Goal: Check status: Check status

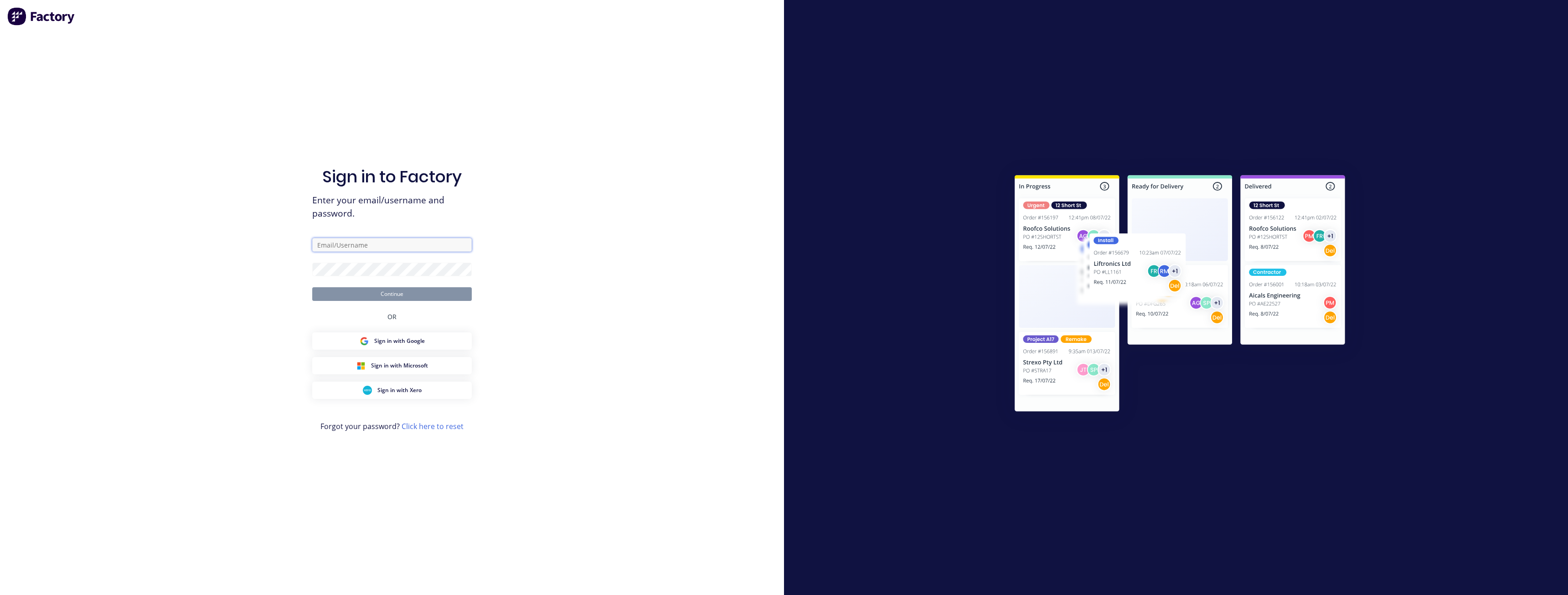
click at [375, 246] on input "text" at bounding box center [391, 244] width 159 height 14
type input "paul@factory.app"
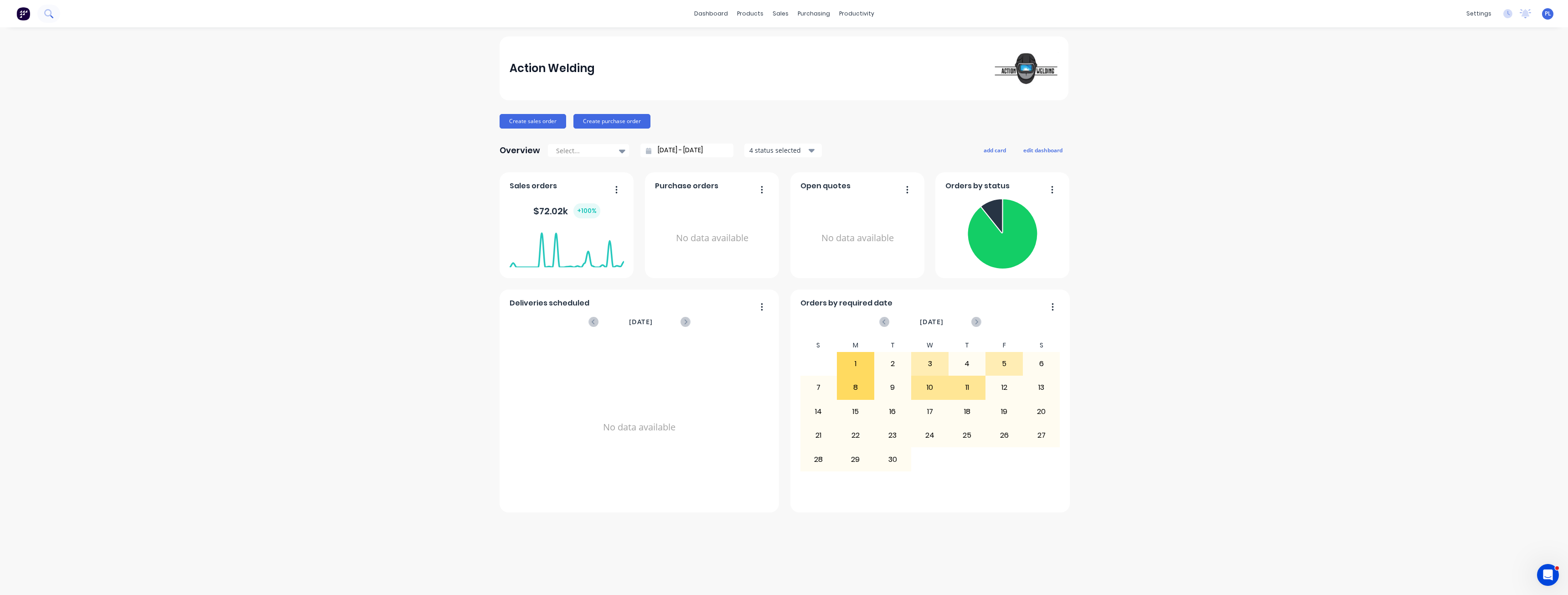
click at [43, 10] on button at bounding box center [49, 14] width 23 height 19
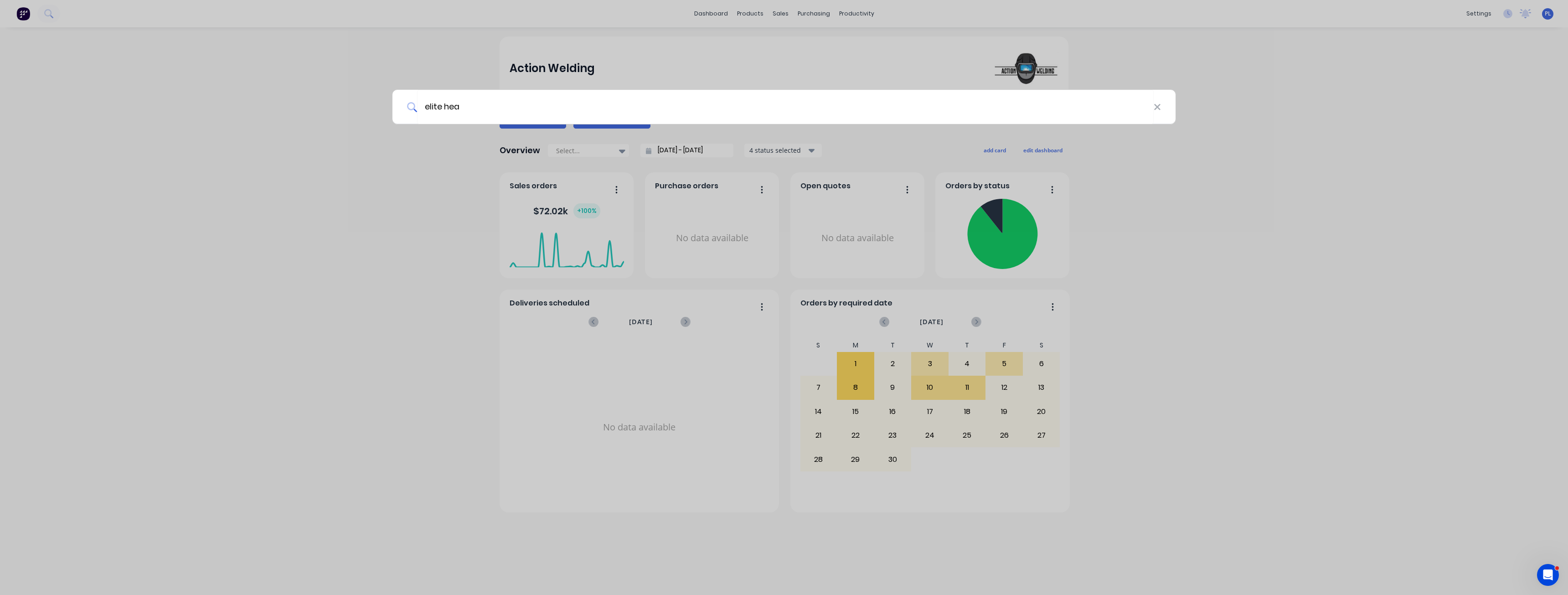
type input "elite heav"
click at [446, 284] on div at bounding box center [784, 298] width 1568 height 595
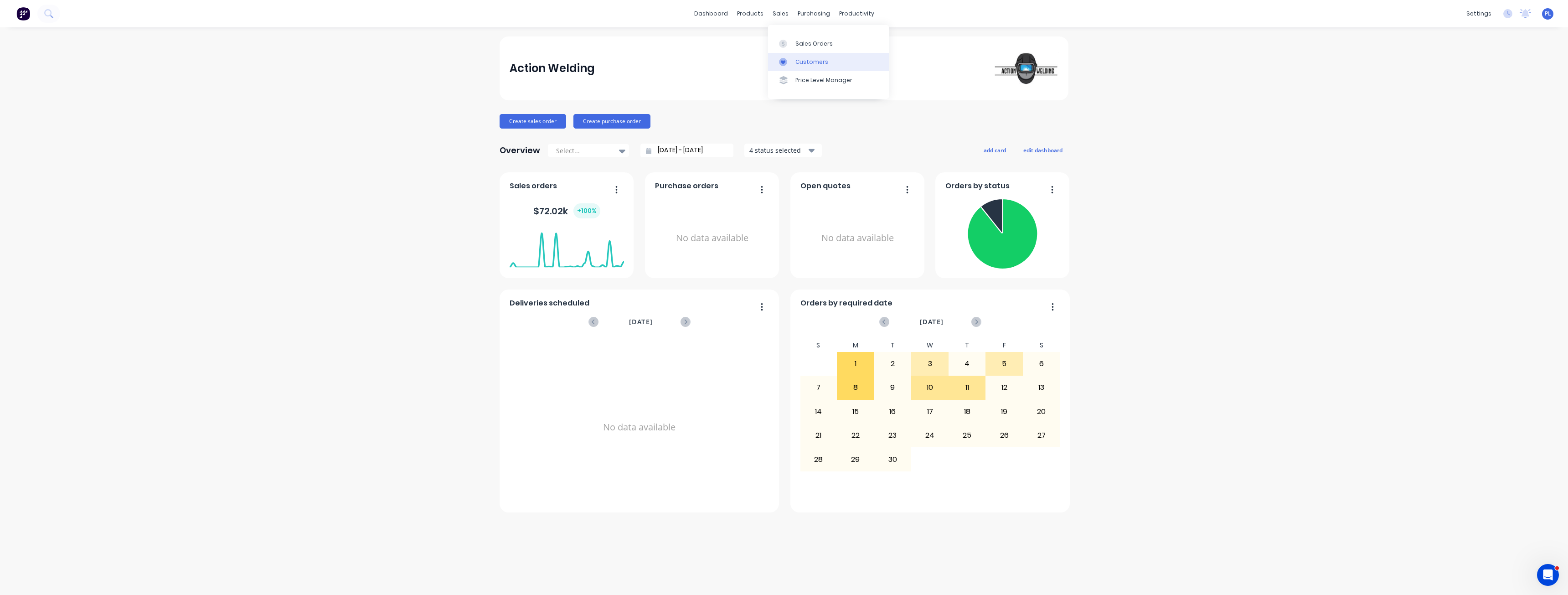
click at [800, 70] on link "Customers" at bounding box center [828, 61] width 120 height 19
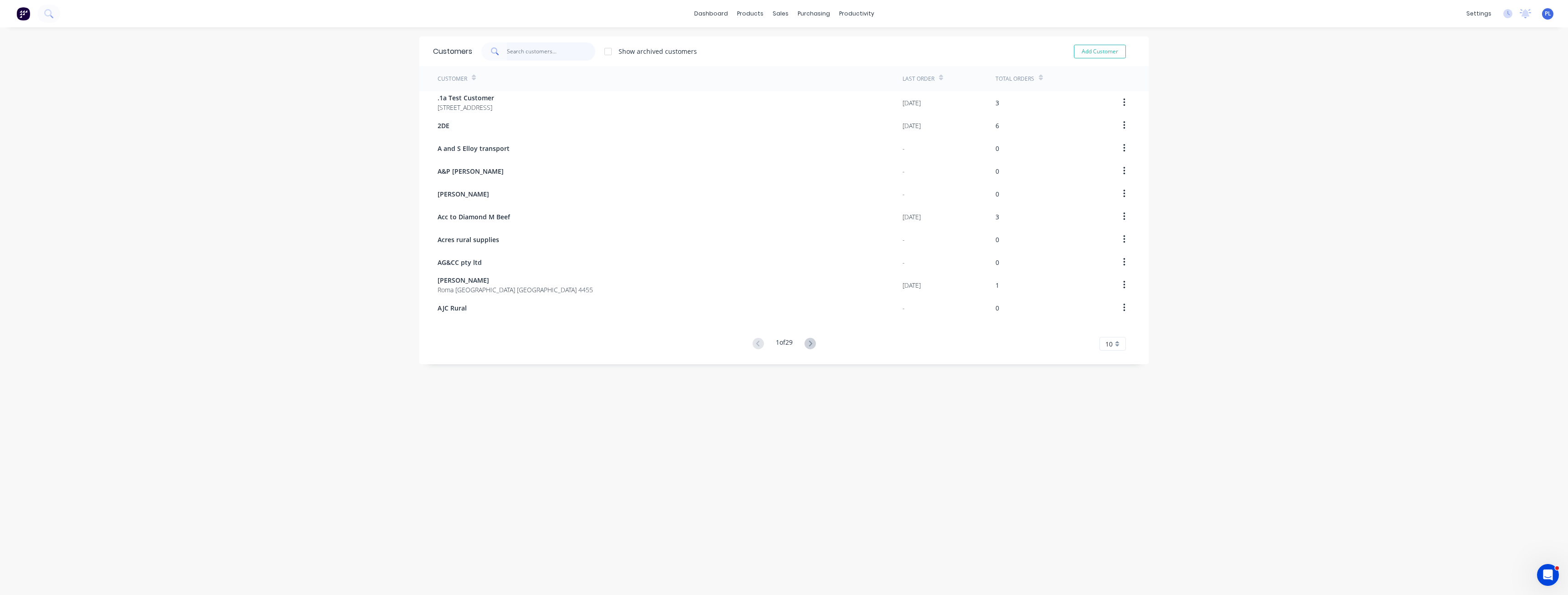
click at [520, 53] on input "text" at bounding box center [552, 51] width 89 height 19
paste input "elite heav"
type input "elite heav"
type input "elite he"
click at [668, 209] on div "Customers elite he Show archived customers Add Customer Customer Last Order Tot…" at bounding box center [784, 320] width 729 height 568
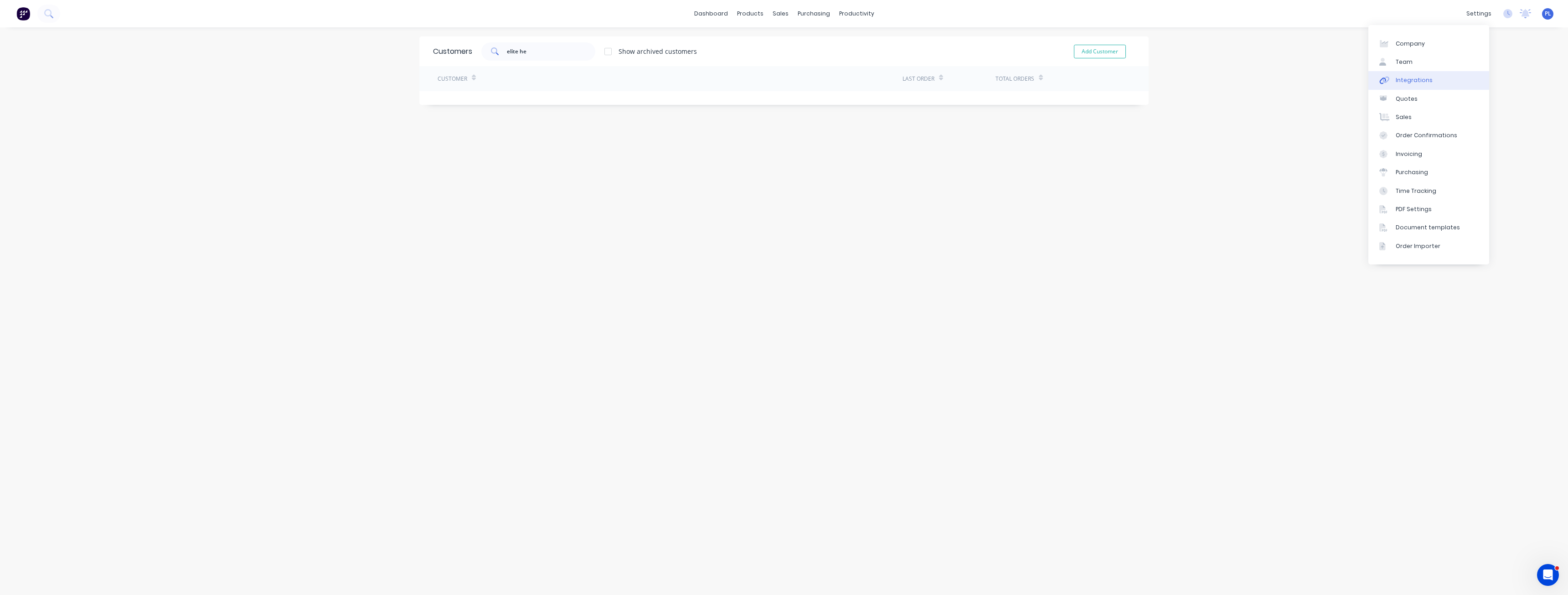
click at [1410, 80] on div "Integrations" at bounding box center [1414, 80] width 37 height 8
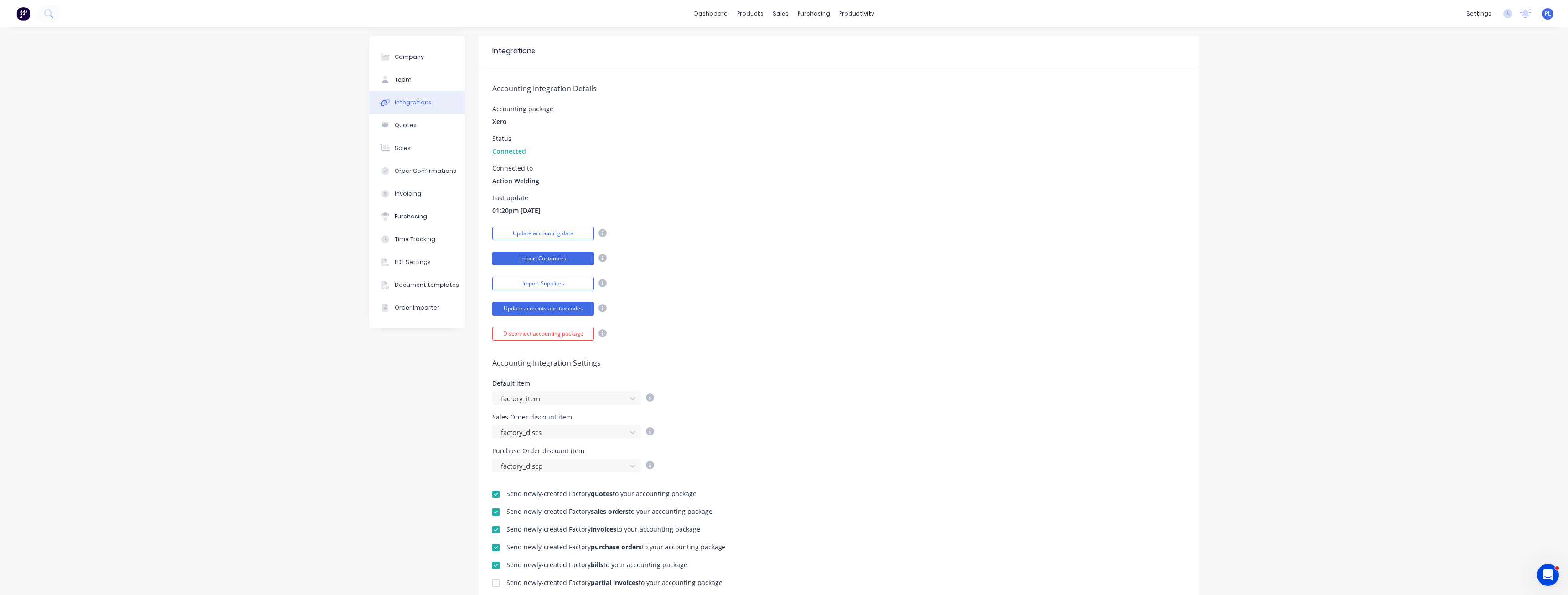
click at [546, 255] on button "Import Customers" at bounding box center [543, 258] width 102 height 14
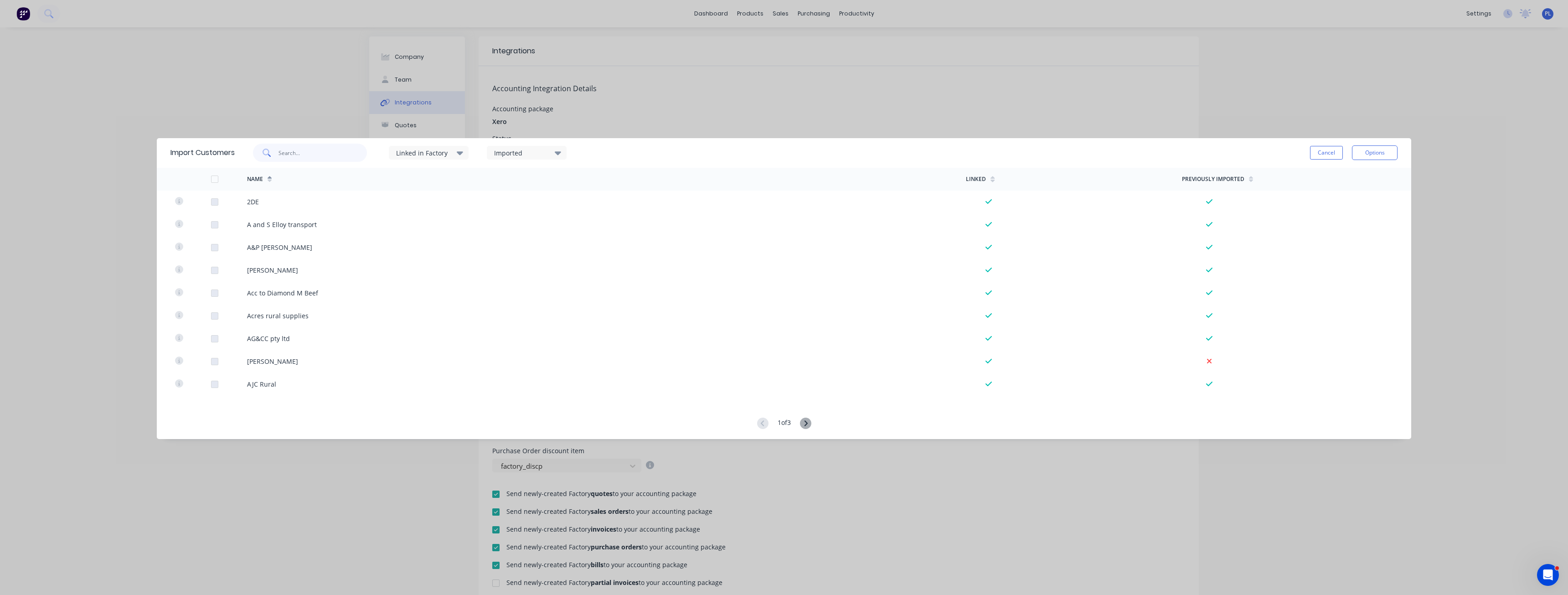
click at [305, 155] on input "text" at bounding box center [323, 153] width 89 height 19
paste input "elite heav"
type input "elite heav"
click at [1321, 153] on button "Cancel" at bounding box center [1326, 152] width 33 height 14
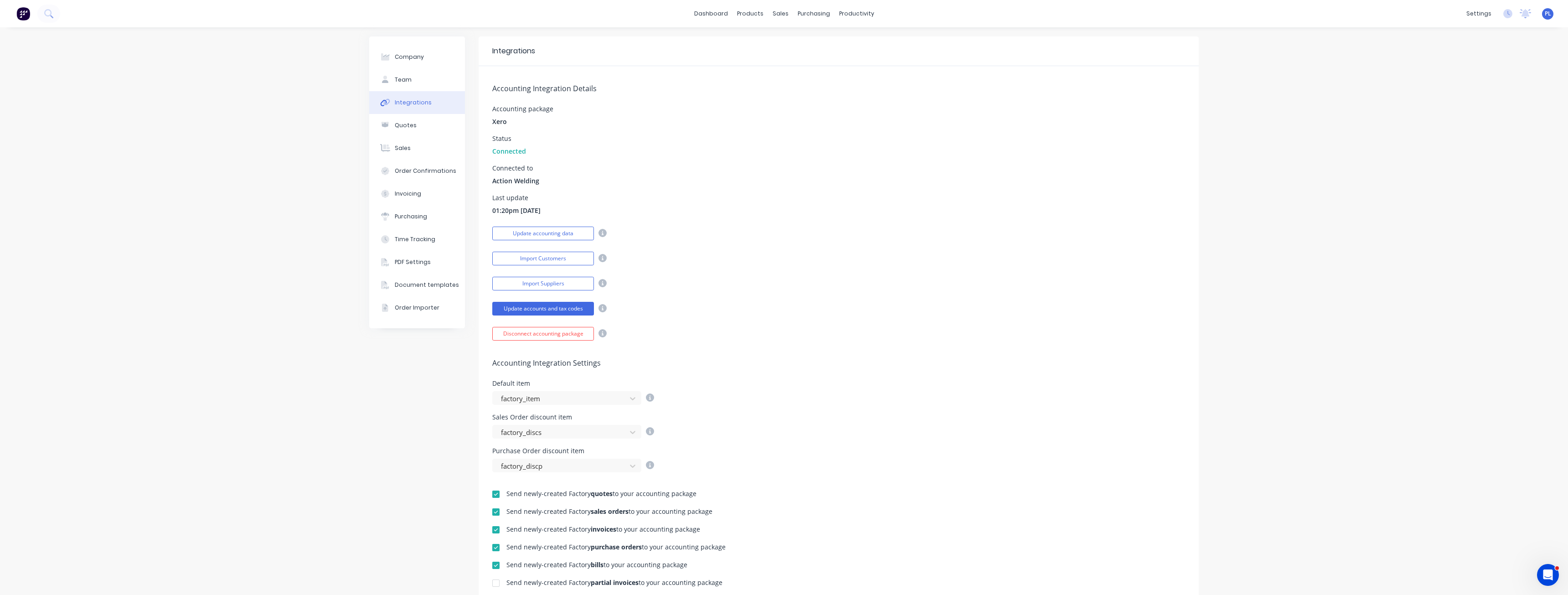
click at [609, 194] on div "Accounting Integration Details Accounting package Xero Status Connected Connect…" at bounding box center [839, 203] width 721 height 274
click at [553, 262] on button "Import Customers" at bounding box center [543, 258] width 102 height 14
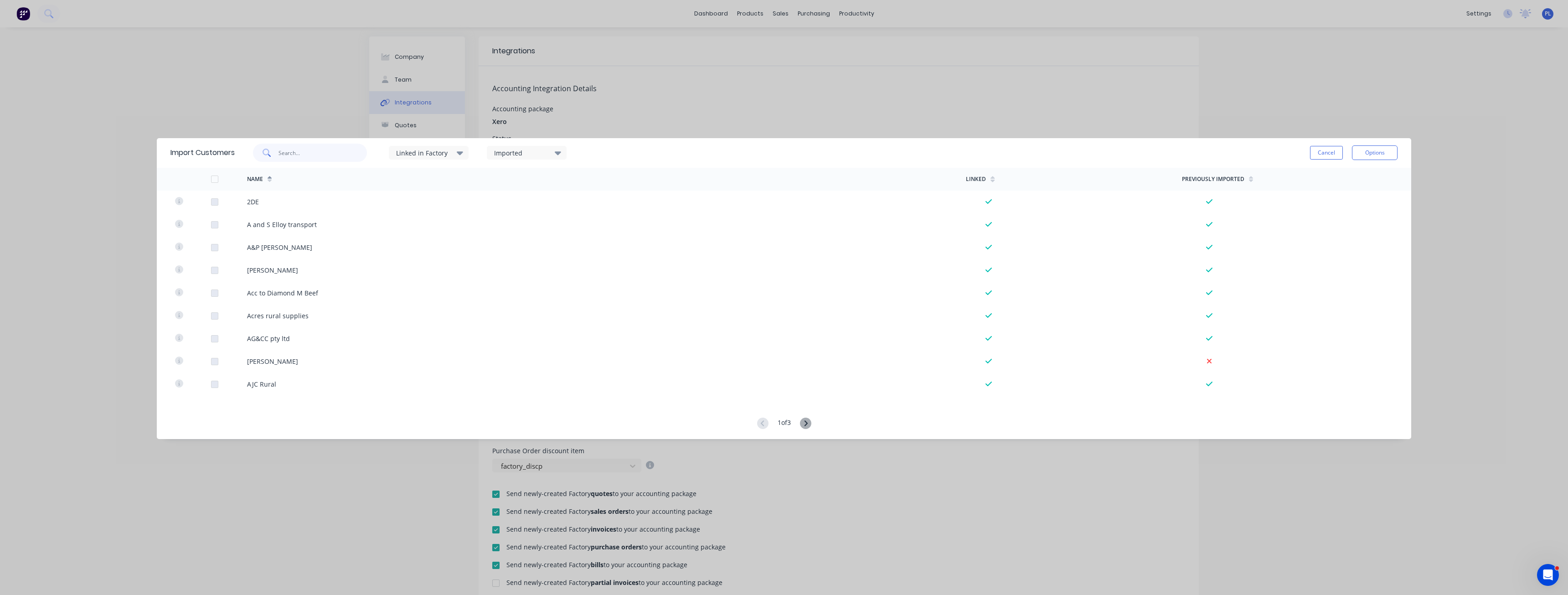
click at [327, 159] on input "text" at bounding box center [323, 153] width 89 height 19
type input "elite"
click at [467, 152] on div "Linked in Factory" at bounding box center [429, 152] width 80 height 14
click at [513, 157] on div "Imported" at bounding box center [522, 153] width 57 height 10
drag, startPoint x: 694, startPoint y: 152, endPoint x: 721, endPoint y: 152, distance: 27.0
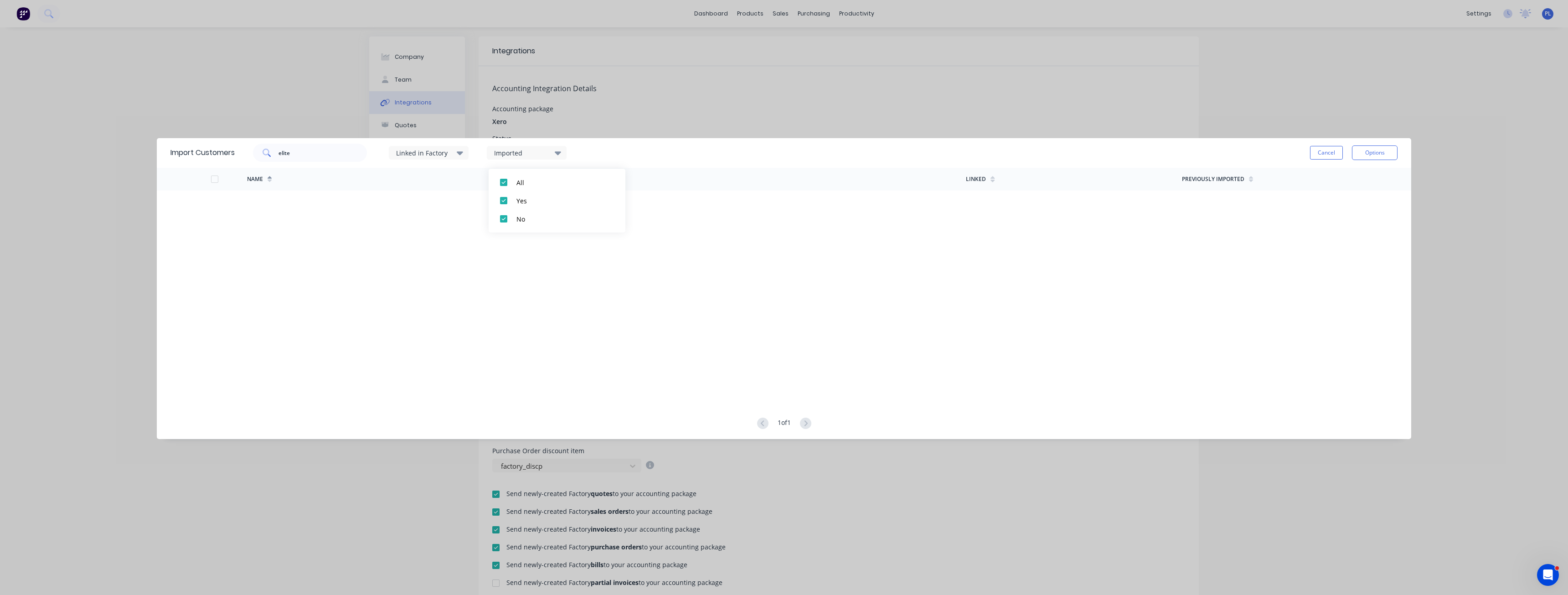
click at [695, 152] on div "elite Linked in Factory Imported Cancel Options" at bounding box center [816, 153] width 1163 height 27
click at [1313, 150] on button "Cancel" at bounding box center [1326, 152] width 33 height 14
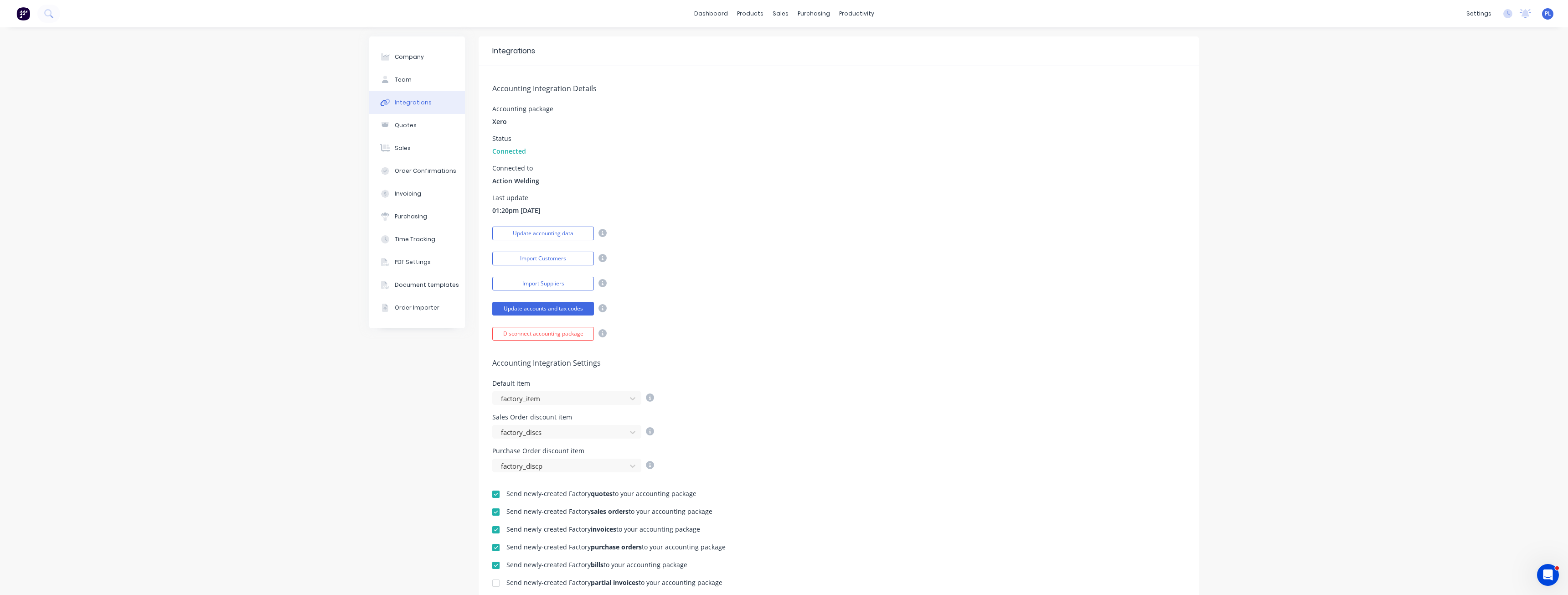
click at [722, 298] on div "Accounting Integration Details Accounting package Xero Status Connected Connect…" at bounding box center [839, 203] width 721 height 274
click at [556, 289] on button "Import Suppliers" at bounding box center [543, 283] width 102 height 14
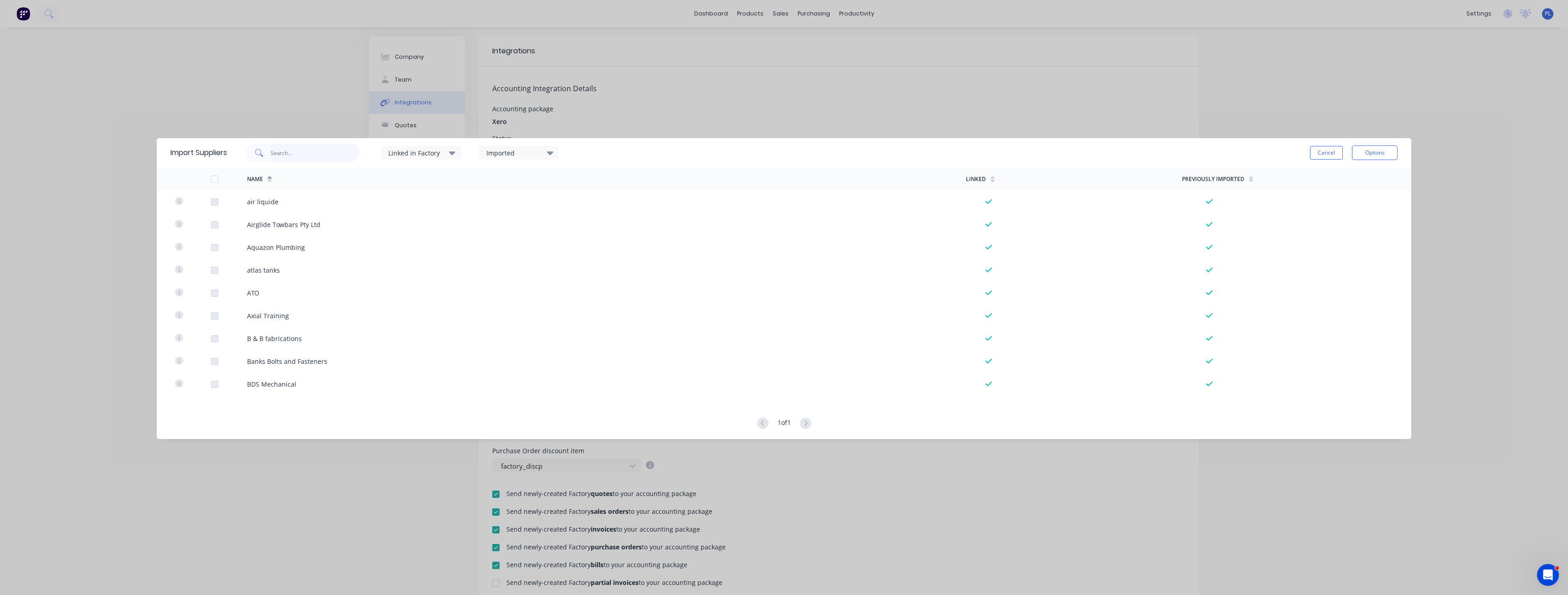
click at [327, 155] on input "text" at bounding box center [315, 153] width 89 height 19
type input "eli"
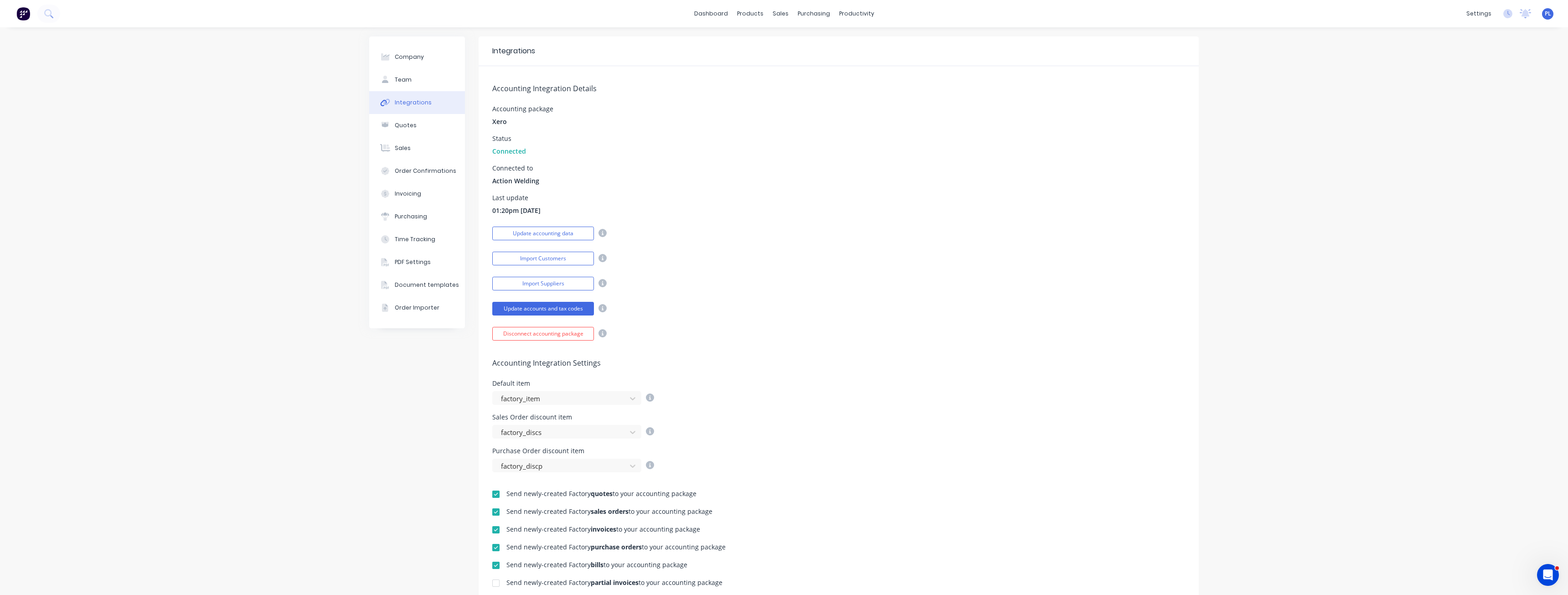
click at [685, 277] on div "Import Suppliers" at bounding box center [839, 282] width 693 height 16
click at [539, 260] on button "Import Customers" at bounding box center [543, 258] width 102 height 14
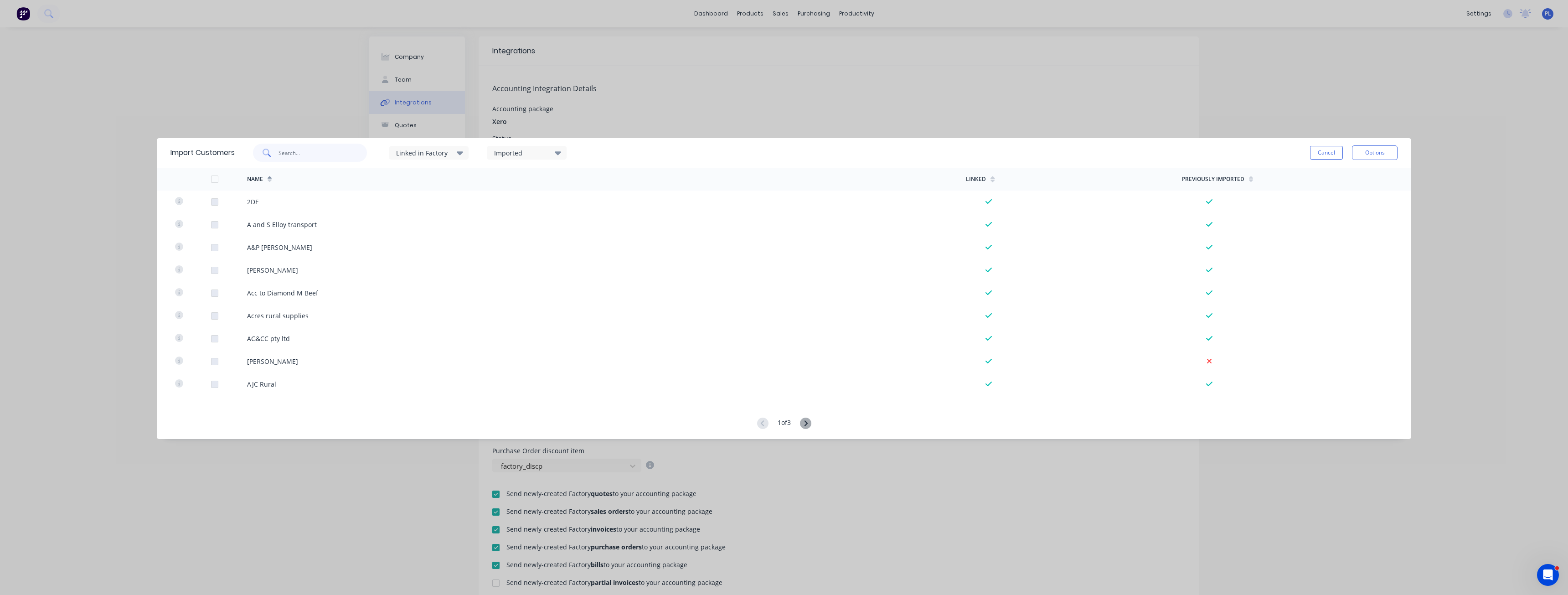
click at [302, 155] on input "text" at bounding box center [323, 153] width 89 height 19
type input "elite he"
click at [1324, 153] on button "Cancel" at bounding box center [1326, 152] width 33 height 14
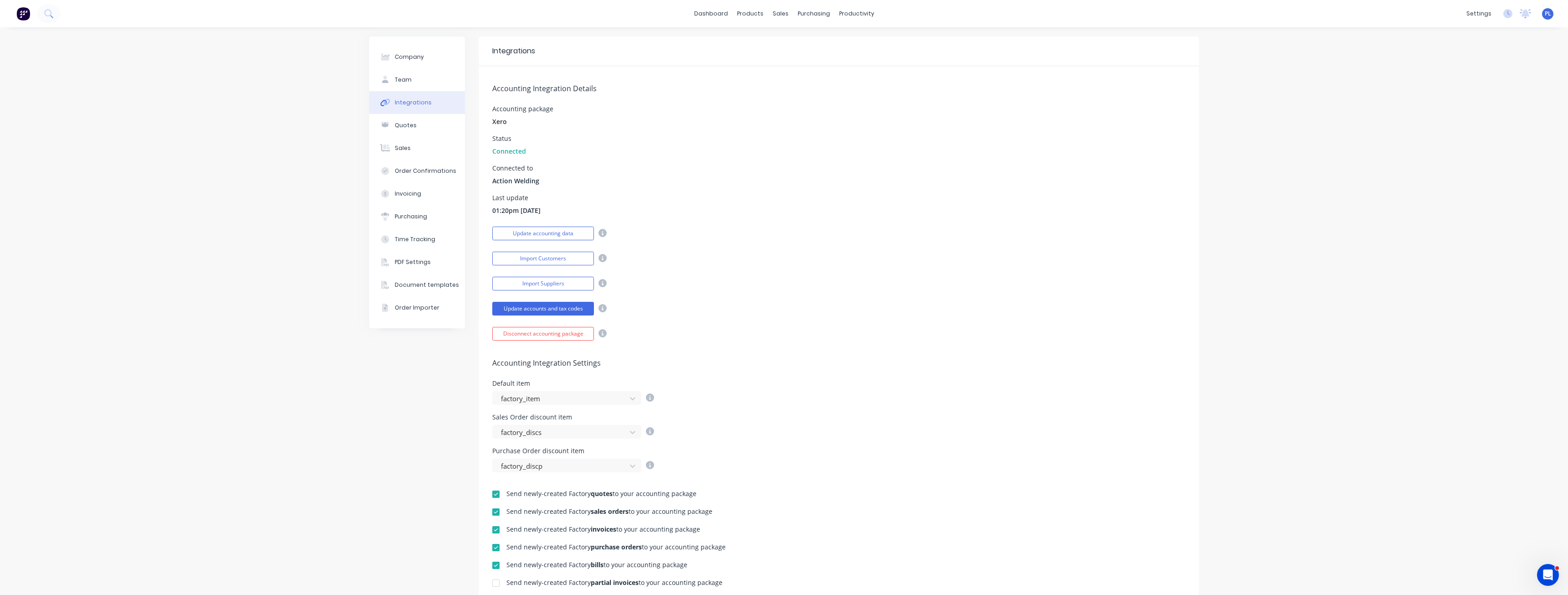
click at [661, 61] on div "Integrations" at bounding box center [839, 51] width 721 height 30
click at [673, 274] on div "Accounting Integration Details Accounting package Xero Status Connected Connect…" at bounding box center [839, 203] width 721 height 274
click at [541, 234] on button "Update accounting data" at bounding box center [543, 233] width 102 height 14
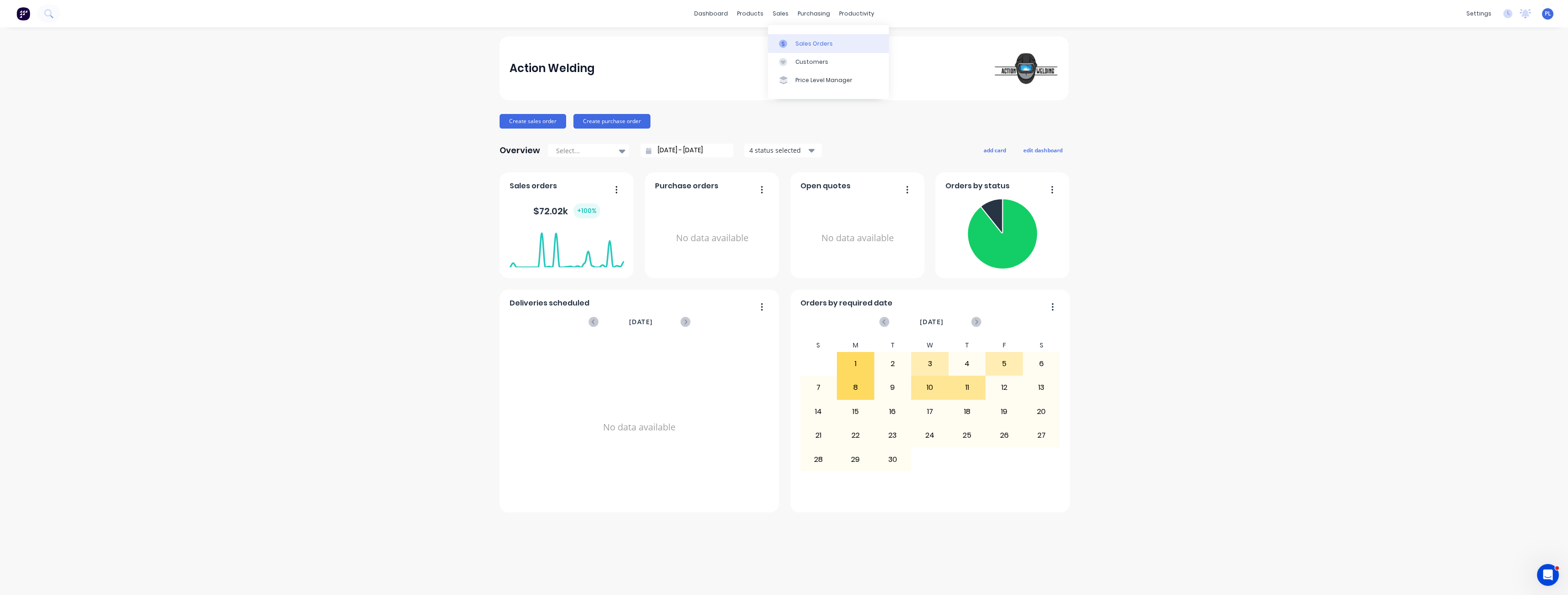
click at [787, 39] on link "Sales Orders" at bounding box center [828, 43] width 120 height 19
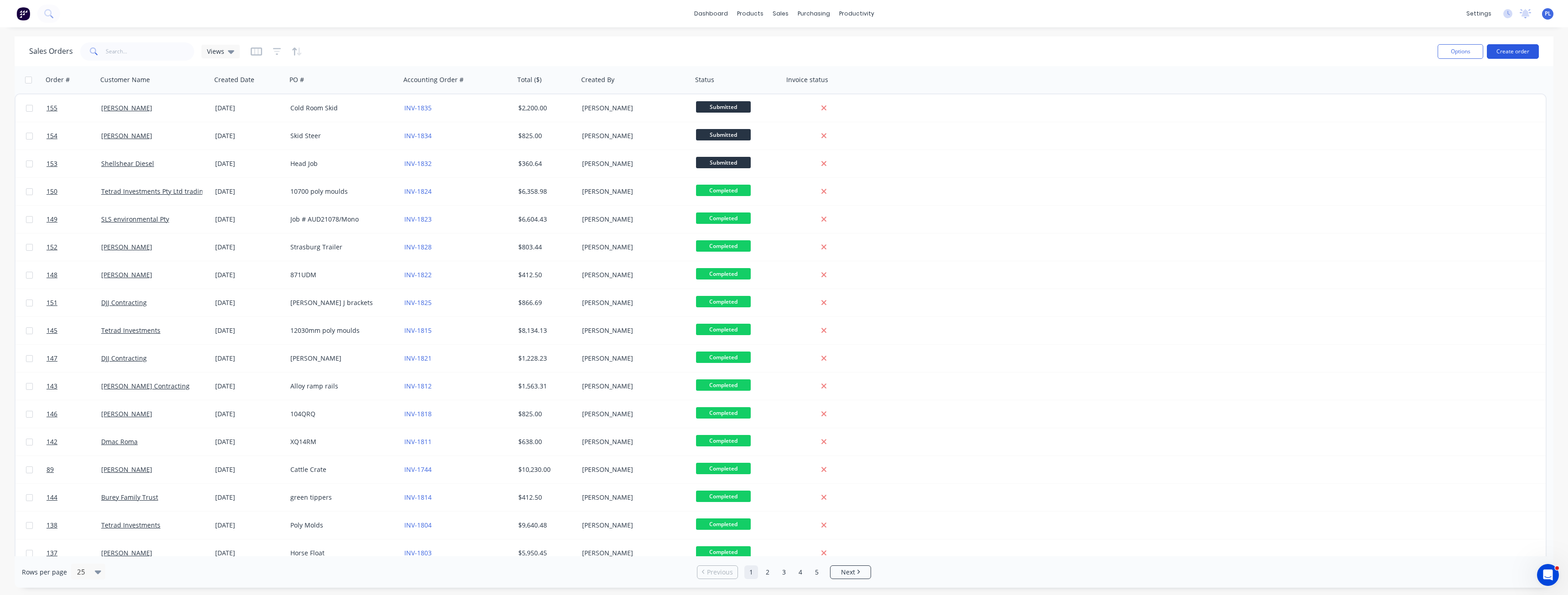
click at [1516, 46] on button "Create order" at bounding box center [1513, 52] width 52 height 15
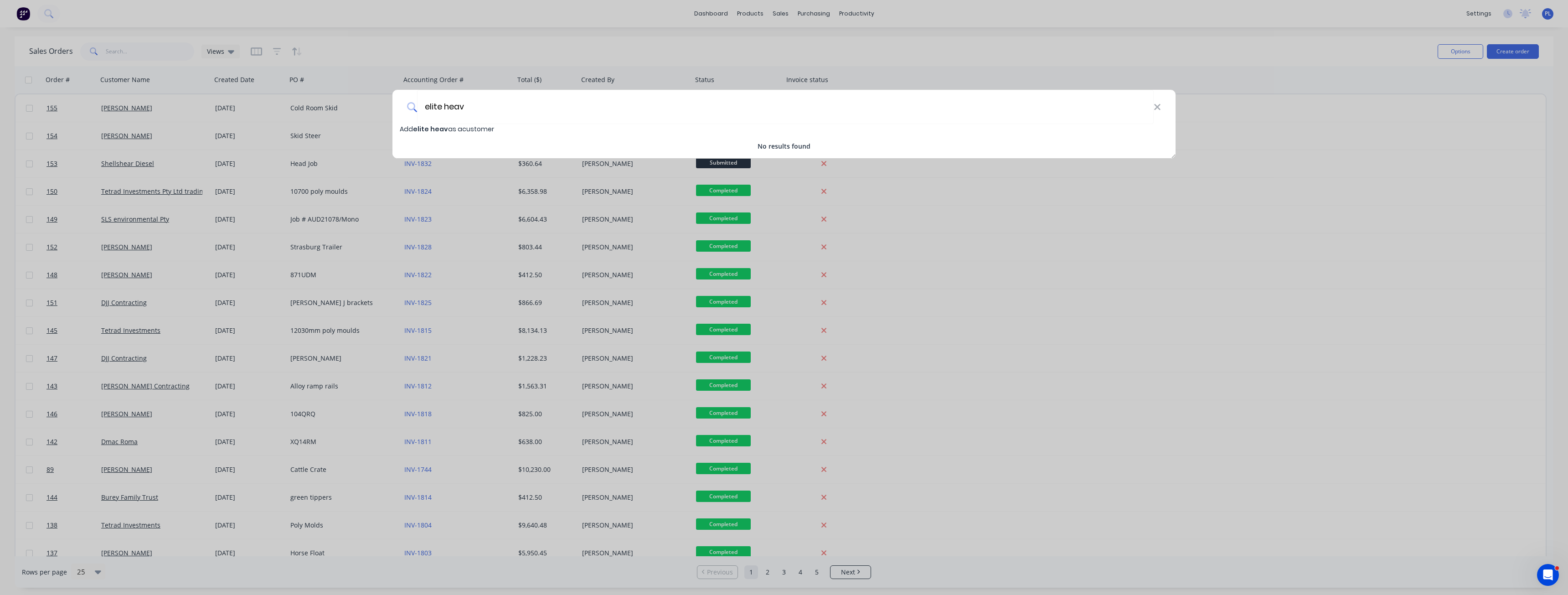
type input "elite heav"
click at [1164, 112] on div "elite heav" at bounding box center [784, 107] width 783 height 34
click at [1160, 108] on icon at bounding box center [1157, 107] width 7 height 10
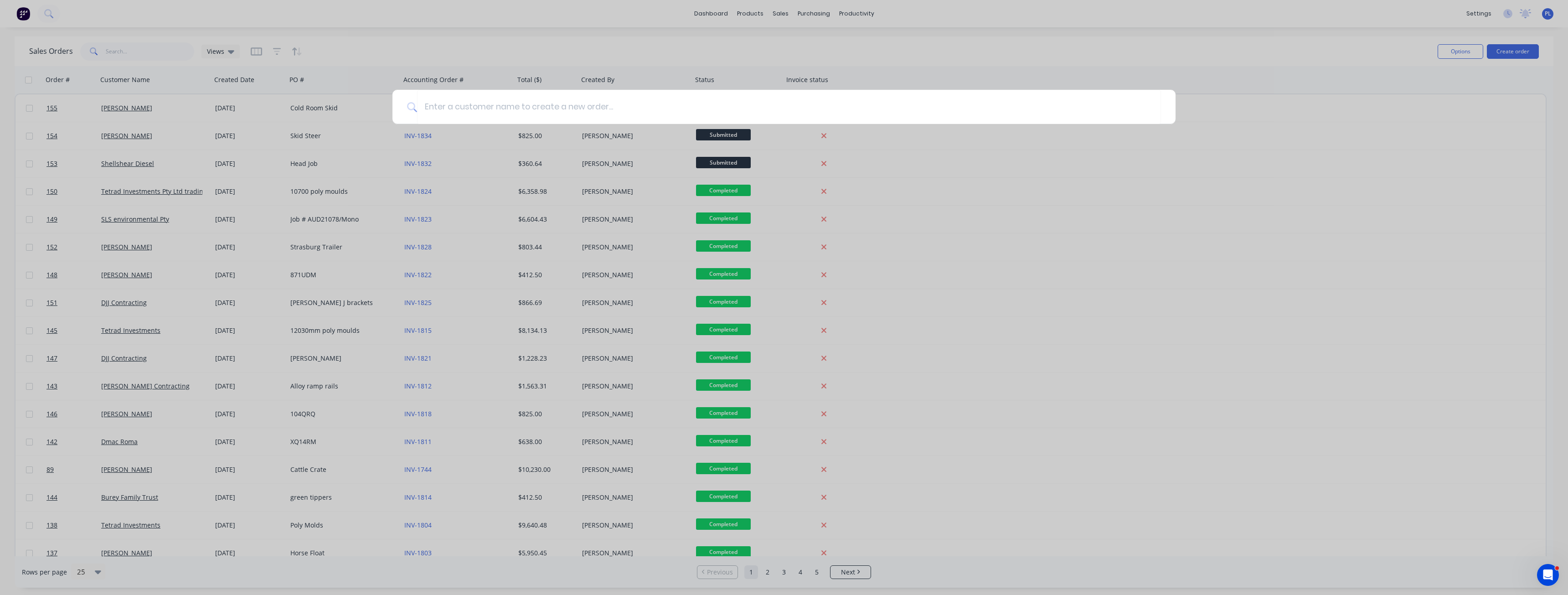
click at [1143, 76] on div at bounding box center [784, 298] width 1568 height 595
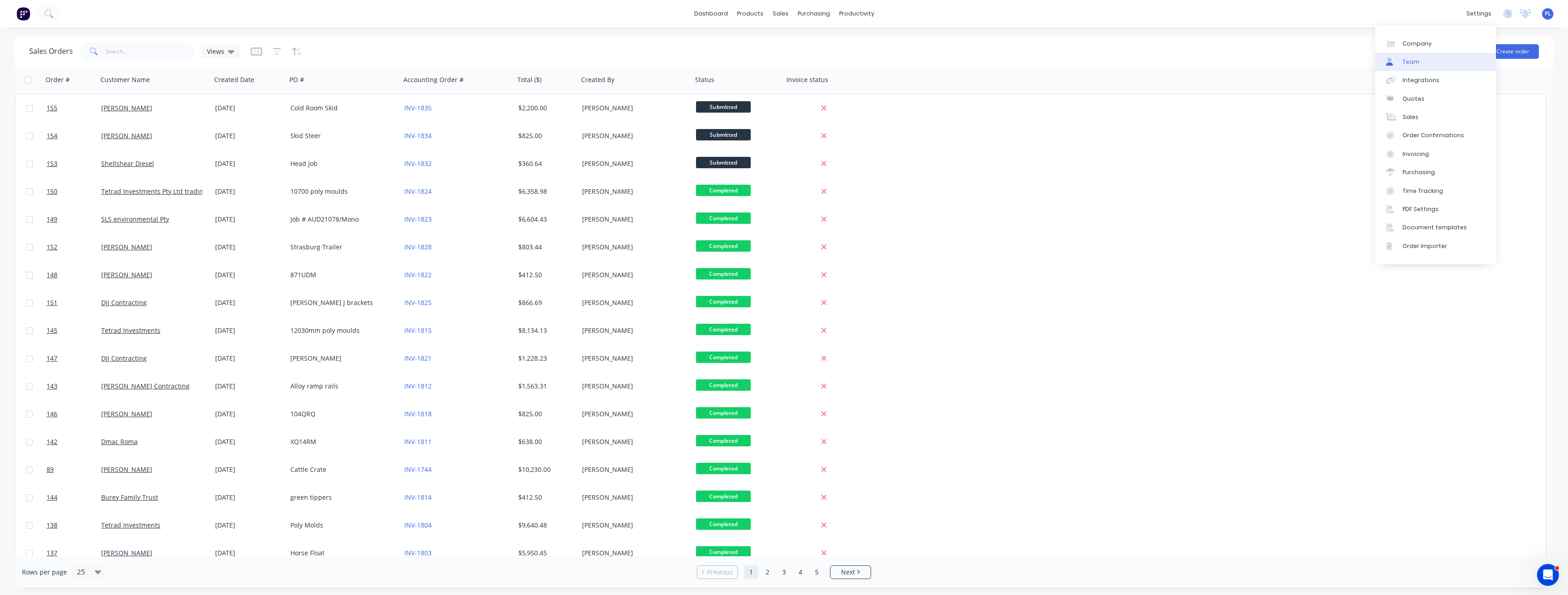
click at [1416, 53] on link "Team" at bounding box center [1435, 61] width 120 height 19
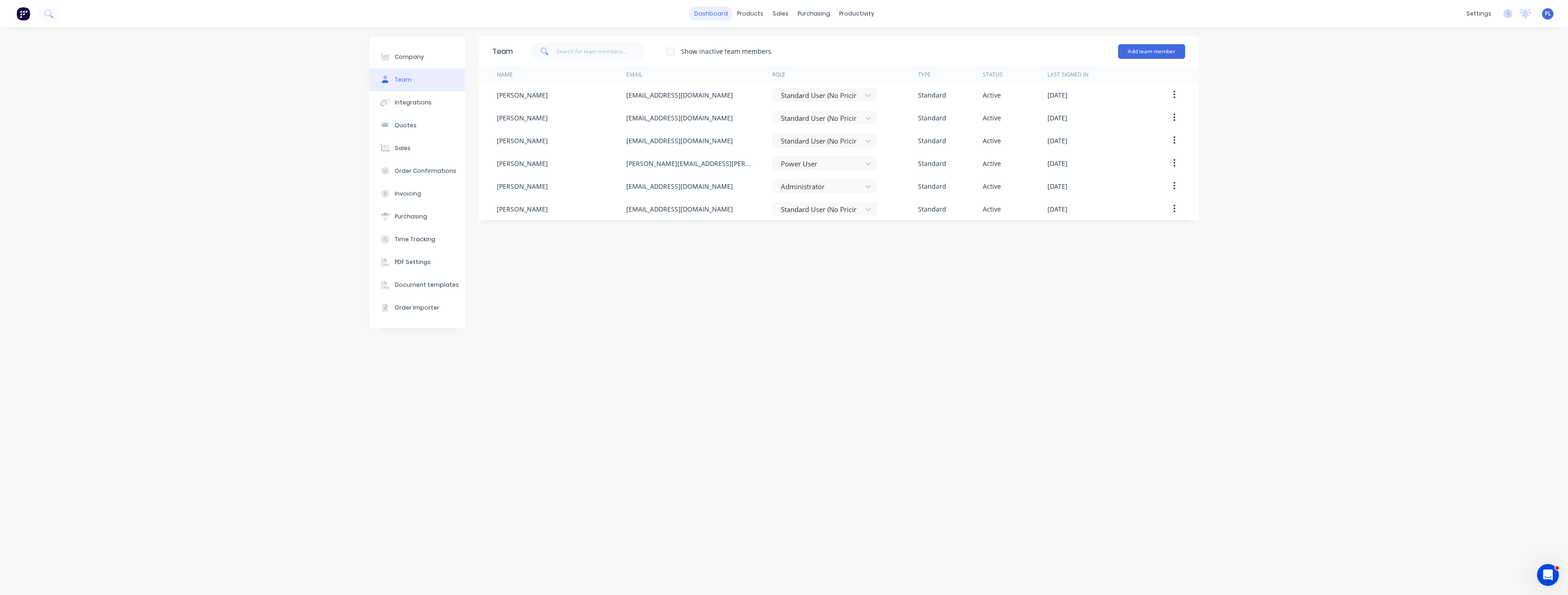
click at [711, 13] on link "dashboard" at bounding box center [711, 13] width 43 height 14
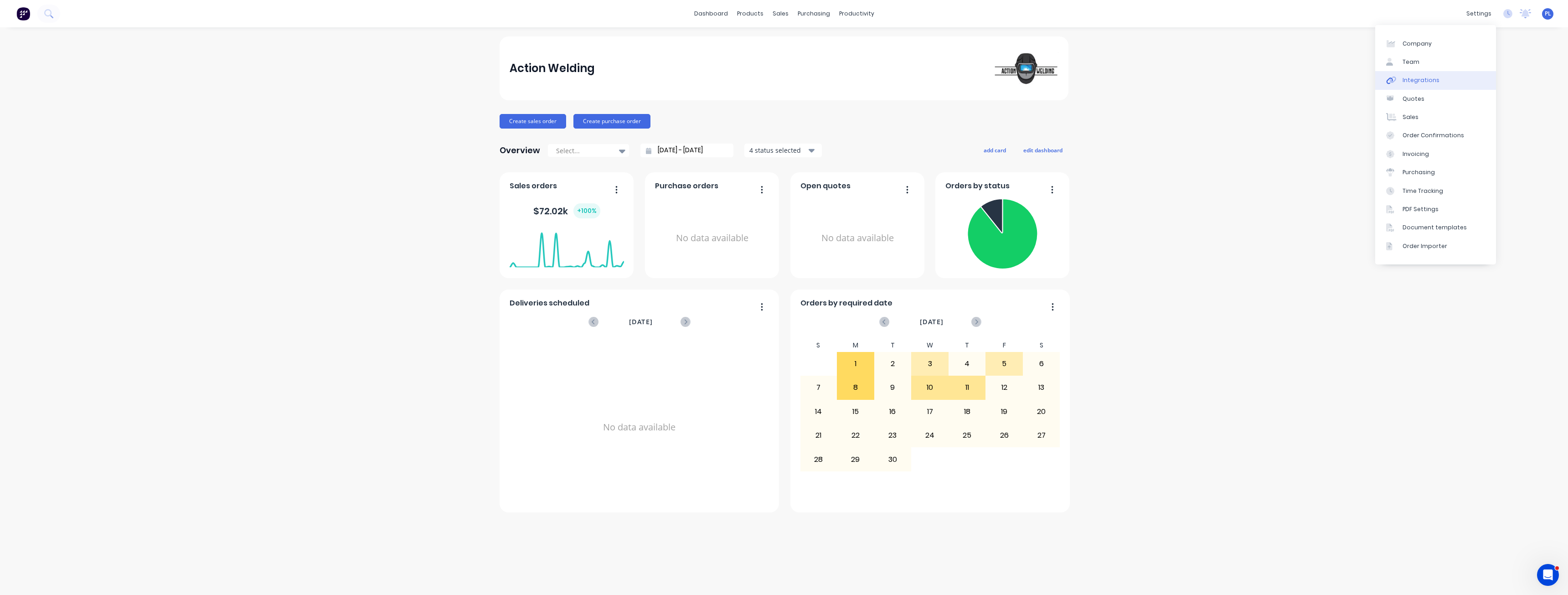
click at [1437, 78] on link "Integrations" at bounding box center [1435, 80] width 120 height 19
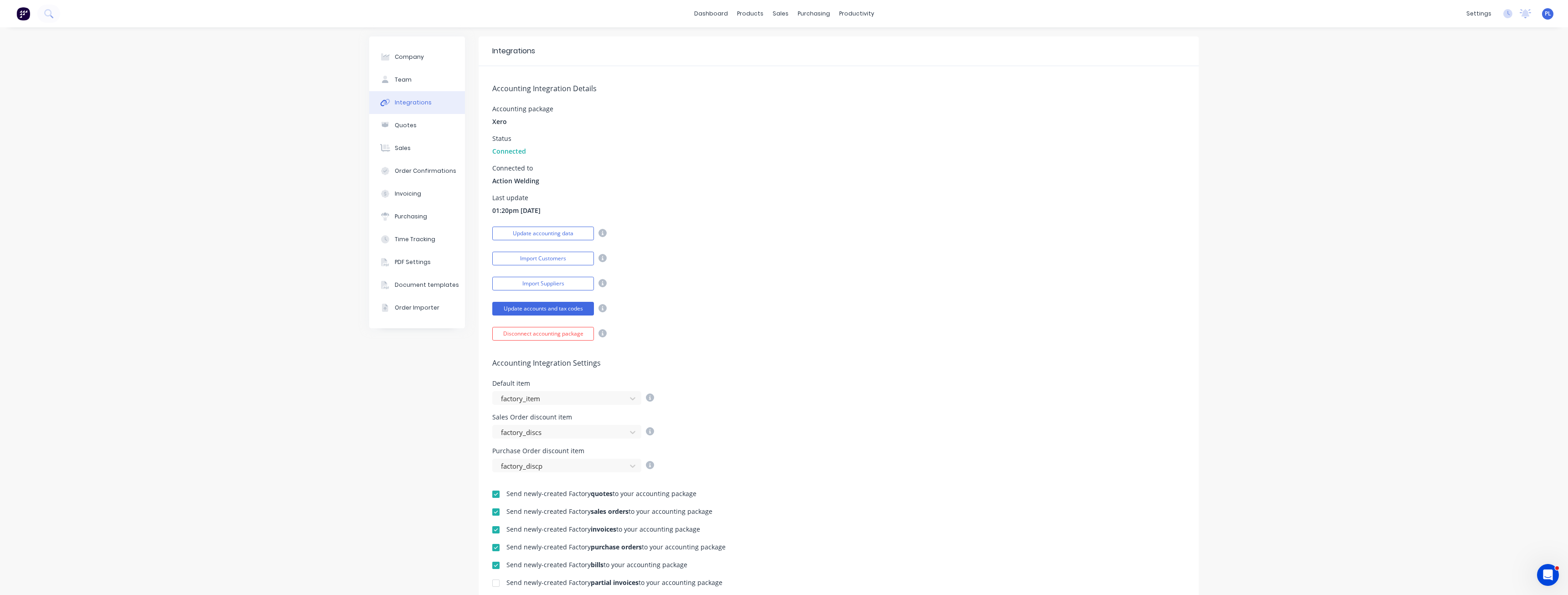
click at [579, 199] on div "Last update 01:20pm 11/09/25" at bounding box center [839, 205] width 693 height 20
drag, startPoint x: 553, startPoint y: 213, endPoint x: 483, endPoint y: 198, distance: 71.6
click at [483, 198] on div "Accounting Integration Details Accounting package Xero Status Connected Connect…" at bounding box center [839, 203] width 721 height 274
click at [492, 200] on div "Last update" at bounding box center [517, 198] width 49 height 6
drag, startPoint x: 486, startPoint y: 198, endPoint x: 561, endPoint y: 213, distance: 76.5
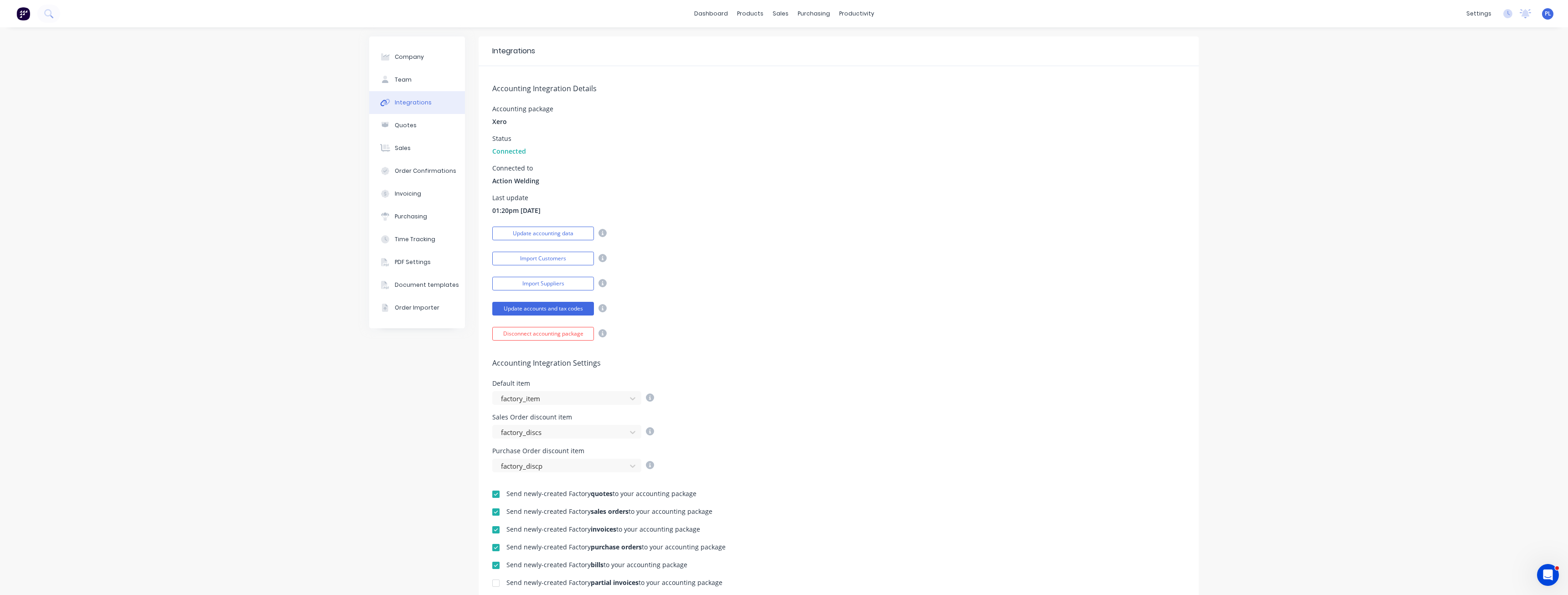
click at [561, 213] on div "Accounting Integration Details Accounting package Xero Status Connected Connect…" at bounding box center [839, 203] width 721 height 274
click at [561, 213] on div "Last update 01:20pm 11/09/25" at bounding box center [839, 205] width 693 height 20
drag, startPoint x: 557, startPoint y: 216, endPoint x: 488, endPoint y: 197, distance: 71.6
click at [488, 197] on div "Accounting Integration Details Accounting package Xero Status Connected Connect…" at bounding box center [839, 203] width 721 height 274
click at [496, 209] on span "01:20pm 11/09/25" at bounding box center [517, 210] width 49 height 10
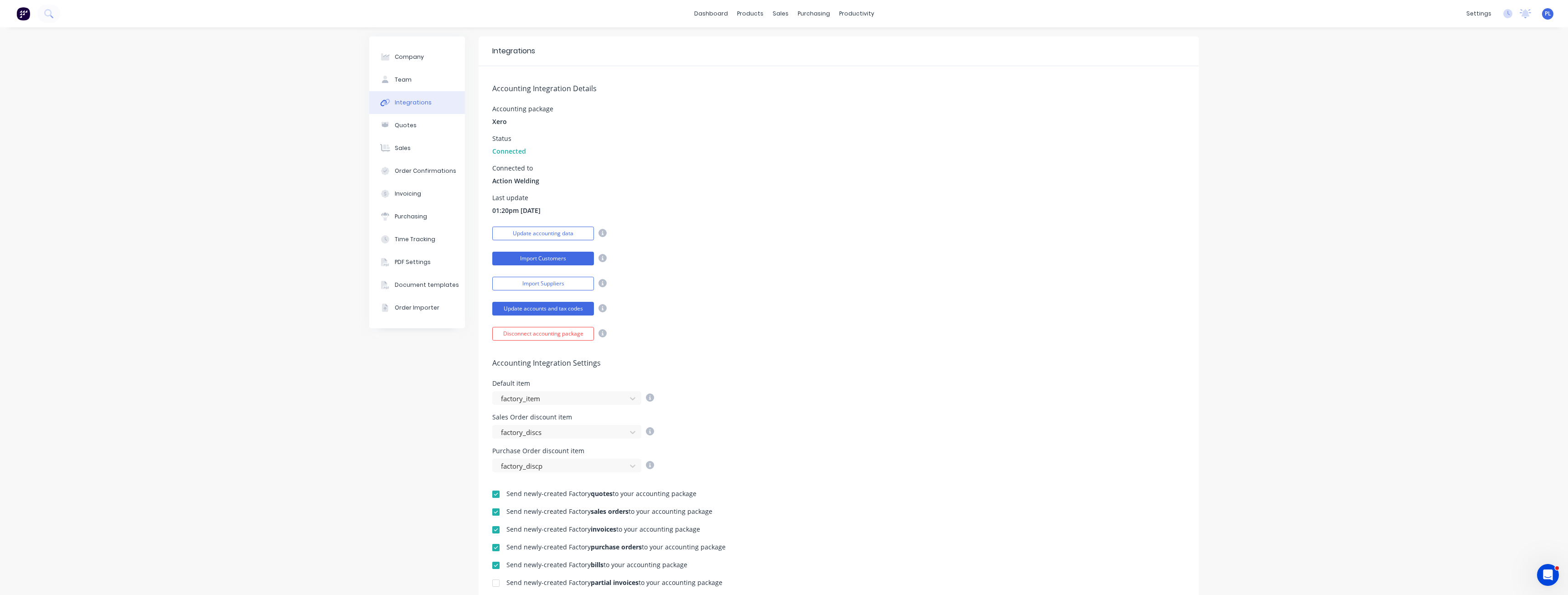
click at [526, 260] on button "Import Customers" at bounding box center [543, 258] width 102 height 14
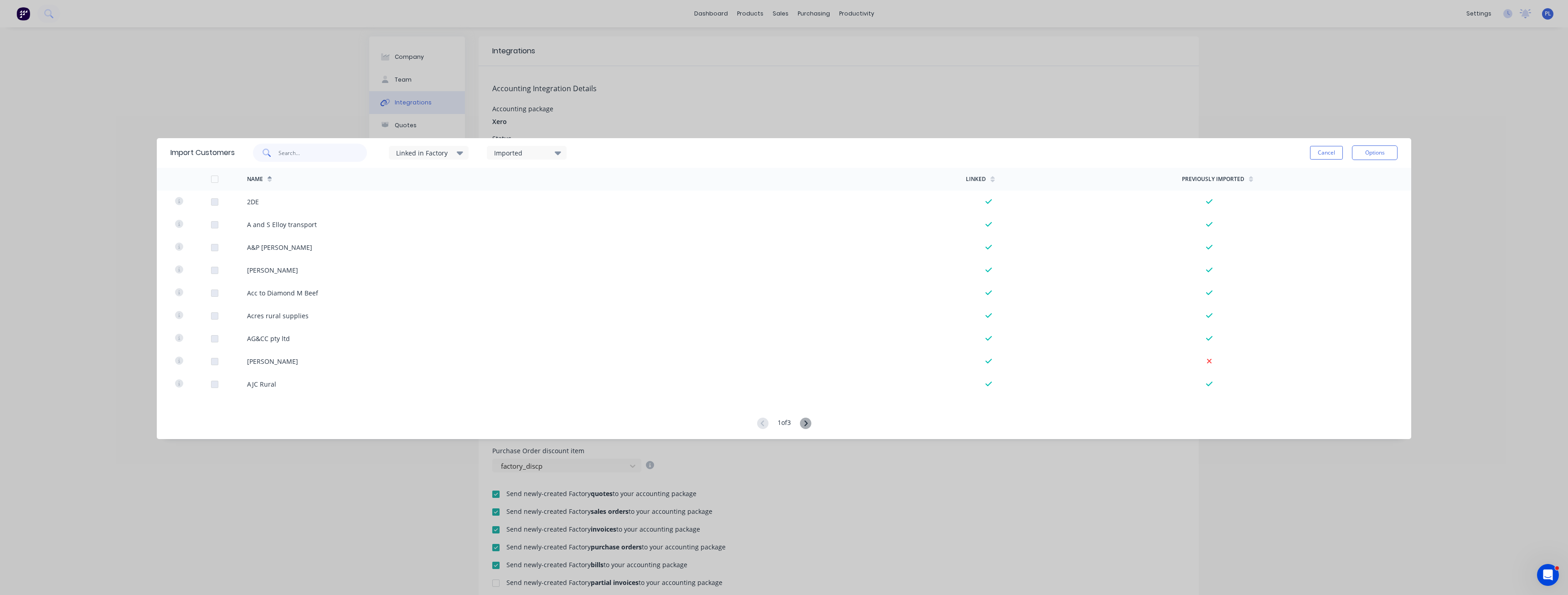
click at [322, 153] on input "text" at bounding box center [323, 153] width 89 height 19
type input "elit"
click at [1338, 154] on button "Cancel" at bounding box center [1326, 152] width 33 height 14
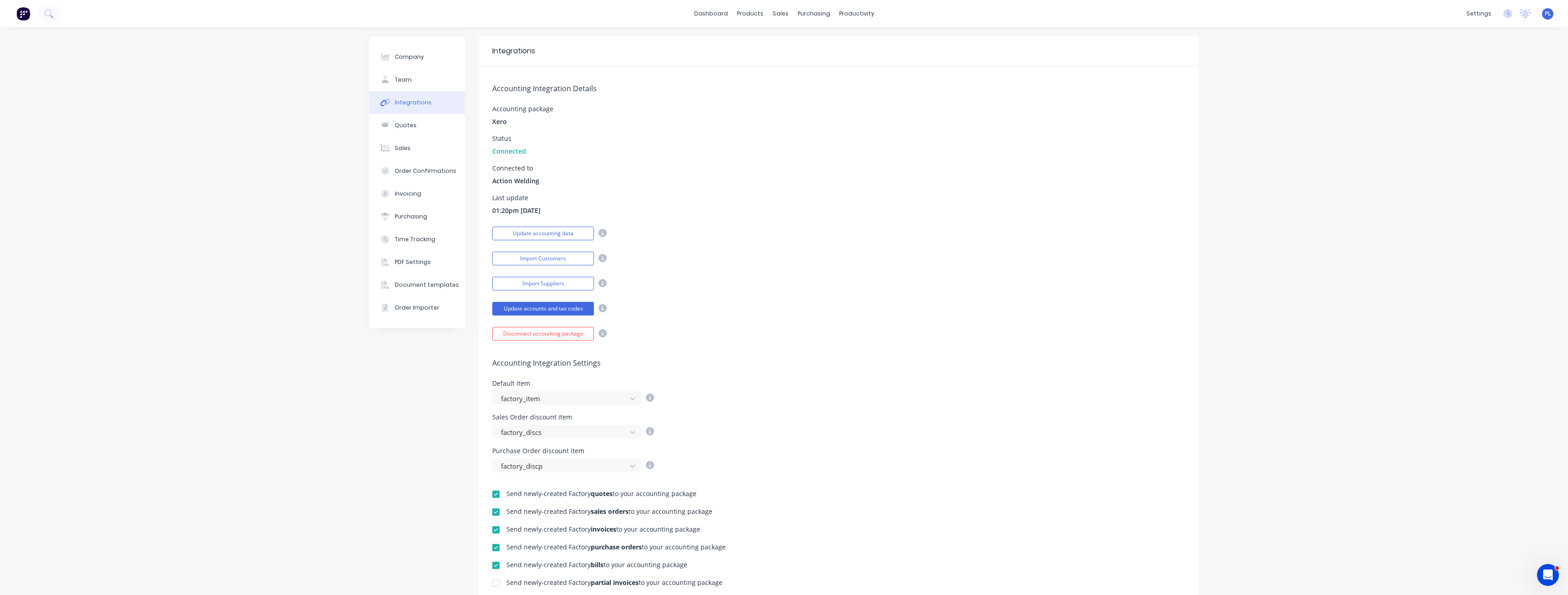
click at [706, 207] on div "Last update 01:20pm 11/09/25" at bounding box center [839, 205] width 693 height 20
click at [539, 262] on button "Import Customers" at bounding box center [543, 258] width 102 height 14
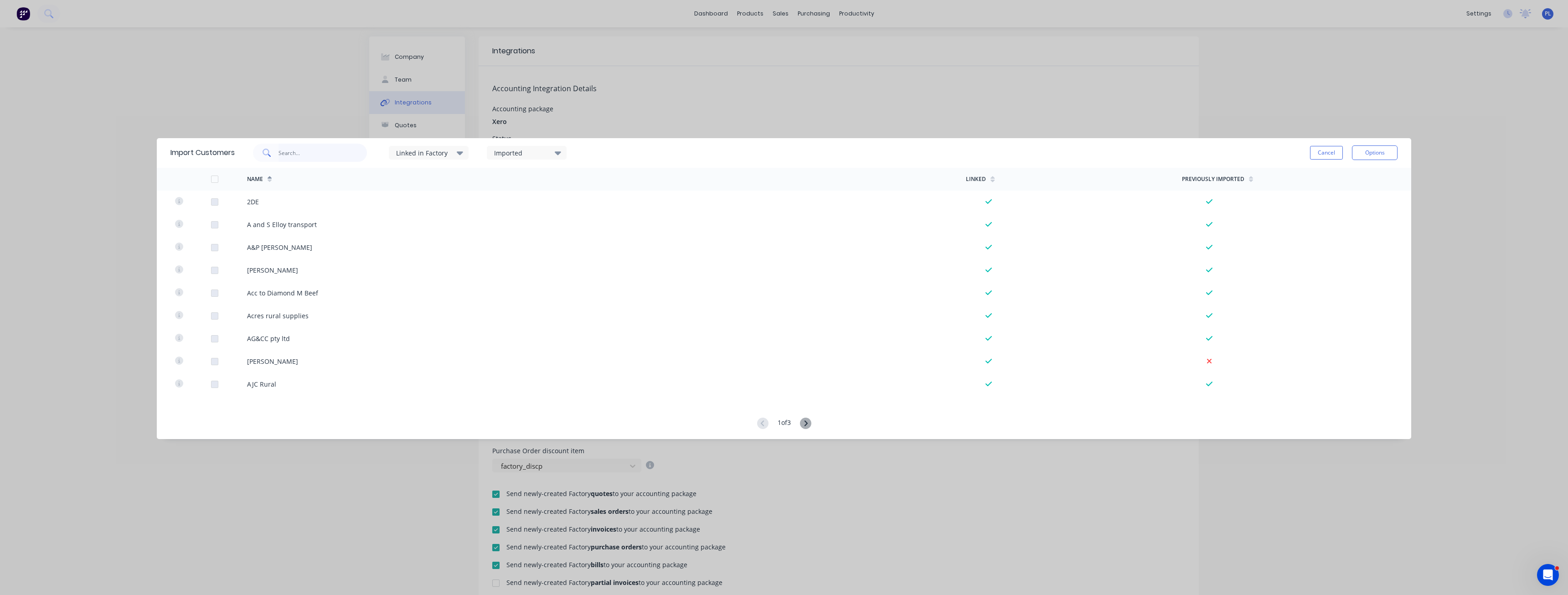
click at [302, 149] on input "text" at bounding box center [323, 153] width 89 height 19
type input "elite"
drag, startPoint x: 302, startPoint y: 154, endPoint x: 247, endPoint y: 157, distance: 55.1
click at [247, 157] on div "elite Linked in Factory Imported" at bounding box center [409, 153] width 350 height 27
click at [1320, 151] on button "Cancel" at bounding box center [1326, 152] width 33 height 14
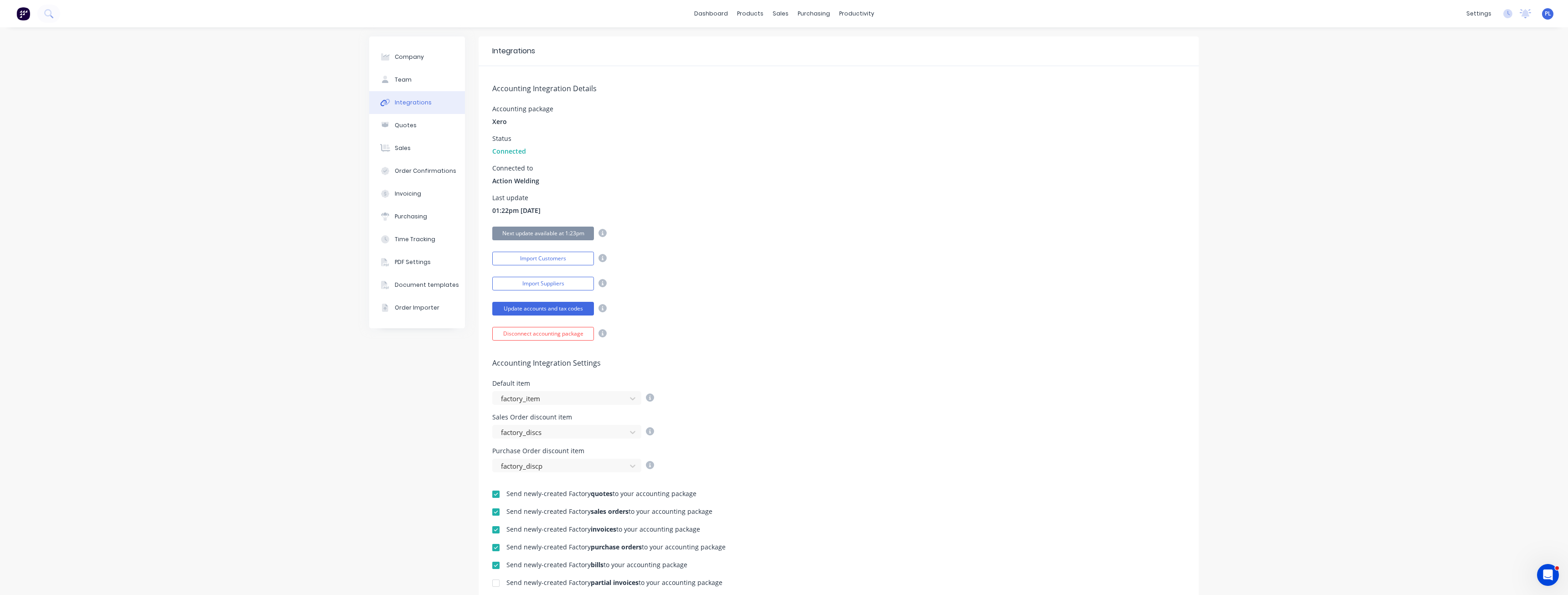
click at [663, 316] on div "Accounting Integration Details Accounting package Xero Status Connected Connect…" at bounding box center [839, 203] width 721 height 274
click at [545, 256] on button "Import Customers" at bounding box center [543, 258] width 102 height 14
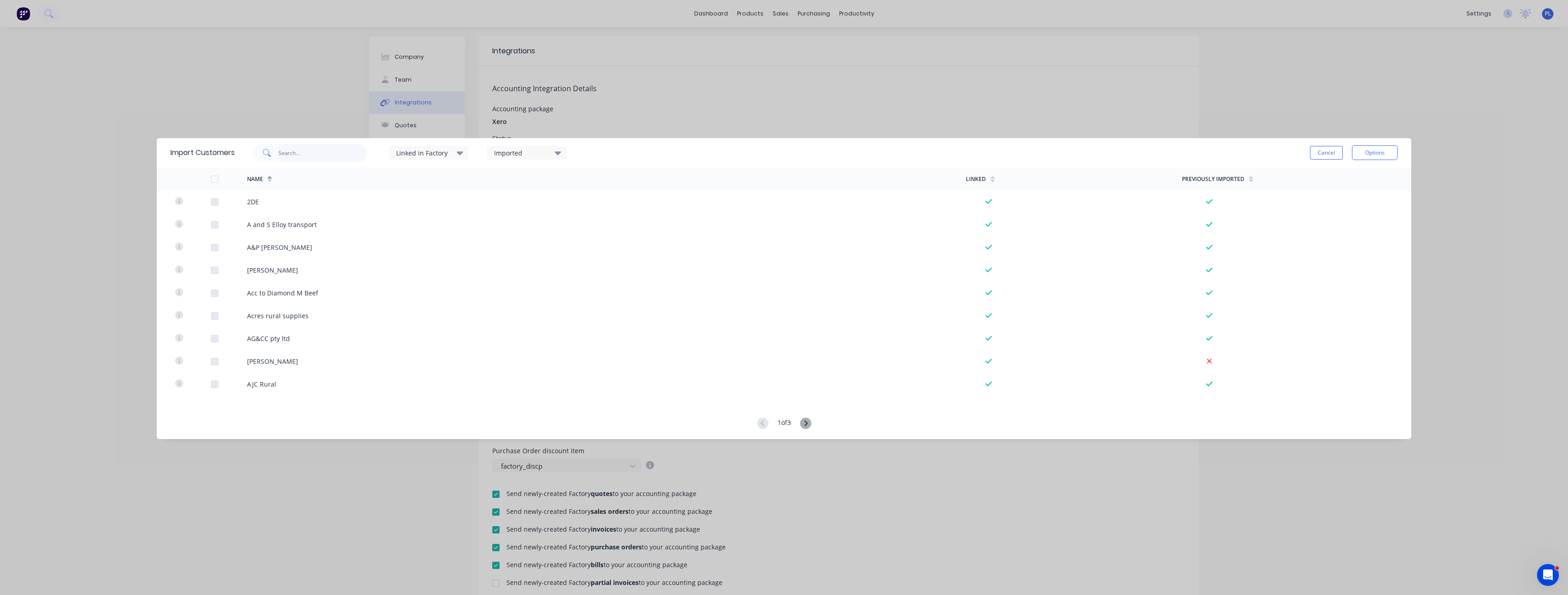
click at [298, 150] on input "text" at bounding box center [323, 153] width 89 height 19
type input "elite"
click at [1322, 155] on button "Cancel" at bounding box center [1326, 152] width 33 height 14
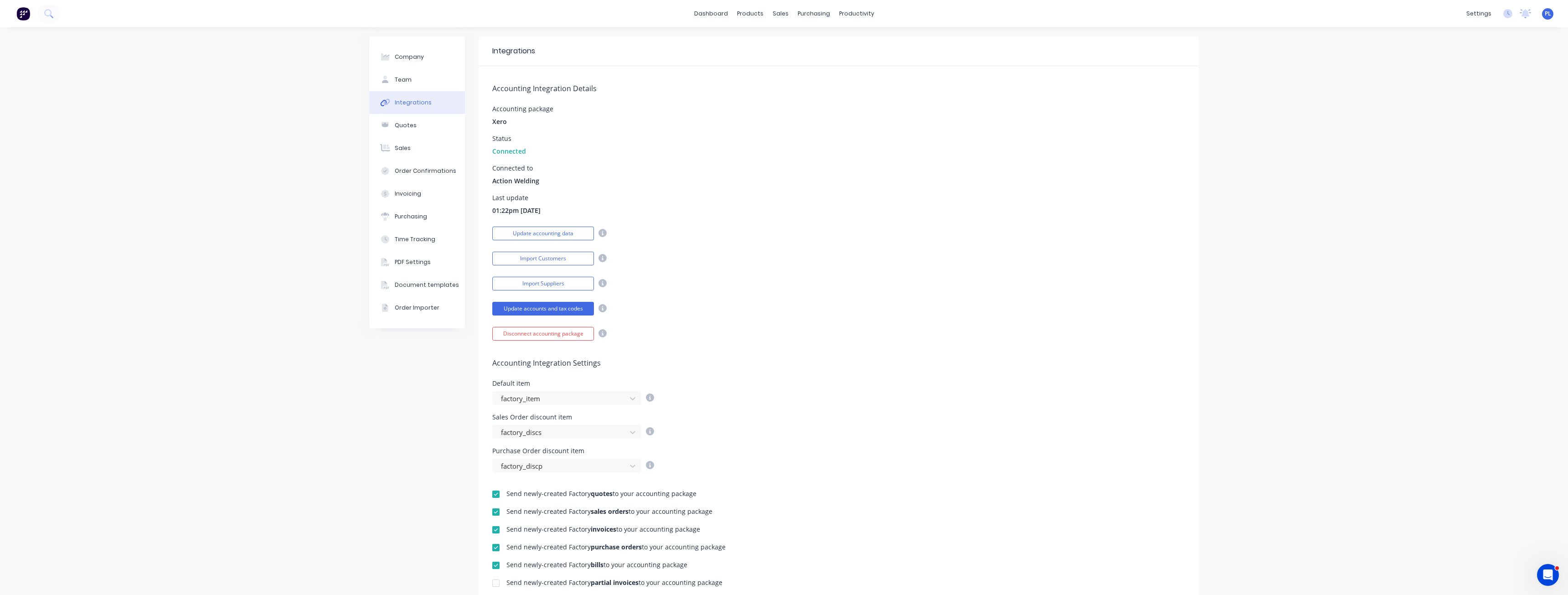
click at [670, 224] on div "Update accounting data" at bounding box center [839, 232] width 693 height 16
drag, startPoint x: 548, startPoint y: 214, endPoint x: 485, endPoint y: 138, distance: 98.7
click at [485, 138] on div "Accounting Integration Details Accounting package Xero Status Connected Connect…" at bounding box center [839, 203] width 721 height 274
drag, startPoint x: 485, startPoint y: 138, endPoint x: 546, endPoint y: 212, distance: 95.9
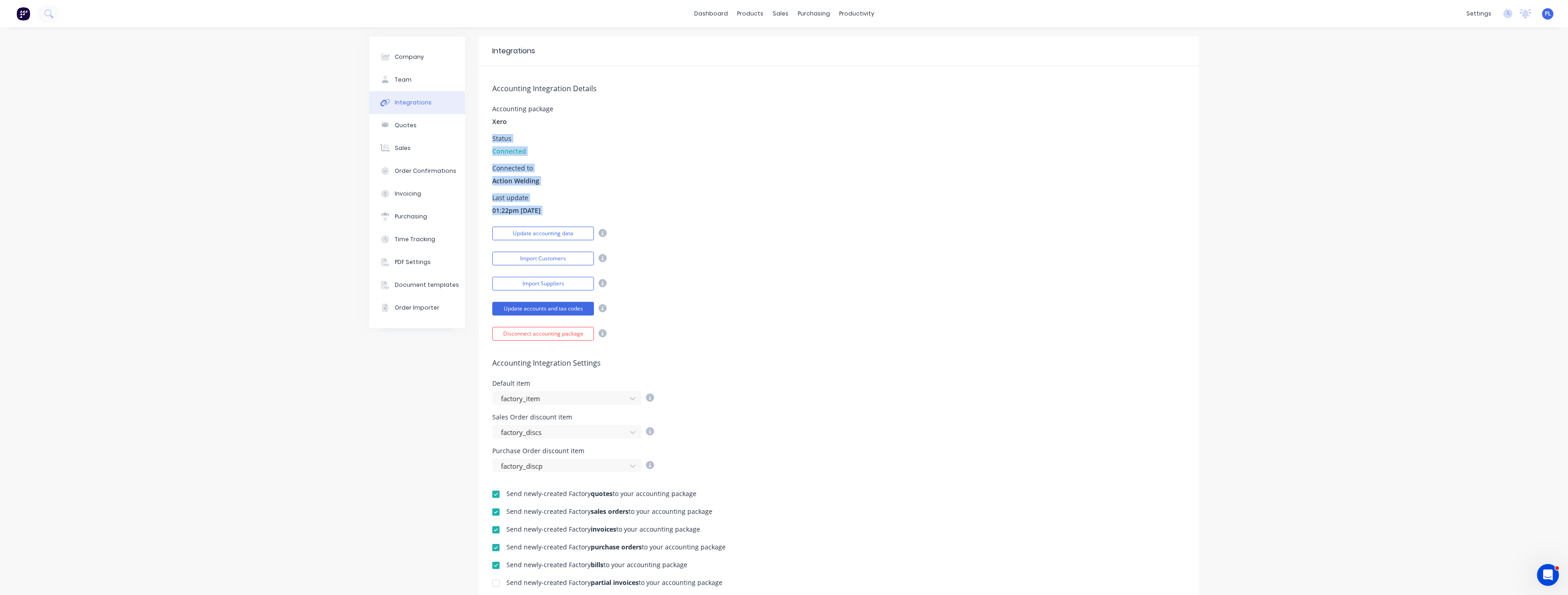
click at [546, 212] on div "Accounting Integration Details Accounting package Xero Status Connected Connect…" at bounding box center [839, 203] width 721 height 274
click at [546, 212] on div "Last update 01:22pm 11/09/25" at bounding box center [839, 205] width 693 height 20
click at [540, 260] on button "Import Customers" at bounding box center [543, 258] width 102 height 14
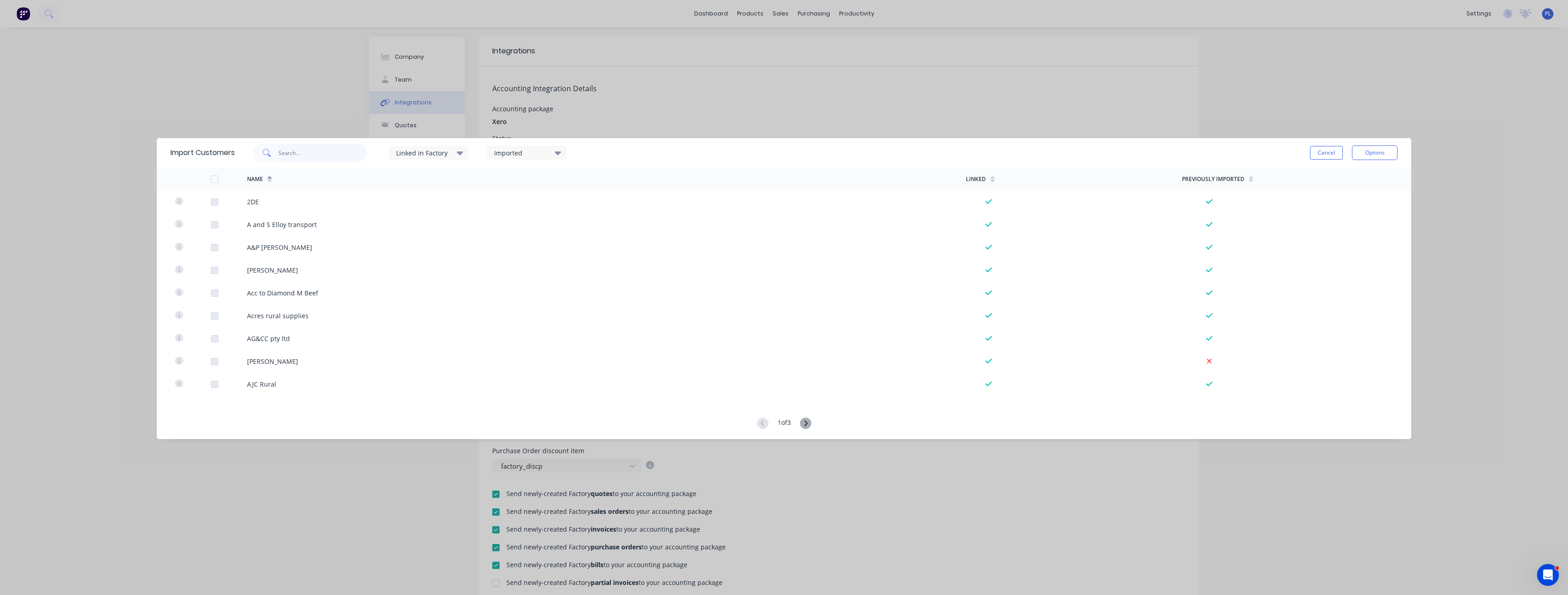
click at [325, 158] on input "text" at bounding box center [323, 153] width 89 height 19
type input "elite"
click at [1324, 157] on button "Cancel" at bounding box center [1326, 152] width 33 height 14
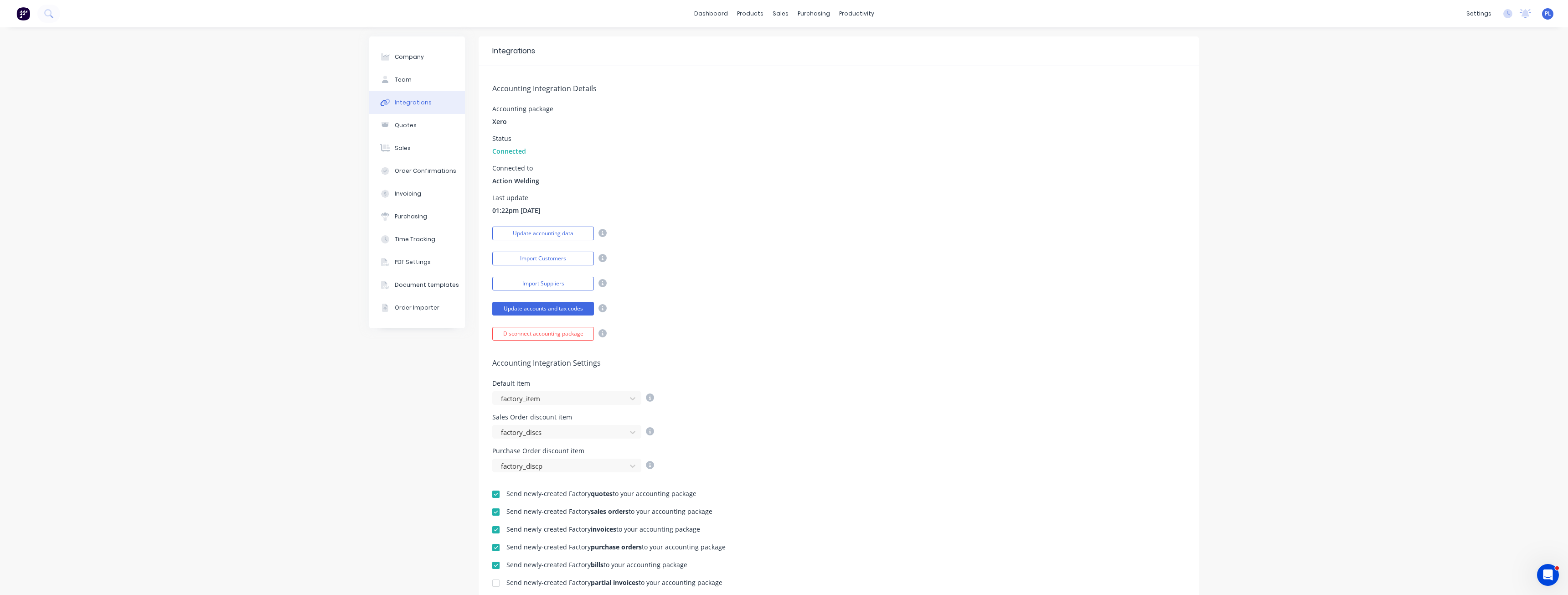
click at [540, 268] on div "Accounting Integration Details Accounting package Xero Status Connected Connect…" at bounding box center [839, 203] width 721 height 274
drag, startPoint x: 524, startPoint y: 206, endPoint x: 492, endPoint y: 169, distance: 48.9
click at [492, 169] on div "Accounting Integration Details Accounting package Xero Status Connected Connect…" at bounding box center [839, 203] width 721 height 274
click at [492, 169] on div "Connected to" at bounding box center [516, 168] width 47 height 6
click at [812, 66] on link "Customers" at bounding box center [825, 61] width 120 height 19
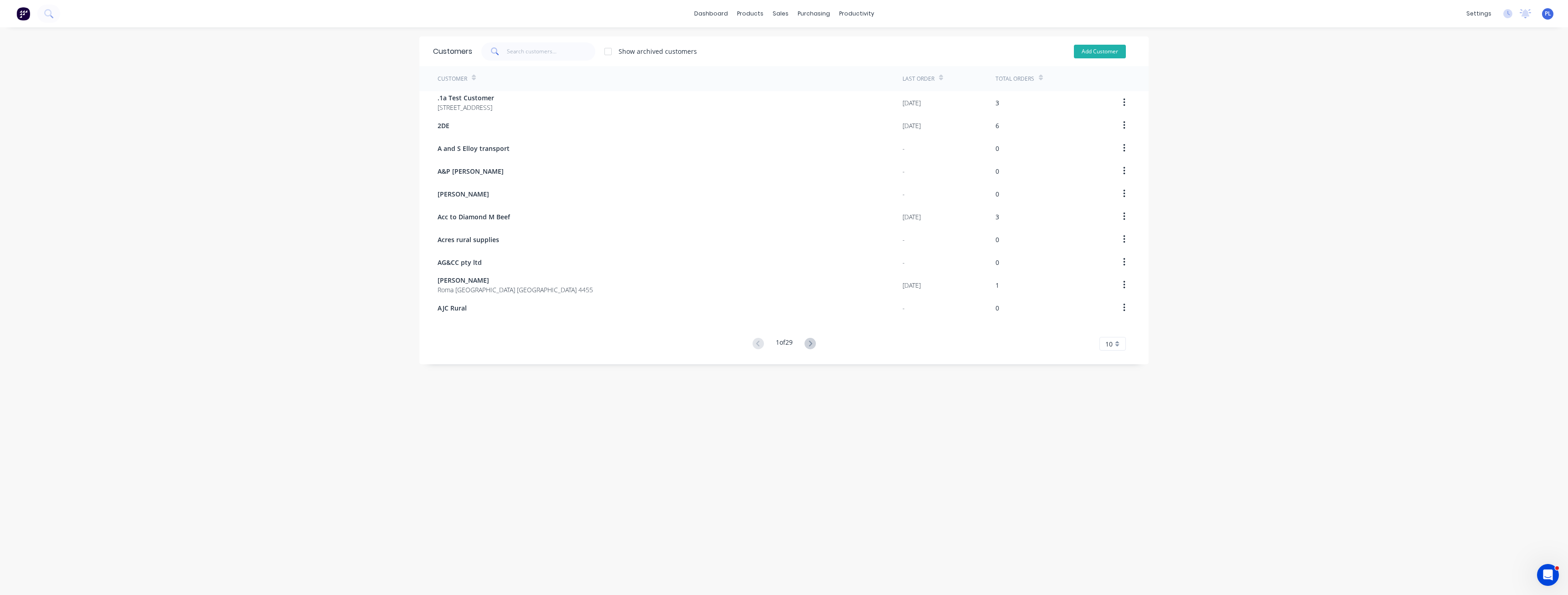
click at [1097, 56] on button "Add Customer" at bounding box center [1100, 51] width 52 height 14
select select "AU"
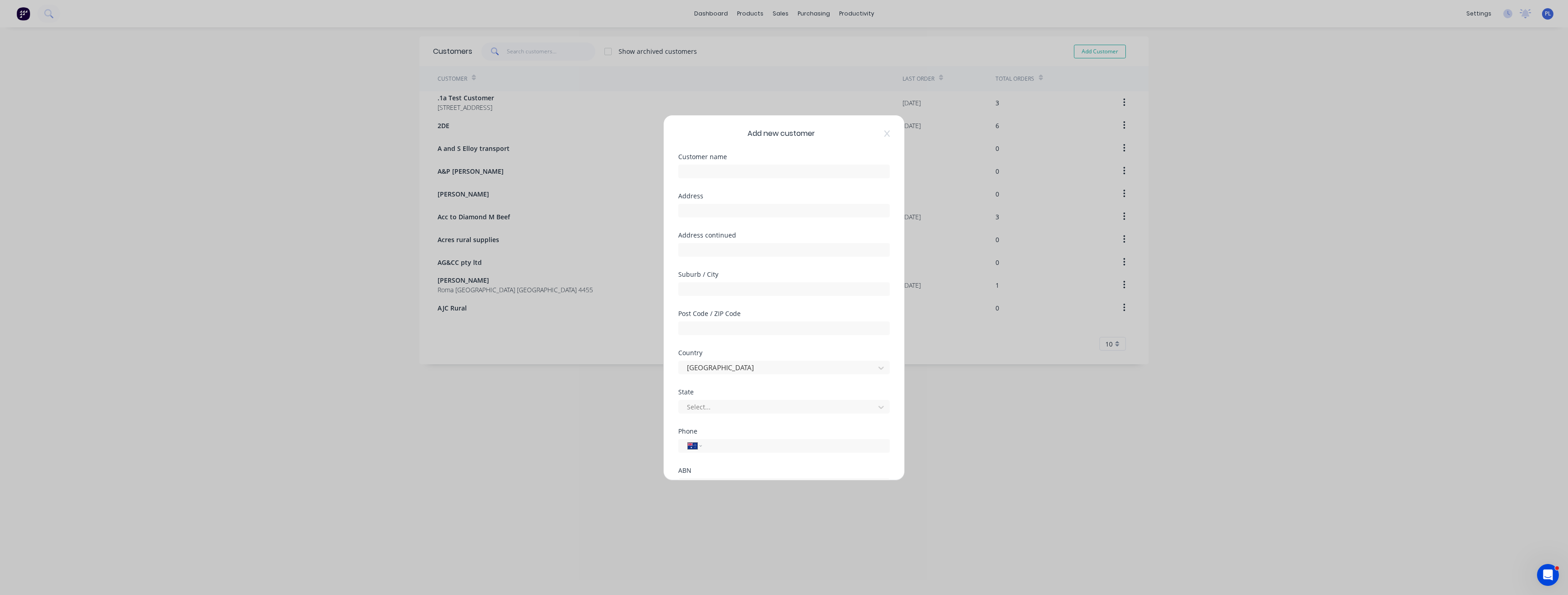
click at [721, 179] on div "Customer name" at bounding box center [784, 173] width 212 height 39
click at [726, 171] on input "text" at bounding box center [784, 171] width 212 height 14
drag, startPoint x: 739, startPoint y: 431, endPoint x: 733, endPoint y: 430, distance: 6.1
click at [739, 431] on div "Create customer in accounting package" at bounding box center [752, 433] width 120 height 10
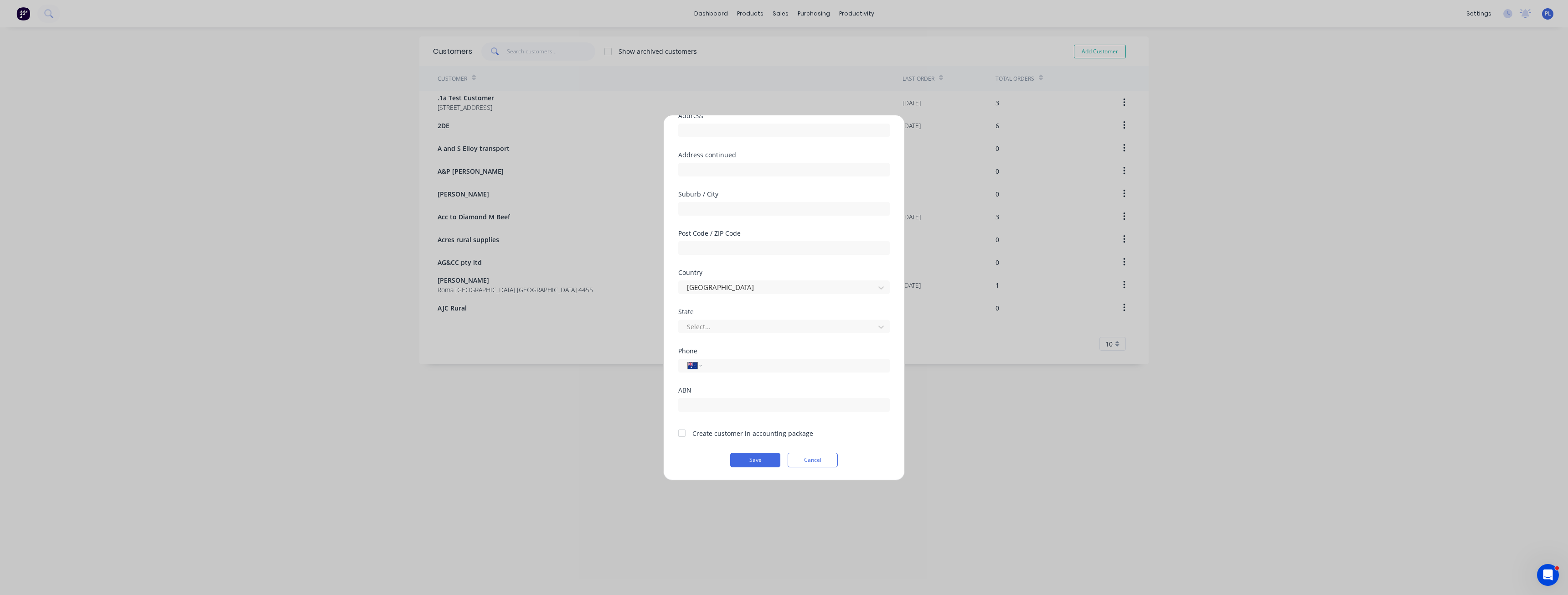
click at [678, 432] on div at bounding box center [682, 433] width 19 height 19
click at [742, 454] on button "Save" at bounding box center [755, 460] width 50 height 15
drag, startPoint x: 203, startPoint y: 577, endPoint x: 122, endPoint y: 574, distance: 81.1
click at [122, 574] on div "× A contact with name Elite Heavy Diesel already exists in Xero" at bounding box center [129, 576] width 222 height 22
drag, startPoint x: 122, startPoint y: 574, endPoint x: 77, endPoint y: 574, distance: 45.0
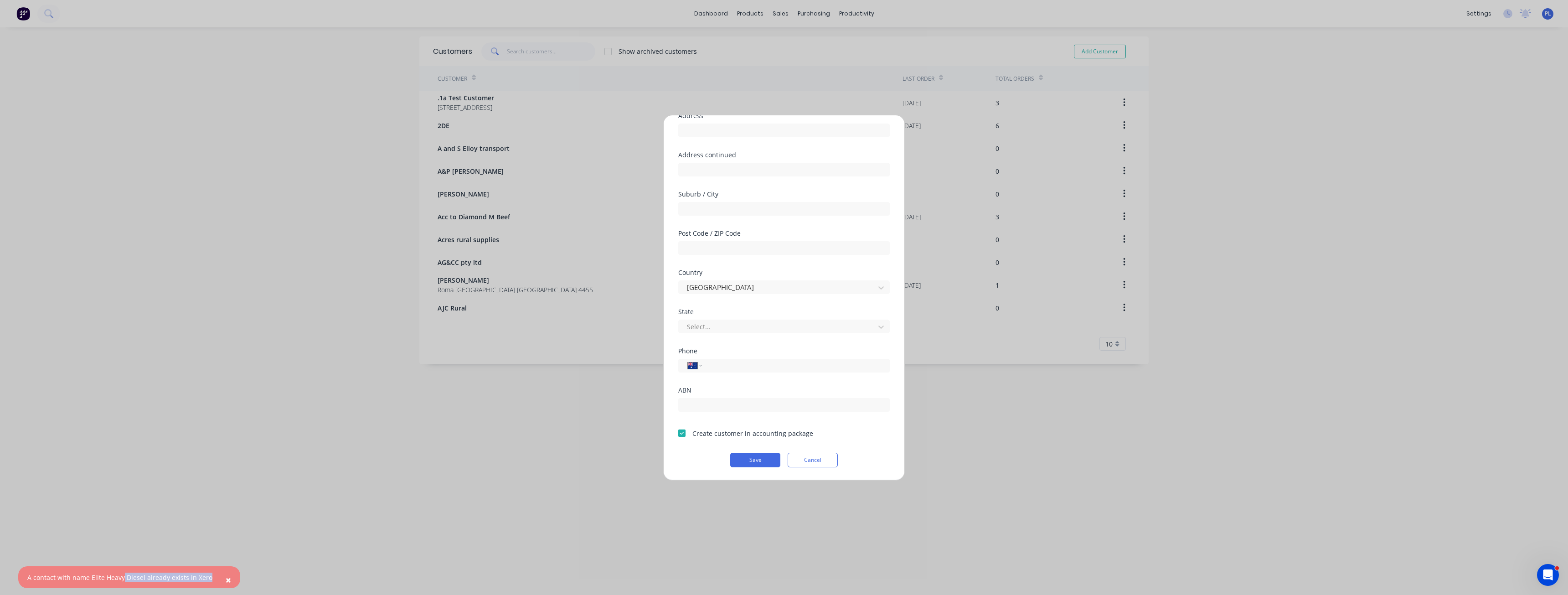
click at [121, 574] on div "A contact with name Elite Heavy Diesel already exists in Xero" at bounding box center [120, 577] width 185 height 10
click at [95, 576] on div "A contact with name Elite Heavy Diesel already exists in Xero" at bounding box center [120, 577] width 185 height 10
click at [91, 577] on div "A contact with name Elite Heavy Diesel already exists in Xero" at bounding box center [120, 577] width 185 height 10
drag, startPoint x: 91, startPoint y: 577, endPoint x: 142, endPoint y: 580, distance: 51.1
click at [142, 580] on div "A contact with name Elite Heavy Diesel already exists in Xero" at bounding box center [120, 577] width 185 height 10
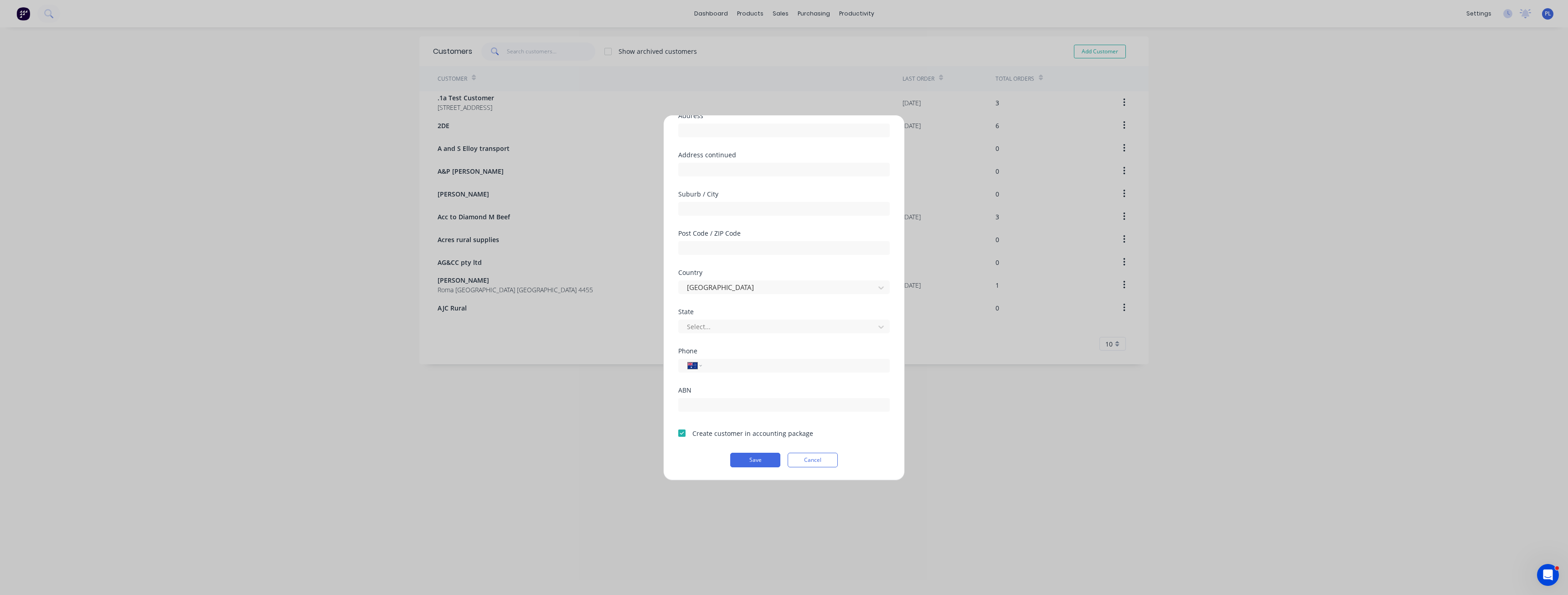
click at [142, 578] on div "Add new customer Customer name Elite Heavy Diesel Address Address continued Sub…" at bounding box center [784, 298] width 1568 height 595
drag, startPoint x: 843, startPoint y: 137, endPoint x: 872, endPoint y: 137, distance: 29.0
click at [843, 137] on div "Add new customer" at bounding box center [784, 133] width 212 height 11
click at [774, 174] on input "Elite Heavy Diesel" at bounding box center [784, 171] width 212 height 14
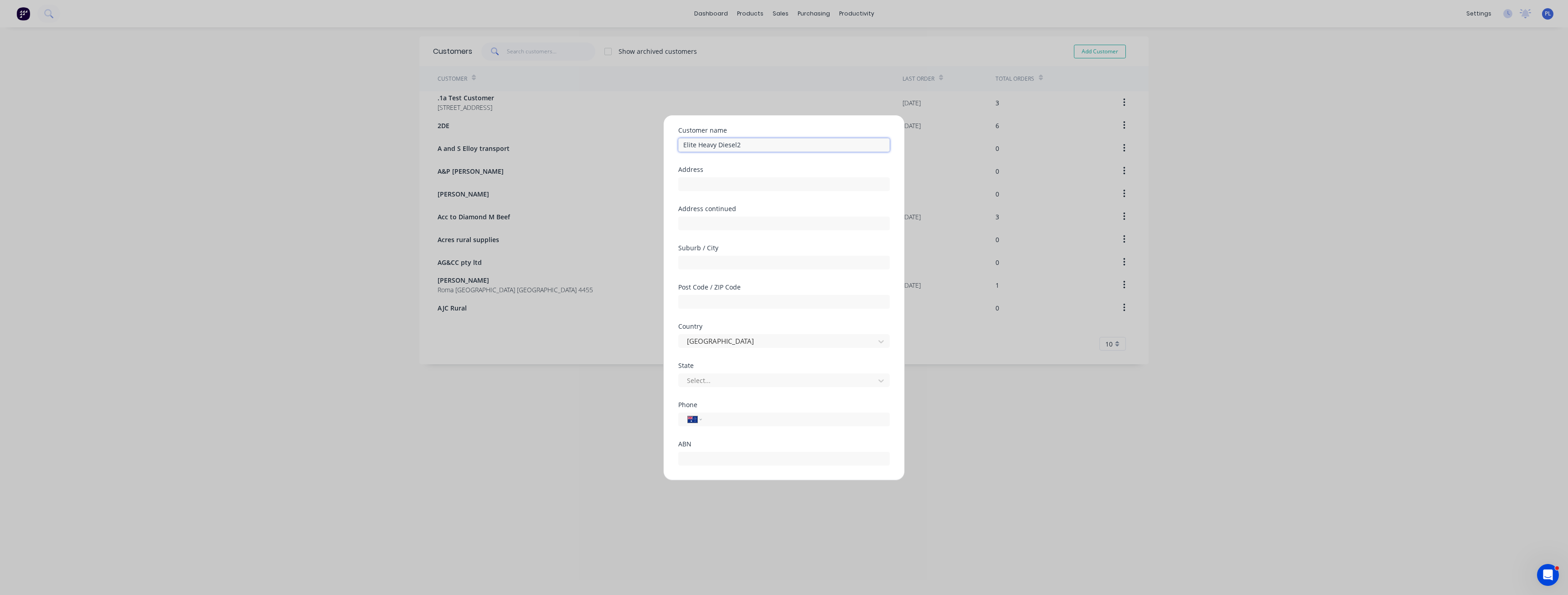
scroll to position [80, 0]
type input "Elite Heavy Diesel2"
click at [754, 462] on button "Save" at bounding box center [755, 460] width 50 height 15
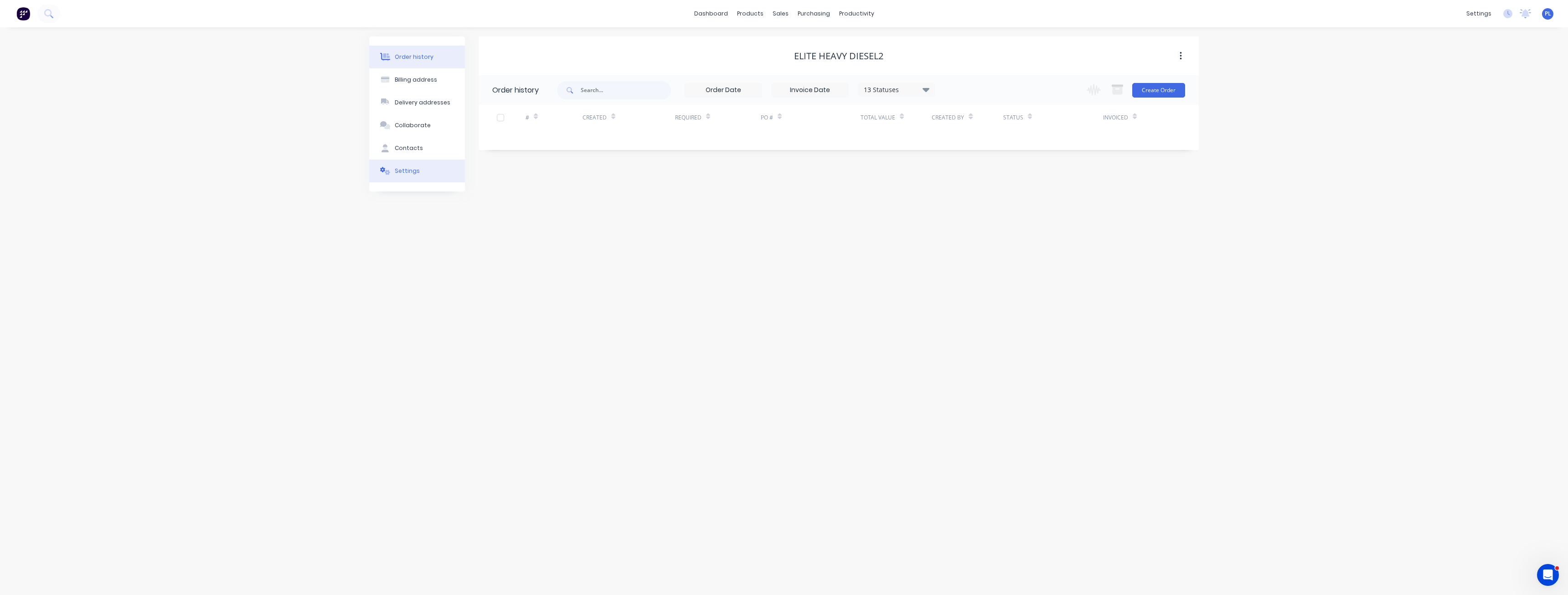
click at [433, 170] on button "Settings" at bounding box center [417, 171] width 95 height 23
click at [576, 160] on div at bounding box center [577, 158] width 155 height 11
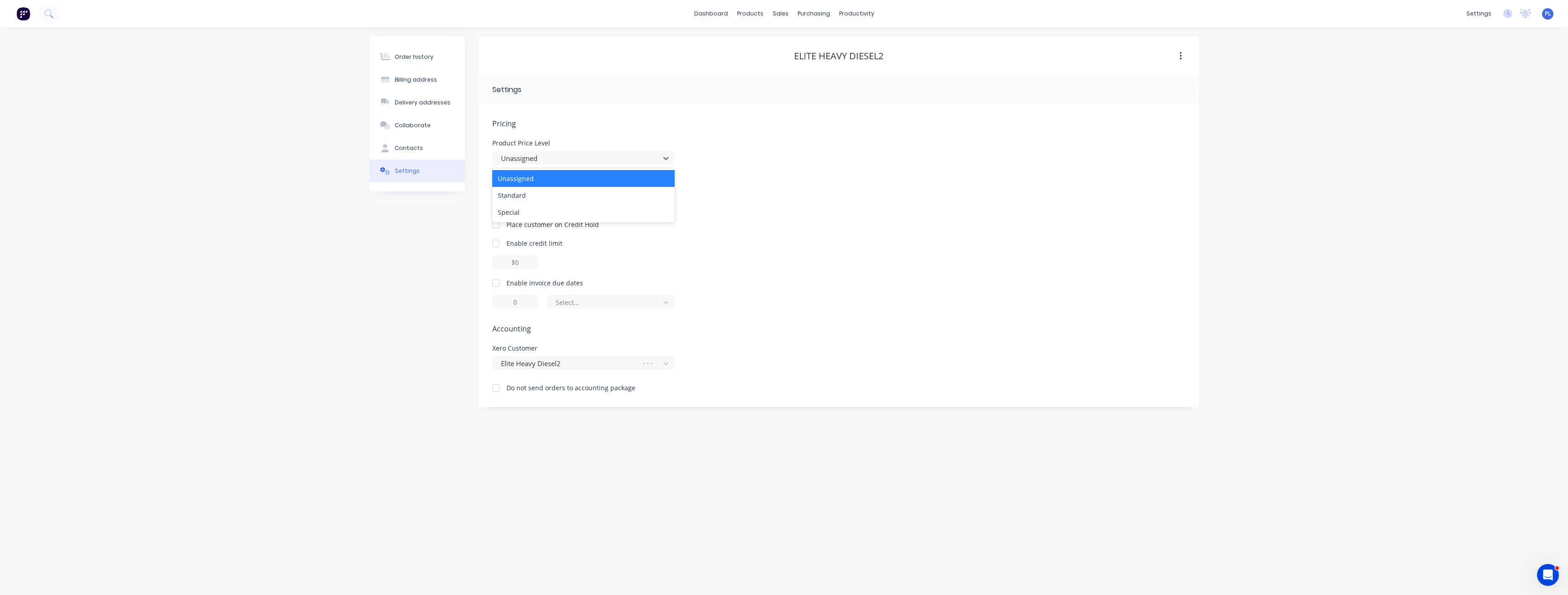
click at [596, 125] on span "Pricing" at bounding box center [839, 124] width 693 height 11
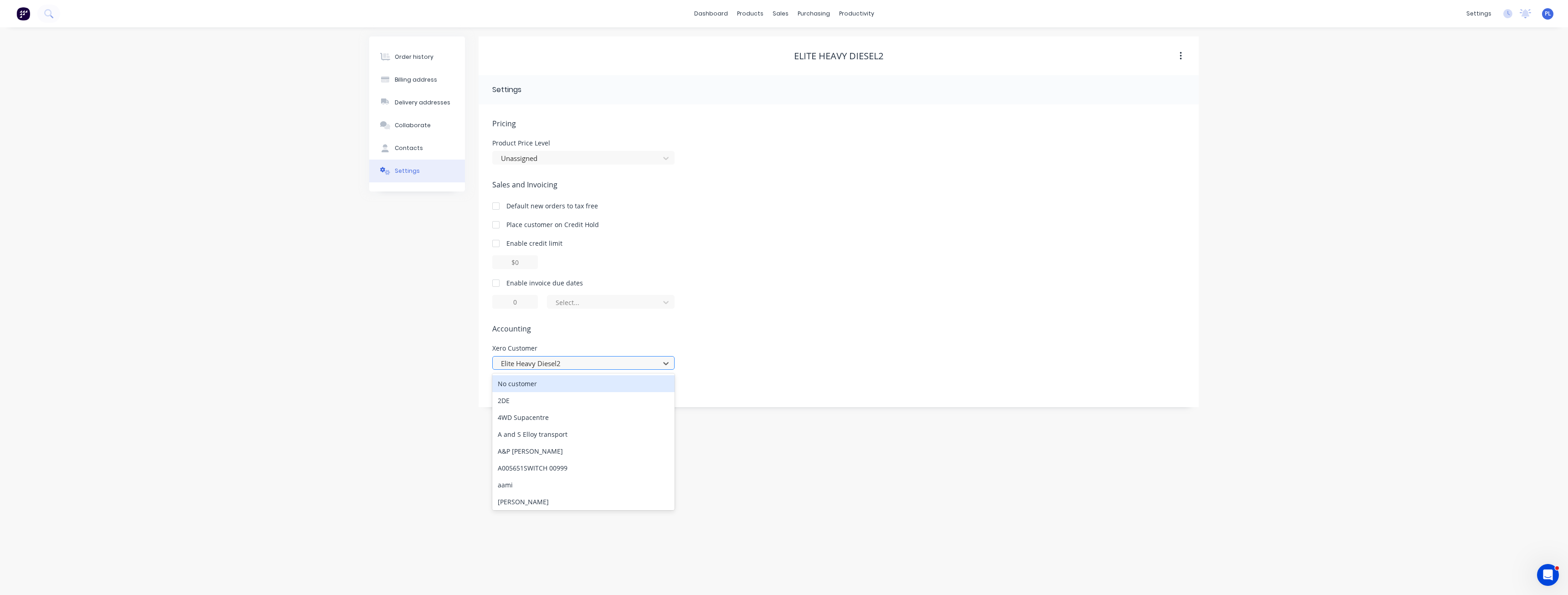
click at [612, 357] on div at bounding box center [577, 363] width 155 height 11
type input "elite"
click at [557, 385] on div "Elite Heavy Diesel" at bounding box center [583, 383] width 182 height 17
click at [429, 56] on div "Order history" at bounding box center [414, 57] width 39 height 8
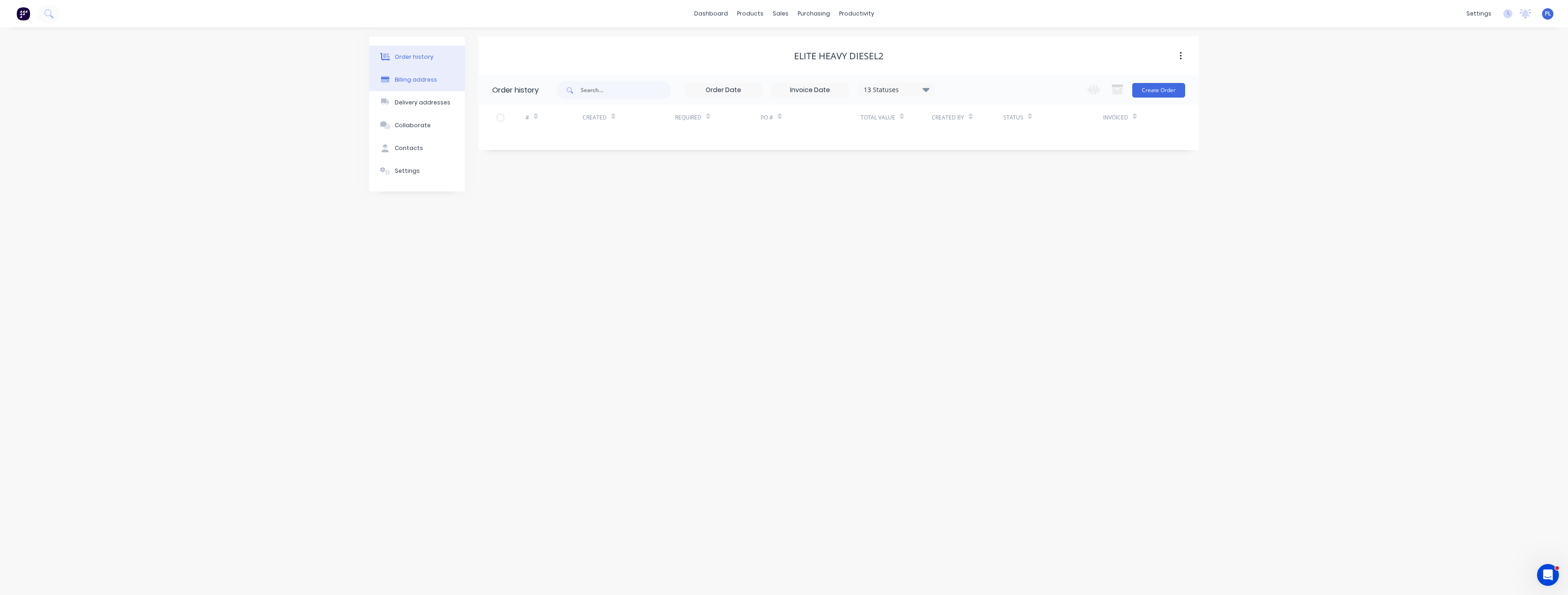
drag, startPoint x: 415, startPoint y: 83, endPoint x: 420, endPoint y: 85, distance: 5.4
click at [415, 83] on button "Billing address" at bounding box center [417, 80] width 95 height 23
select select "AU"
click at [568, 137] on input "Elite Heavy Diesel2" at bounding box center [567, 136] width 149 height 14
type input "Elite Heavy Diesel"
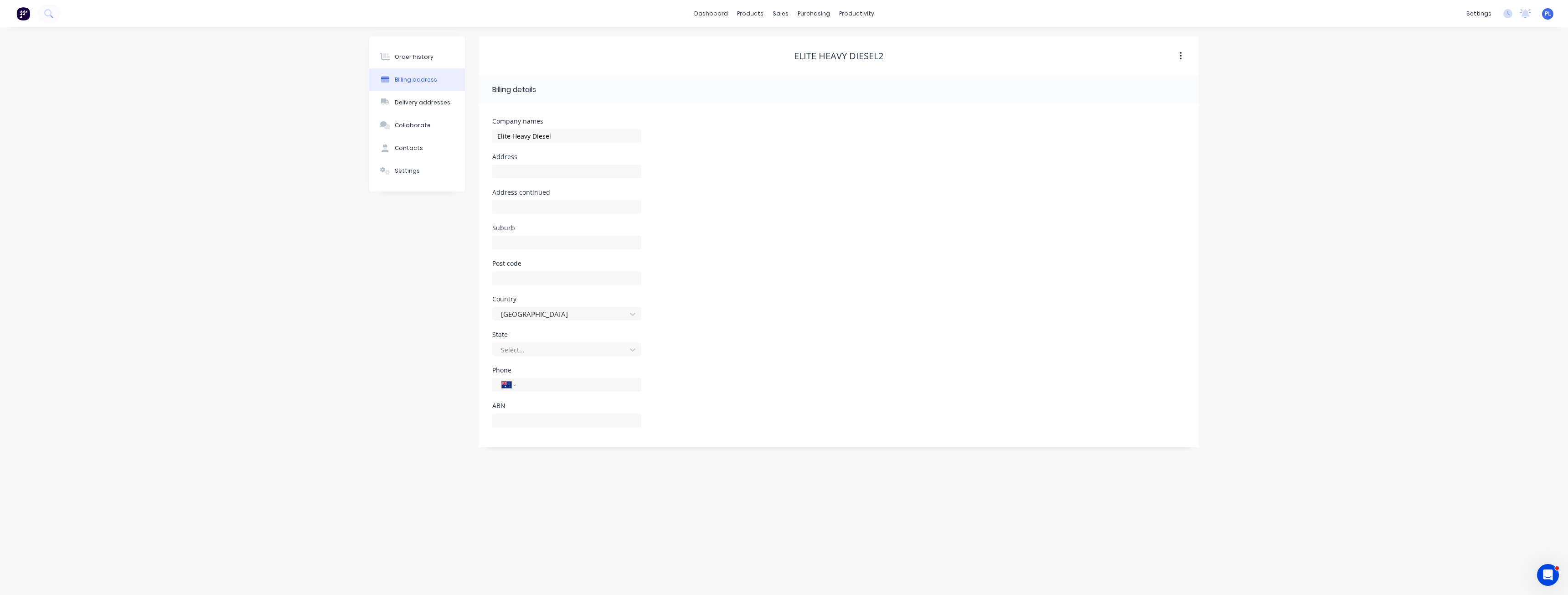
click at [849, 188] on div "Address" at bounding box center [839, 171] width 693 height 36
click at [718, 19] on link "dashboard" at bounding box center [711, 13] width 43 height 14
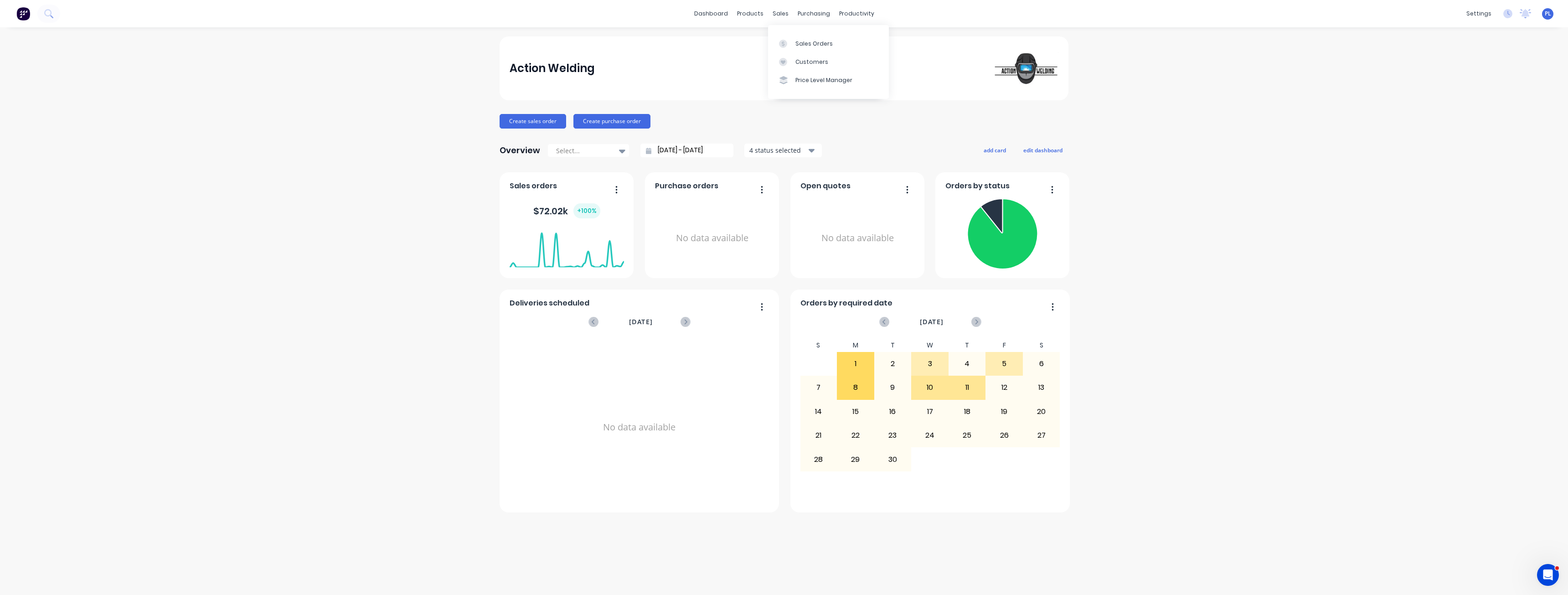
click at [731, 76] on div "Action Welding" at bounding box center [784, 68] width 549 height 32
click at [750, 44] on div "Action Welding" at bounding box center [784, 68] width 568 height 64
click at [808, 64] on div "Customers" at bounding box center [812, 62] width 33 height 8
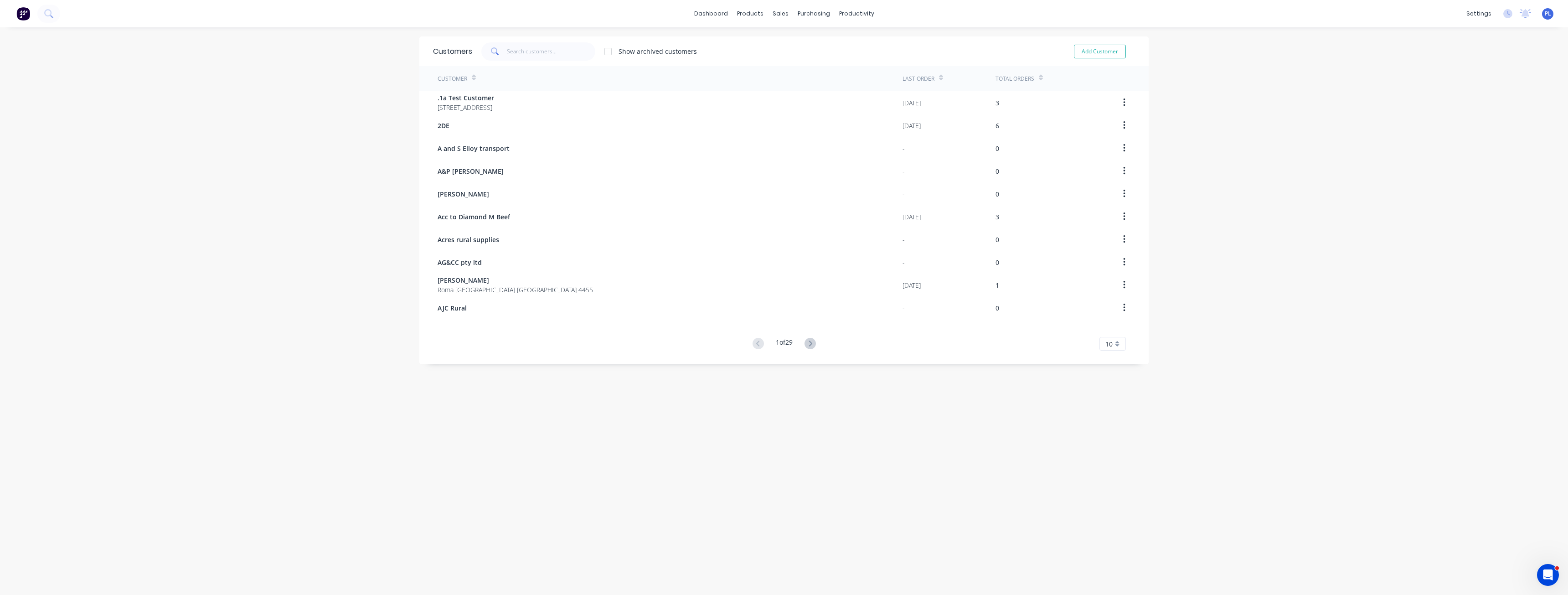
click at [805, 348] on icon at bounding box center [810, 344] width 11 height 11
click at [805, 346] on icon at bounding box center [810, 344] width 11 height 11
click at [801, 344] on button at bounding box center [809, 344] width 17 height 13
click at [708, 11] on link "dashboard" at bounding box center [711, 13] width 43 height 14
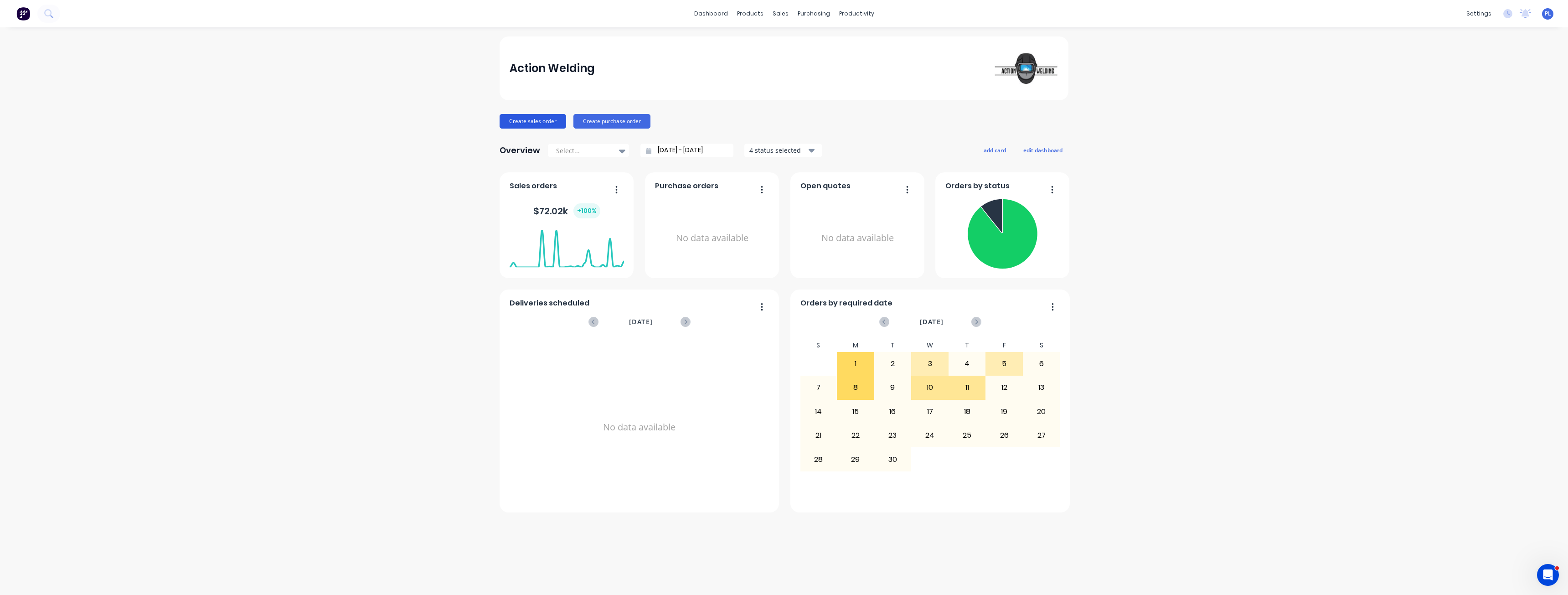
click at [531, 121] on button "Create sales order" at bounding box center [533, 121] width 66 height 15
click at [1197, 177] on div "Action Welding Create sales order Create purchase order Overview Select... 11/0…" at bounding box center [784, 310] width 1568 height 549
click at [783, 278] on div "Deliveries scheduled September 2025 No data available Open quotes No data avail…" at bounding box center [784, 342] width 568 height 340
click at [782, 279] on div "Deliveries scheduled September 2025 No data available Open quotes No data avail…" at bounding box center [784, 342] width 568 height 340
click at [1545, 15] on span "PL" at bounding box center [1548, 14] width 6 height 8
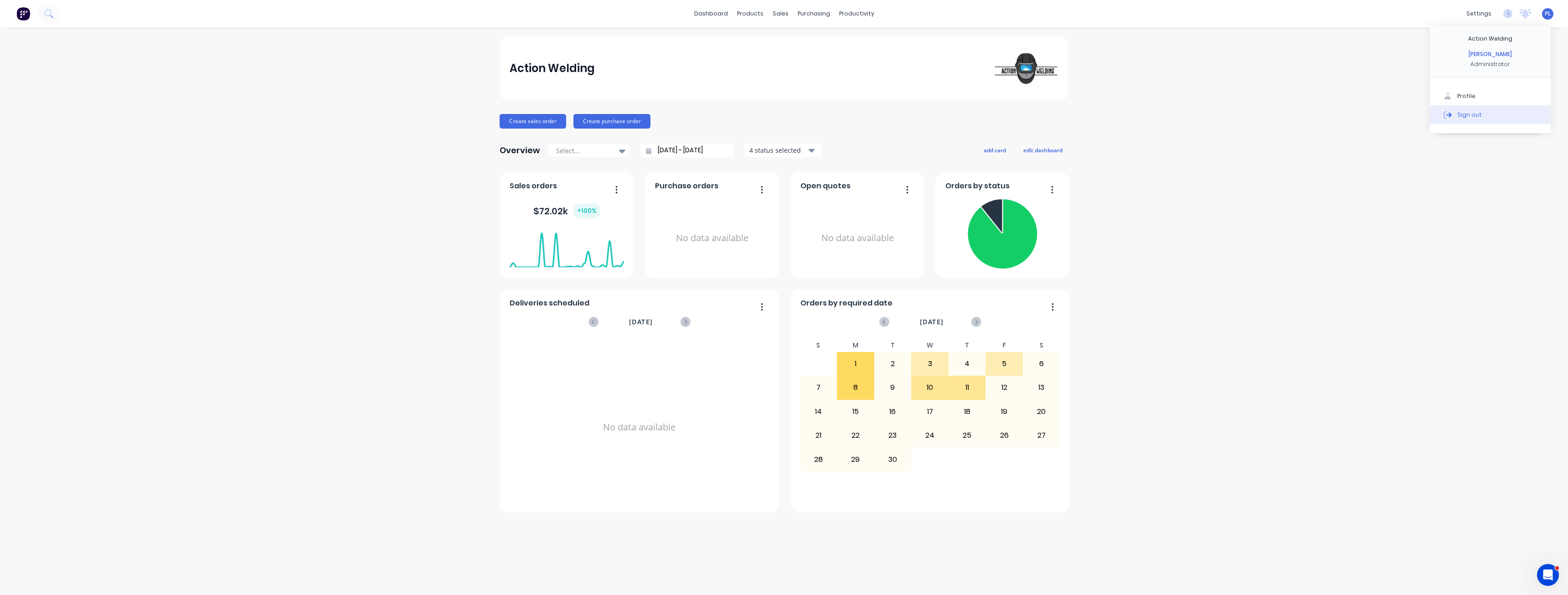
click at [1495, 120] on button "Sign out" at bounding box center [1490, 114] width 120 height 19
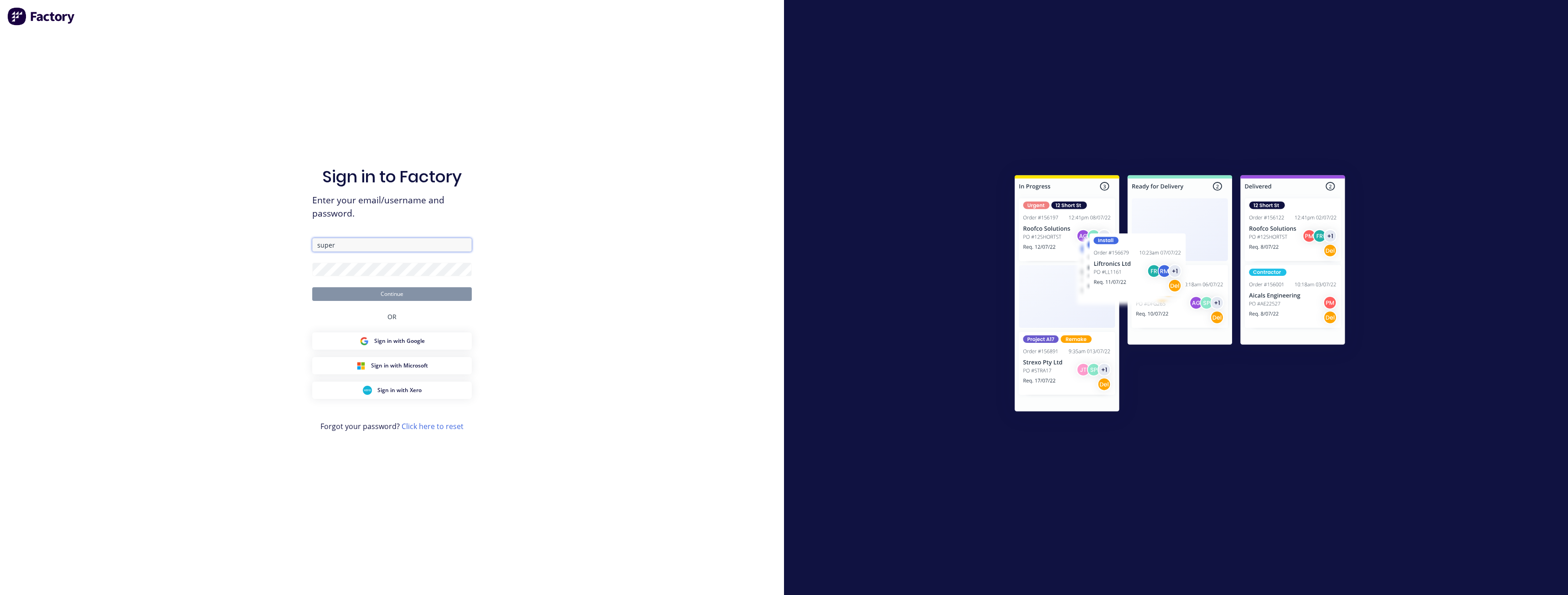
type input "[PERSON_NAME][EMAIL_ADDRESS][DOMAIN_NAME]"
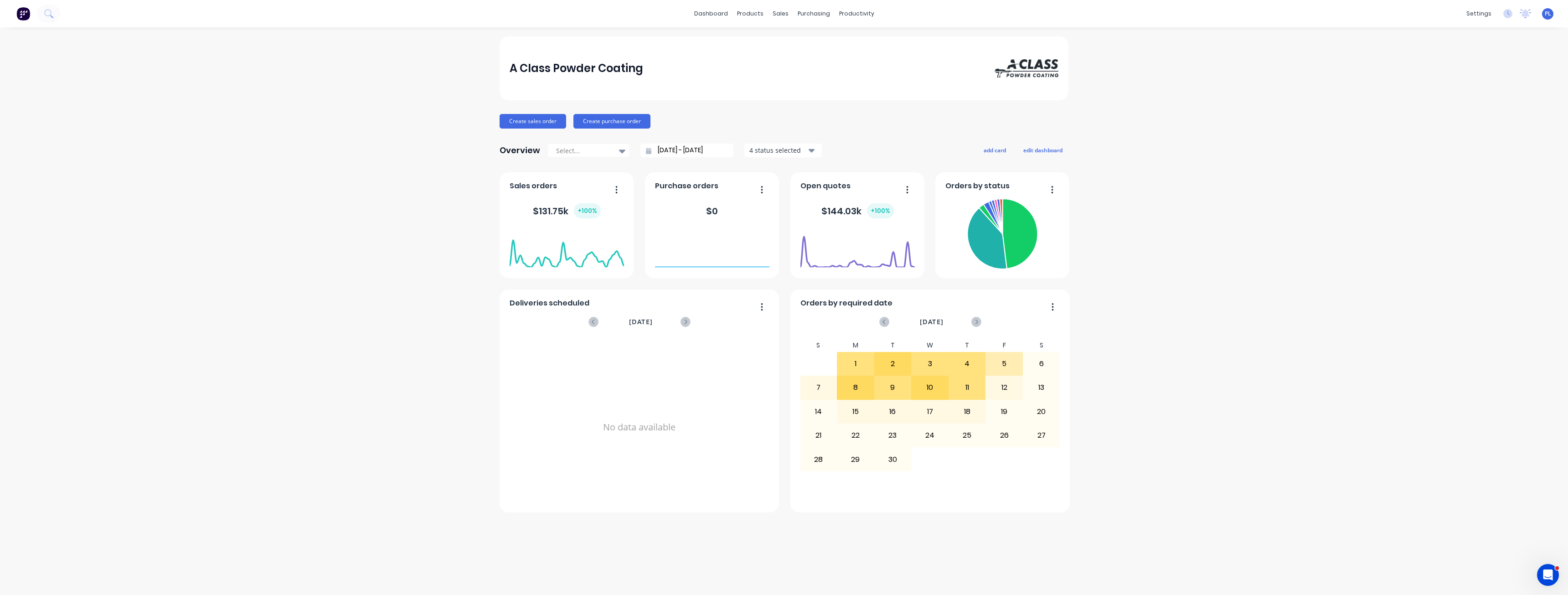
click at [113, 327] on div "A Class Powder Coating Create sales order Create purchase order Overview Select…" at bounding box center [784, 310] width 1568 height 549
drag, startPoint x: 213, startPoint y: 217, endPoint x: 256, endPoint y: 214, distance: 43.1
click at [213, 217] on div "A Class Powder Coating Create sales order Create purchase order Overview Select…" at bounding box center [784, 310] width 1568 height 549
click at [993, 154] on button "add card" at bounding box center [995, 150] width 34 height 12
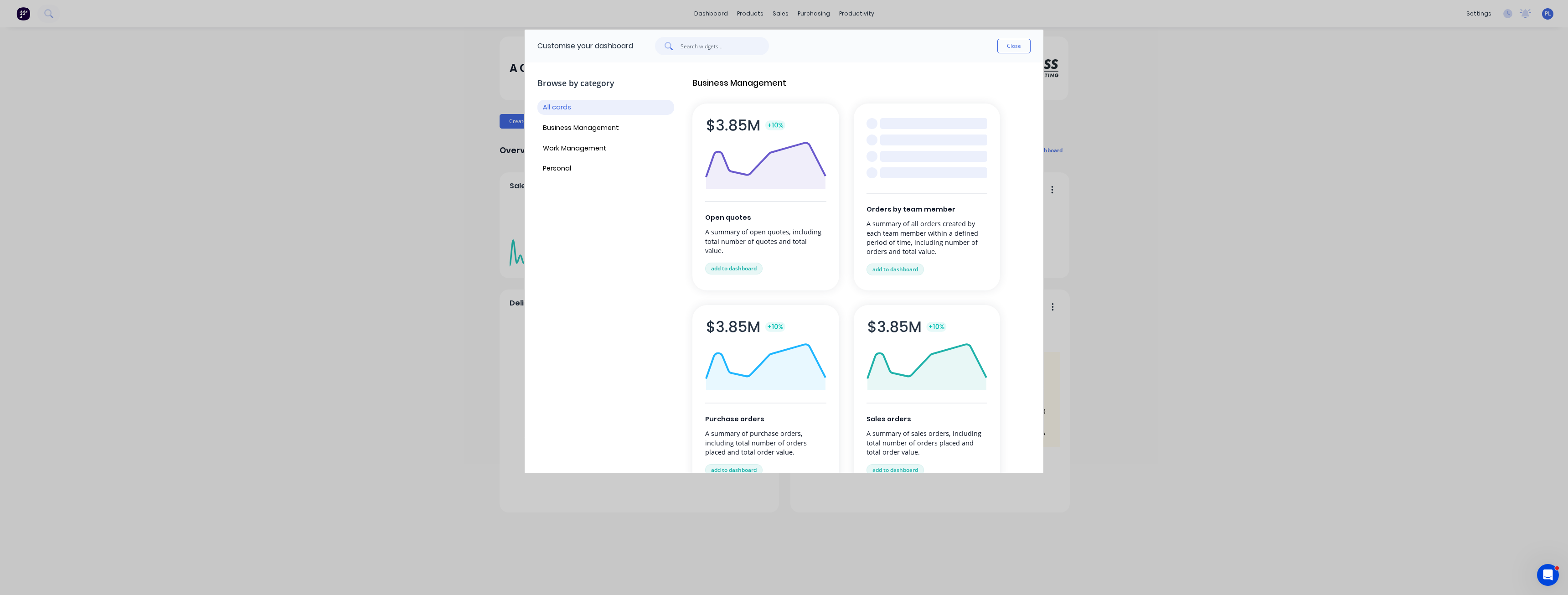
click at [691, 44] on input "text" at bounding box center [725, 46] width 89 height 19
click at [1019, 46] on button "Close" at bounding box center [1013, 46] width 33 height 15
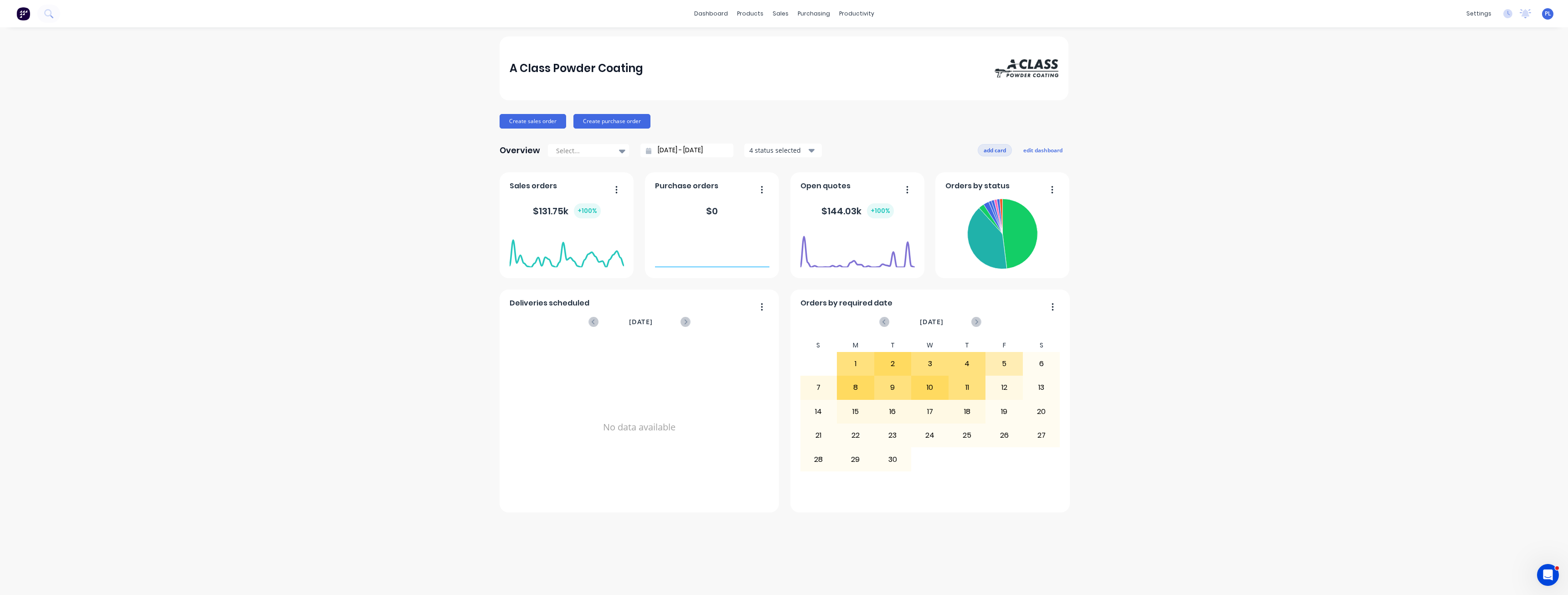
click at [994, 154] on button "add card" at bounding box center [995, 150] width 34 height 12
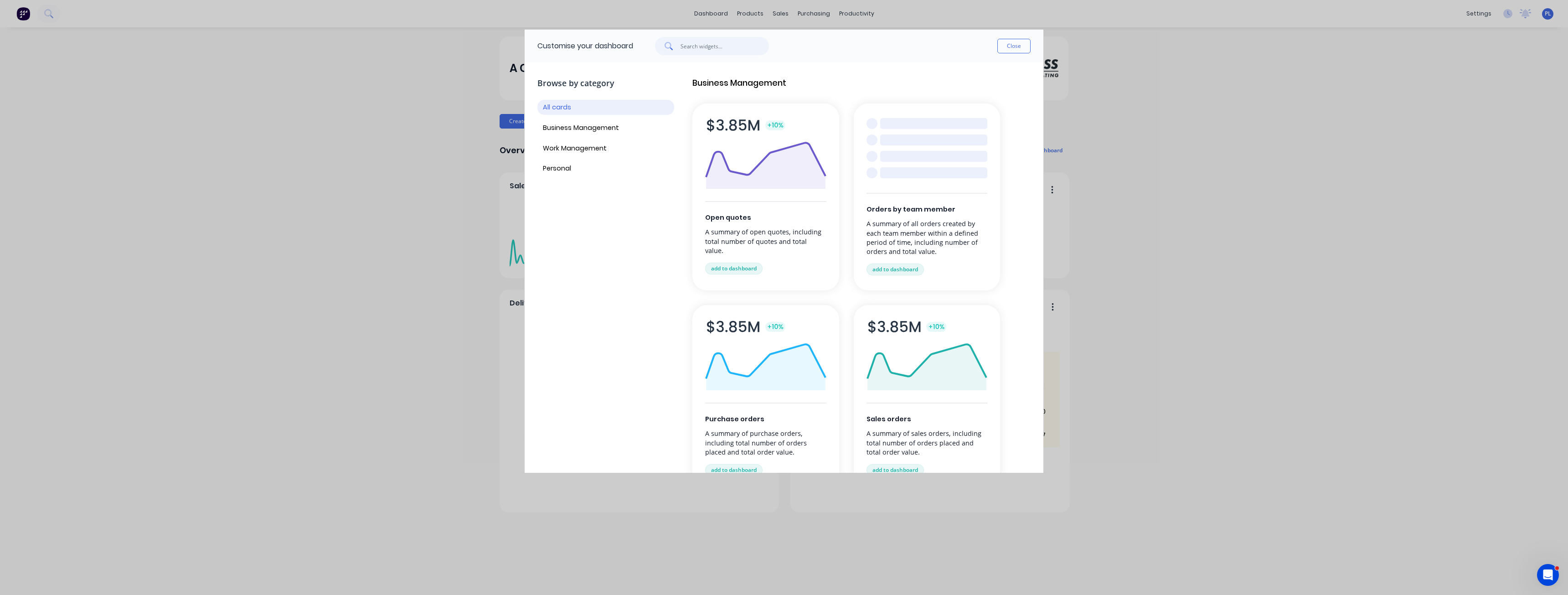
click at [737, 44] on input "text" at bounding box center [725, 46] width 89 height 19
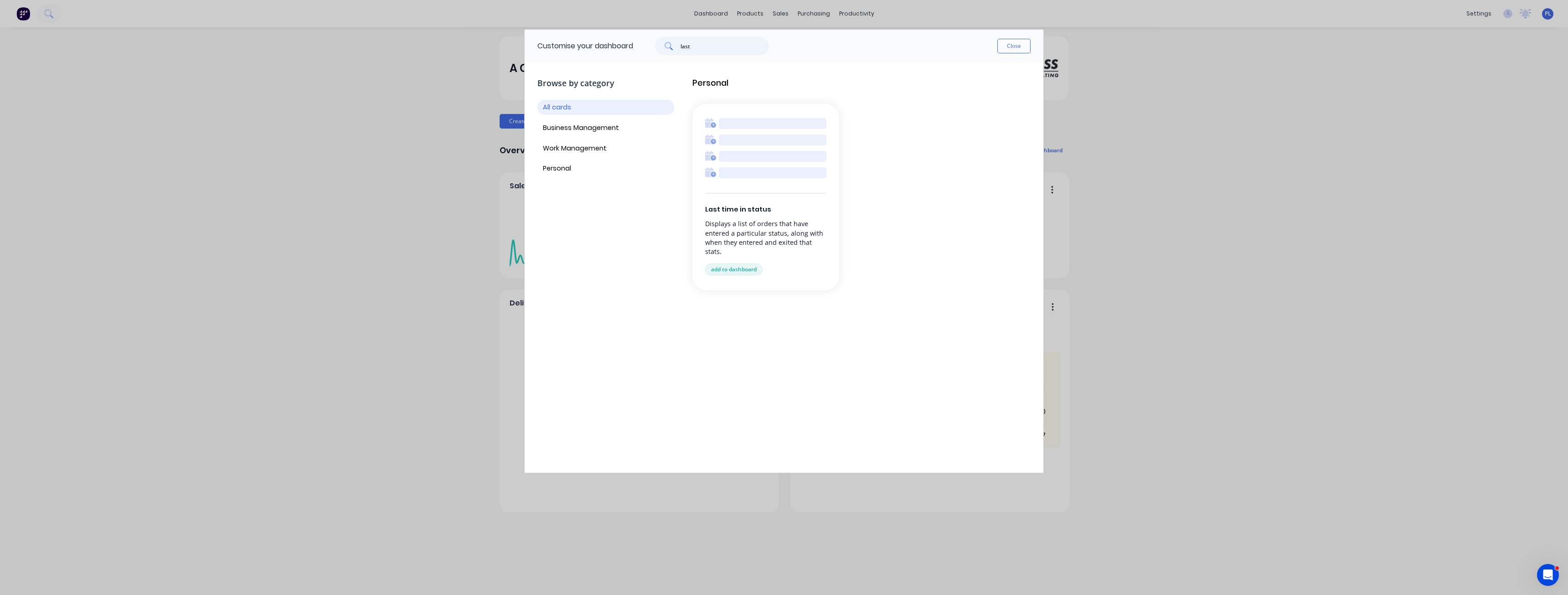
type input "last"
click at [740, 259] on div "Last time in status Displays a list of orders that have entered a particular st…" at bounding box center [765, 196] width 146 height 187
click at [742, 264] on button "add to dashboard" at bounding box center [733, 269] width 57 height 12
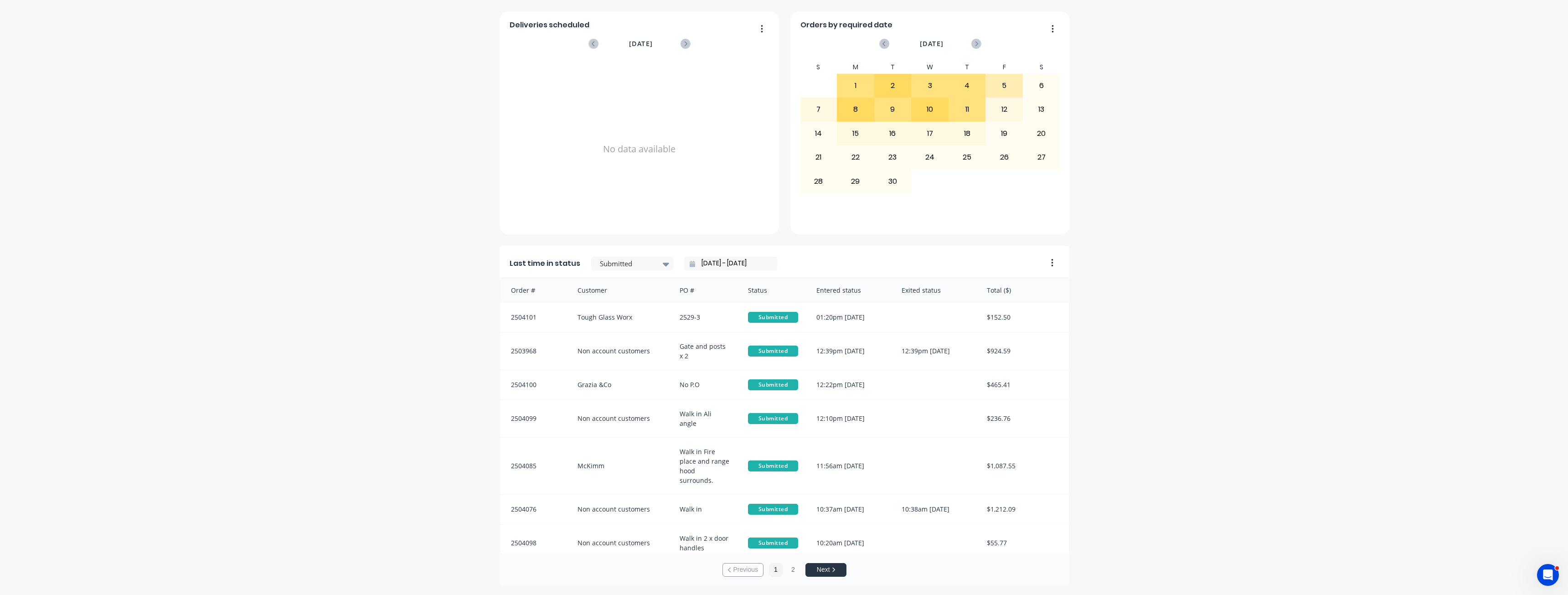
click at [712, 267] on input "[DATE] - [DATE]" at bounding box center [734, 263] width 78 height 14
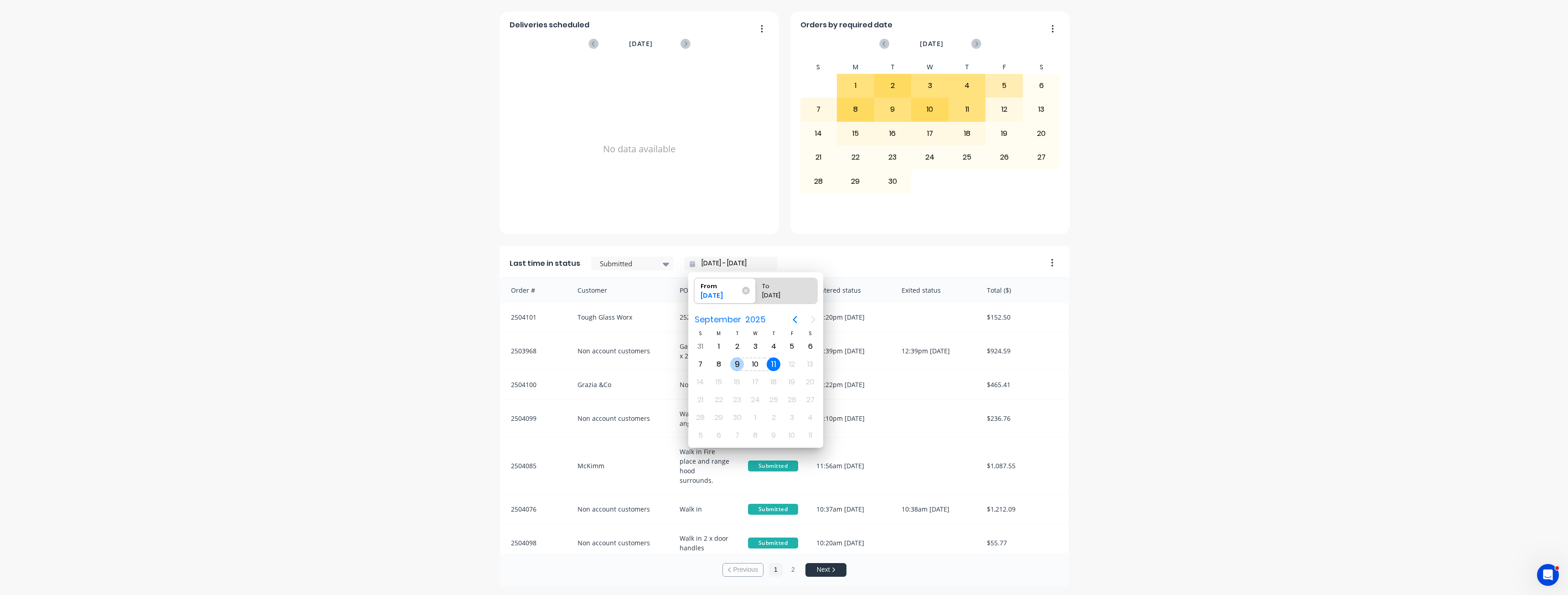
click at [737, 365] on div "9" at bounding box center [737, 364] width 14 height 14
type input "[DATE] - [DATE]"
radio input "false"
radio input "true"
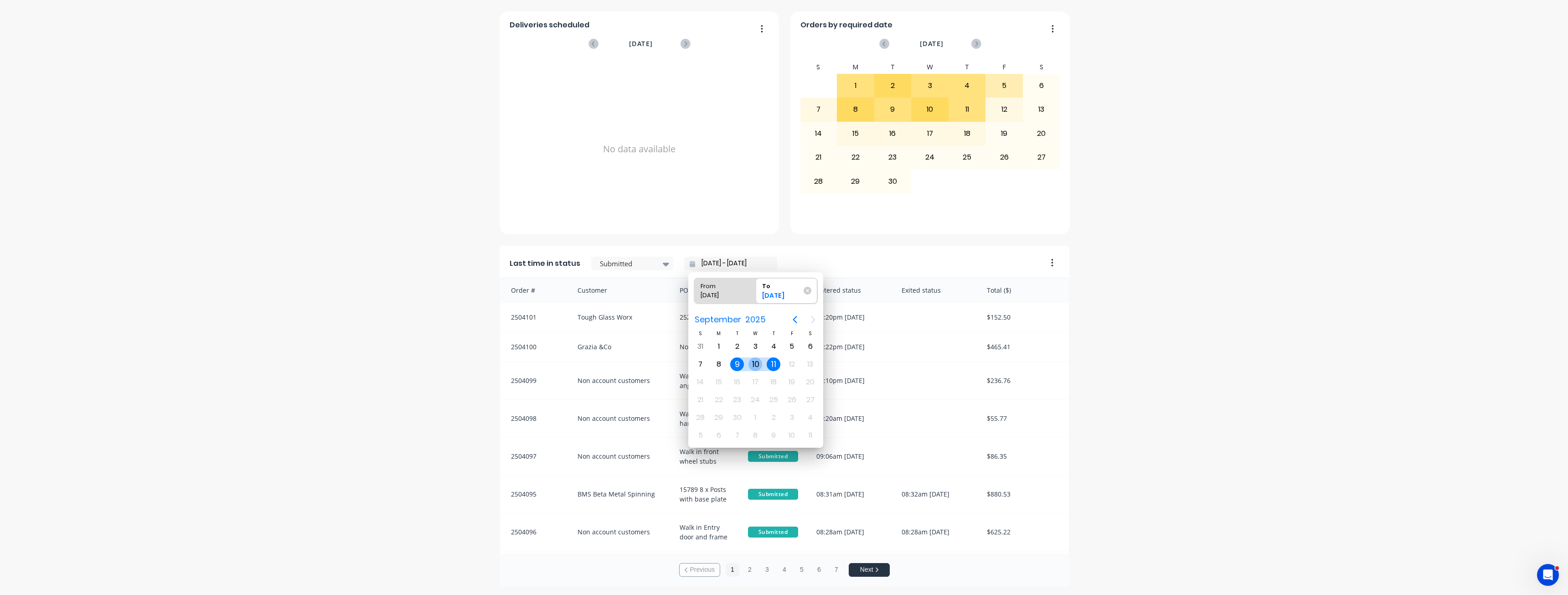
click at [756, 365] on div "10" at bounding box center [755, 364] width 14 height 14
type input "[DATE] - [DATE]"
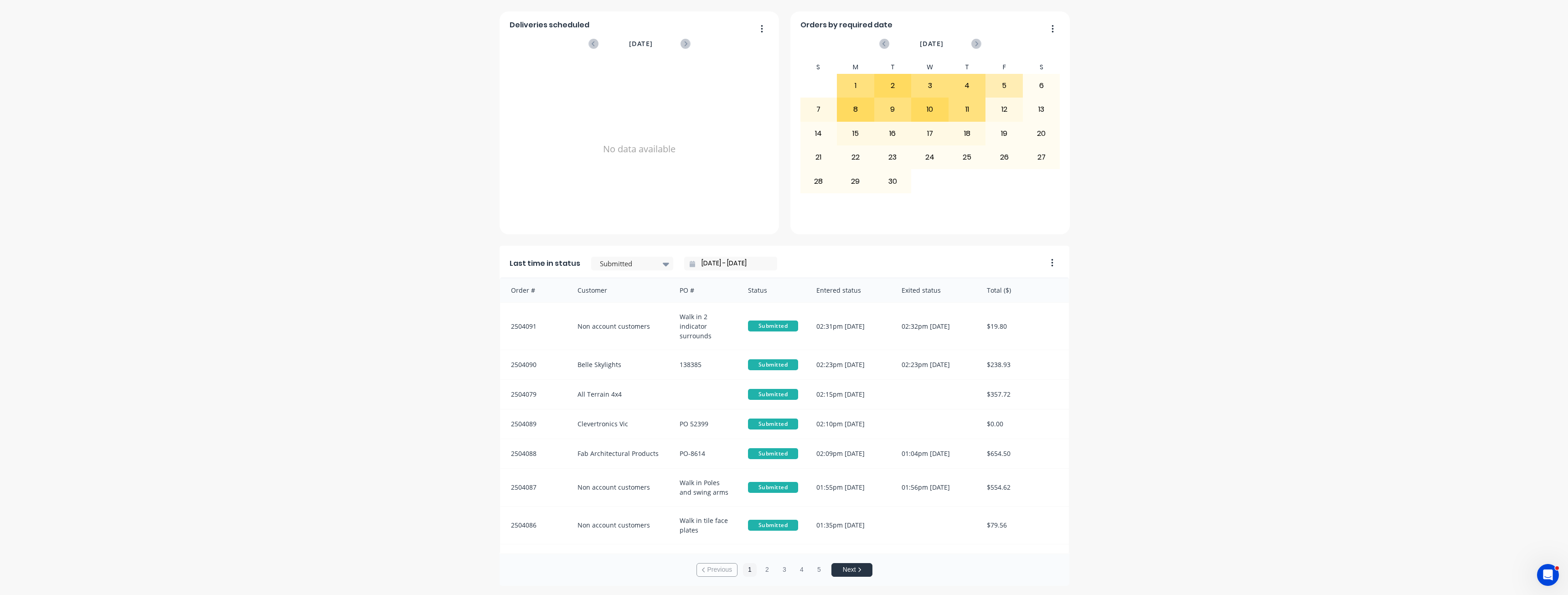
click at [1148, 407] on div "A Class Powder Coating Create sales order Create purchase order Overview Select…" at bounding box center [784, 171] width 1568 height 827
click at [659, 262] on div at bounding box center [666, 264] width 14 height 15
click at [626, 324] on div "Ready - Notify Customer" at bounding box center [632, 311] width 82 height 27
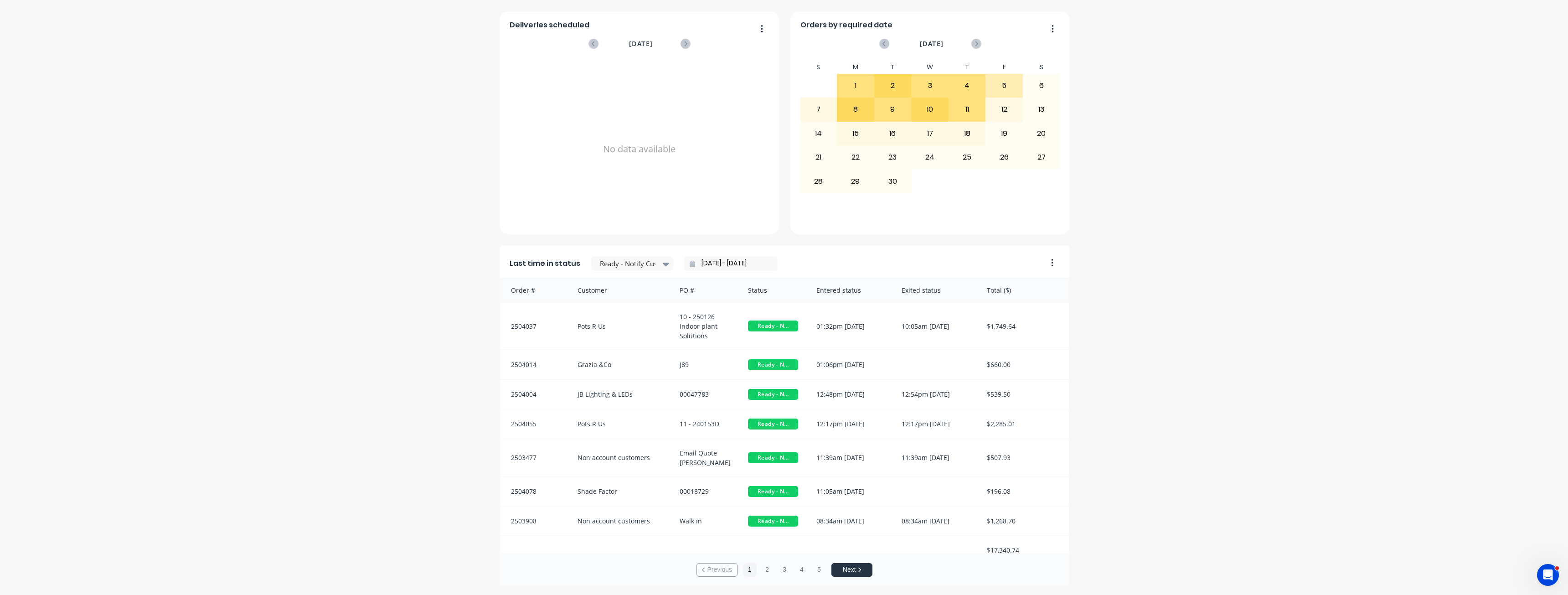
click at [410, 364] on div "A Class Powder Coating Create sales order Create purchase order Overview Select…" at bounding box center [784, 171] width 1568 height 827
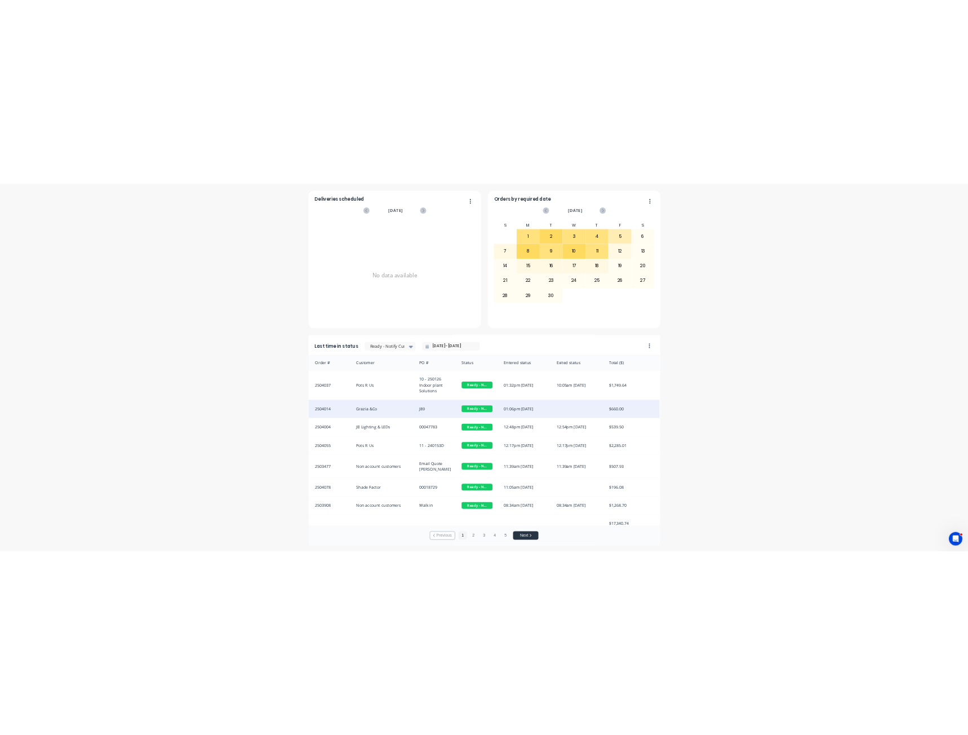
scroll to position [13, 0]
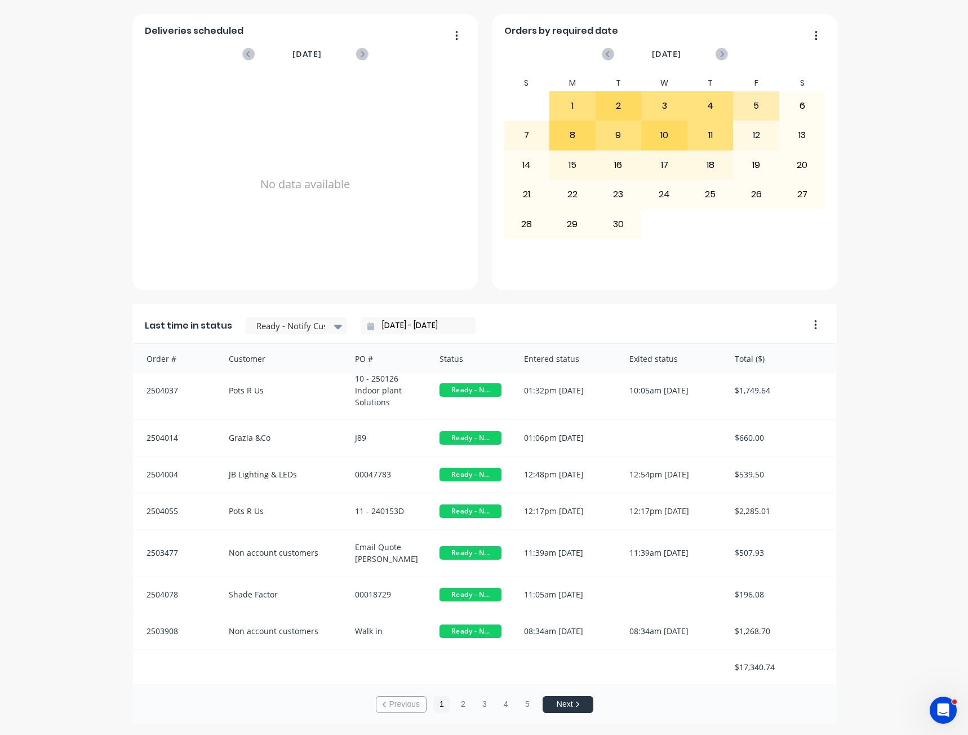
drag, startPoint x: 114, startPoint y: 196, endPoint x: 106, endPoint y: 302, distance: 106.3
click at [114, 196] on div "A Class Powder Coating Create sales order Create purchase order Overview Select…" at bounding box center [484, 212] width 968 height 1023
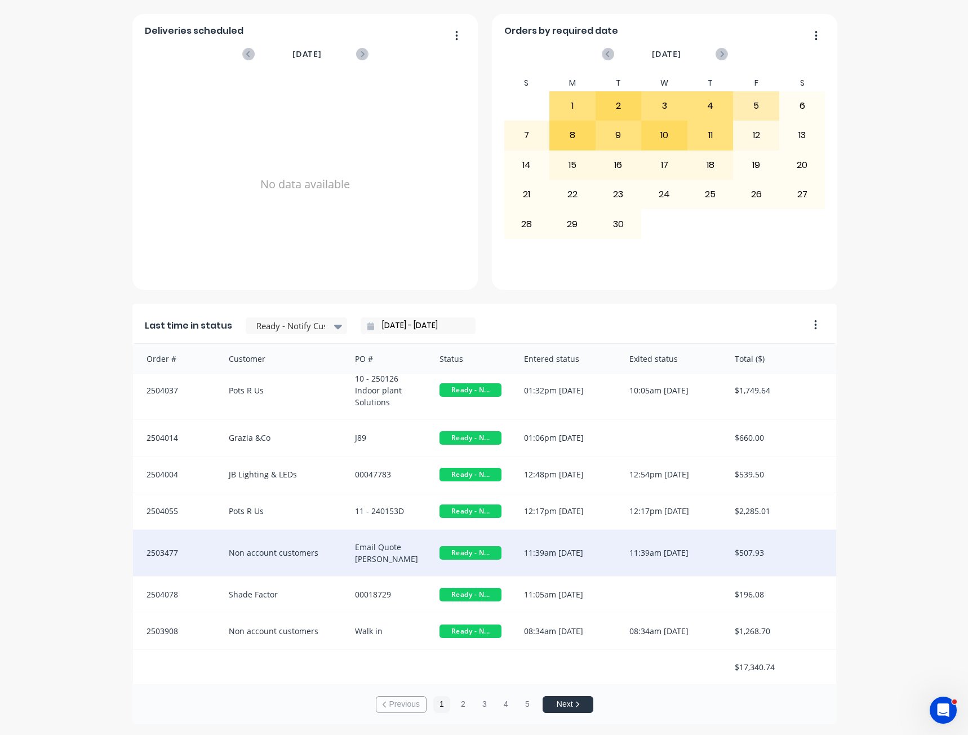
scroll to position [344, 0]
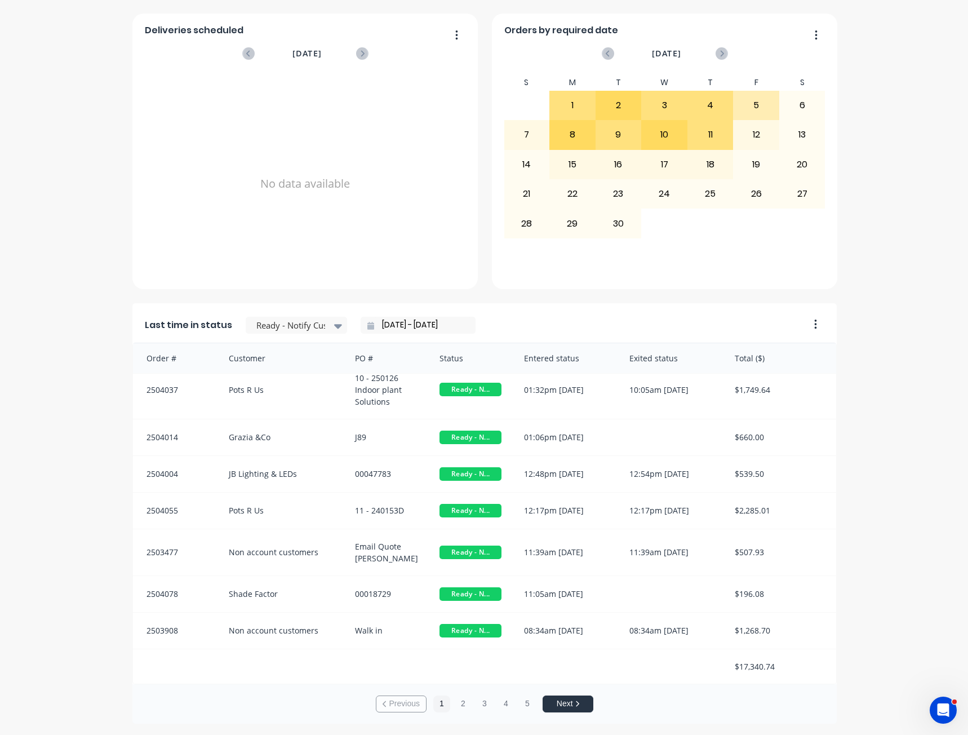
click at [96, 537] on div "A Class Powder Coating Create sales order Create purchase order Overview Select…" at bounding box center [484, 212] width 968 height 1023
click at [575, 703] on icon at bounding box center [577, 704] width 5 height 7
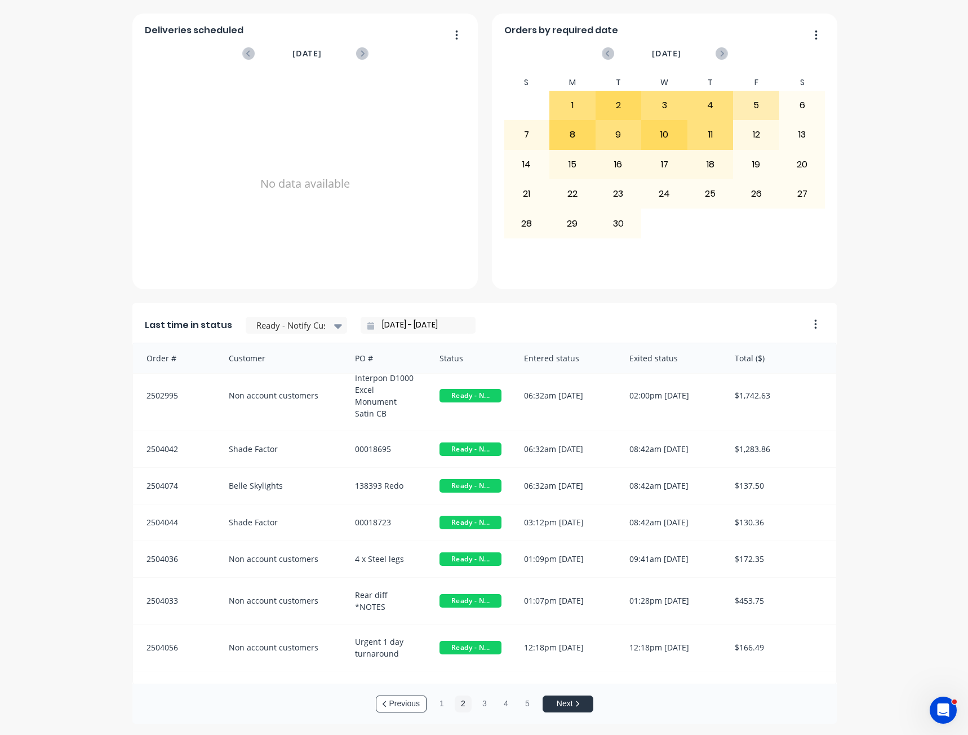
click at [401, 324] on input "[DATE] - [DATE]" at bounding box center [422, 325] width 97 height 17
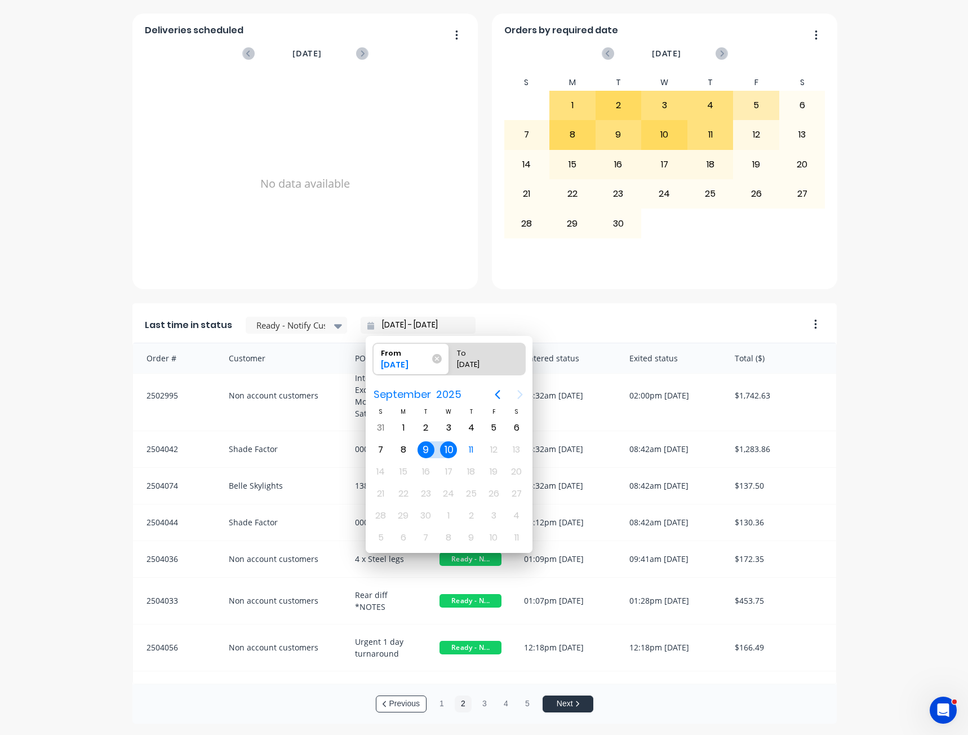
click at [427, 452] on div "9" at bounding box center [426, 449] width 17 height 17
radio input "false"
radio input "true"
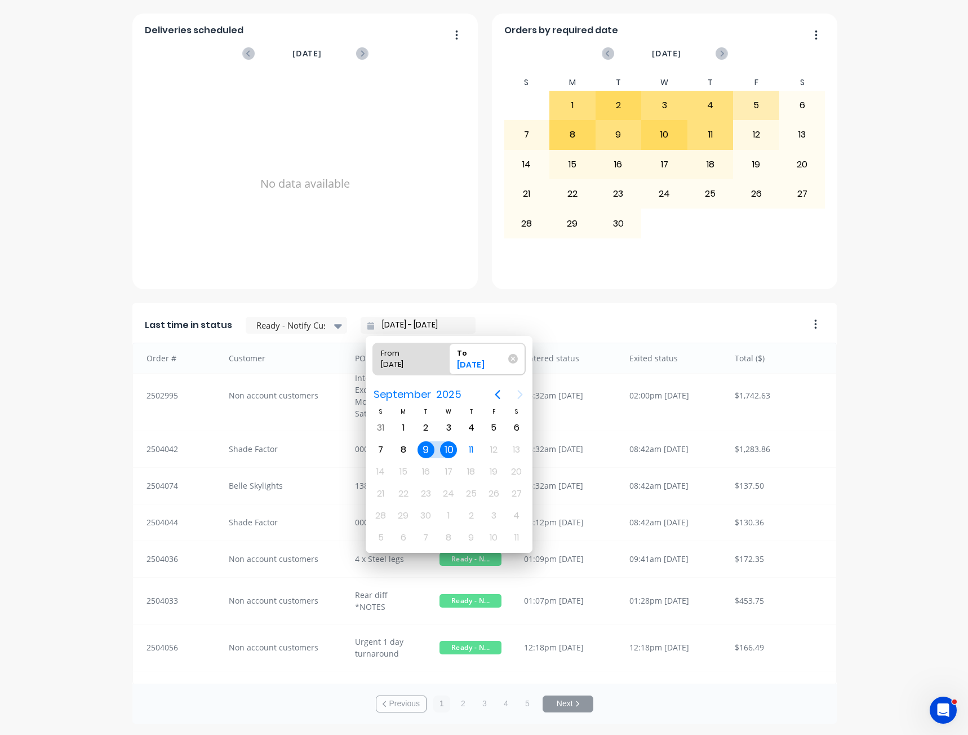
click at [426, 450] on div "9" at bounding box center [426, 449] width 17 height 17
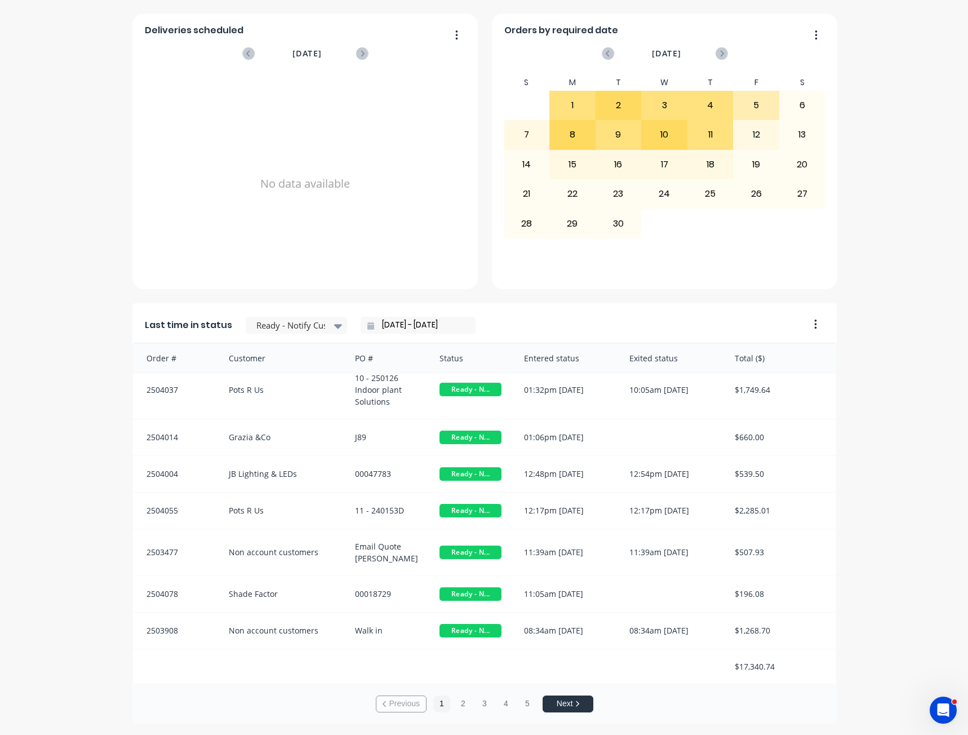
click at [555, 706] on button "Next" at bounding box center [568, 704] width 51 height 17
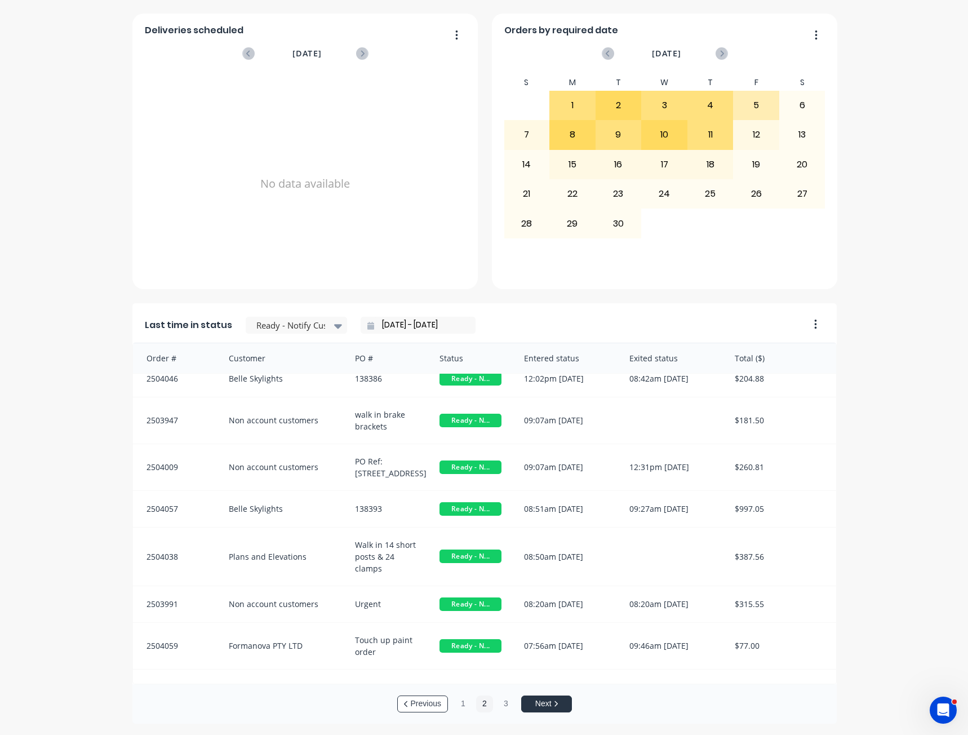
scroll to position [2, 0]
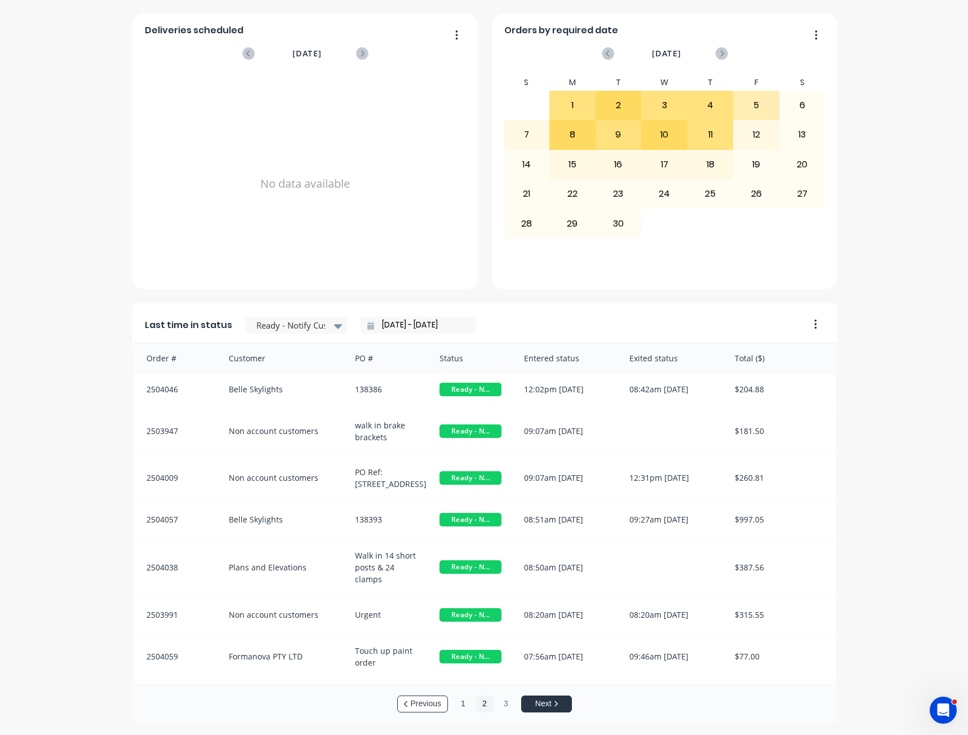
click at [462, 707] on button "1" at bounding box center [463, 704] width 17 height 17
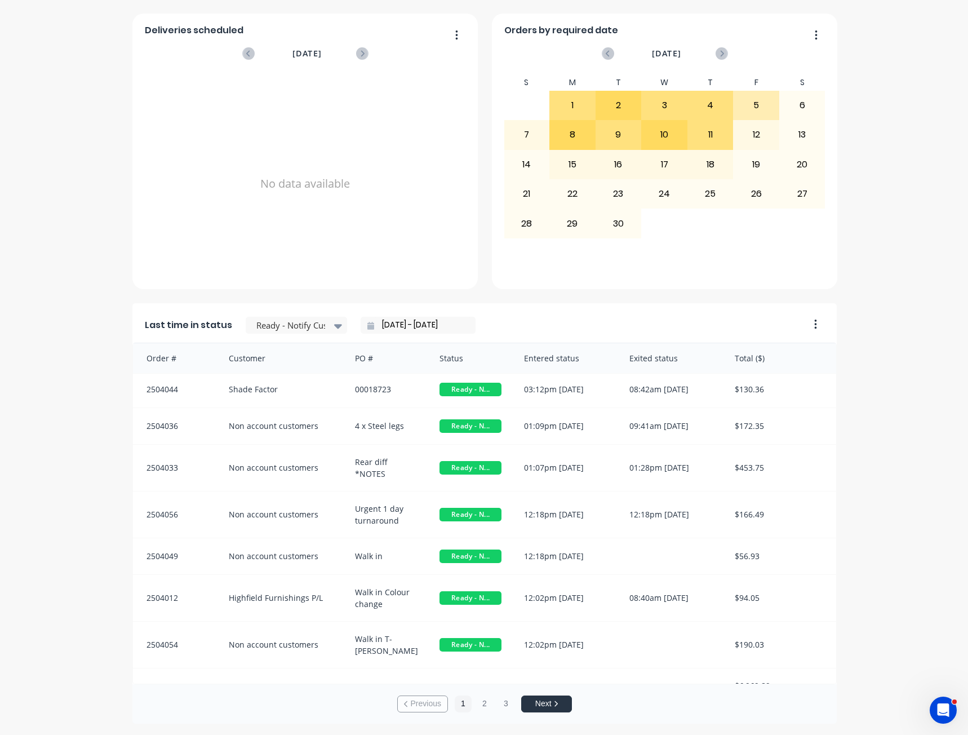
click at [542, 706] on button "Next" at bounding box center [546, 704] width 51 height 17
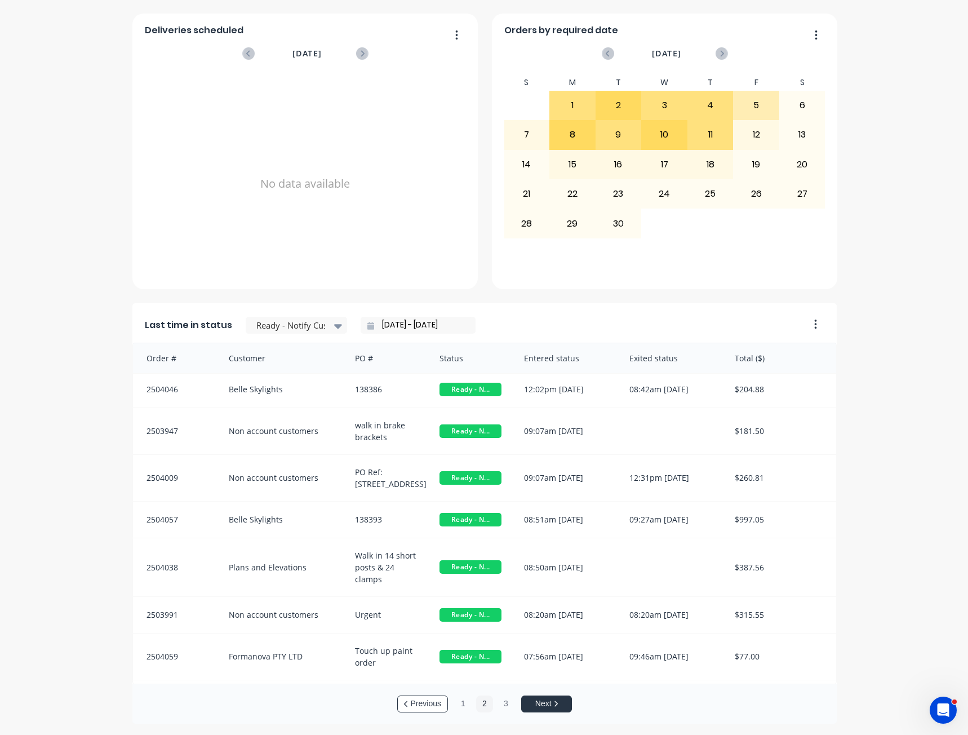
click at [538, 705] on button "Next" at bounding box center [546, 704] width 51 height 17
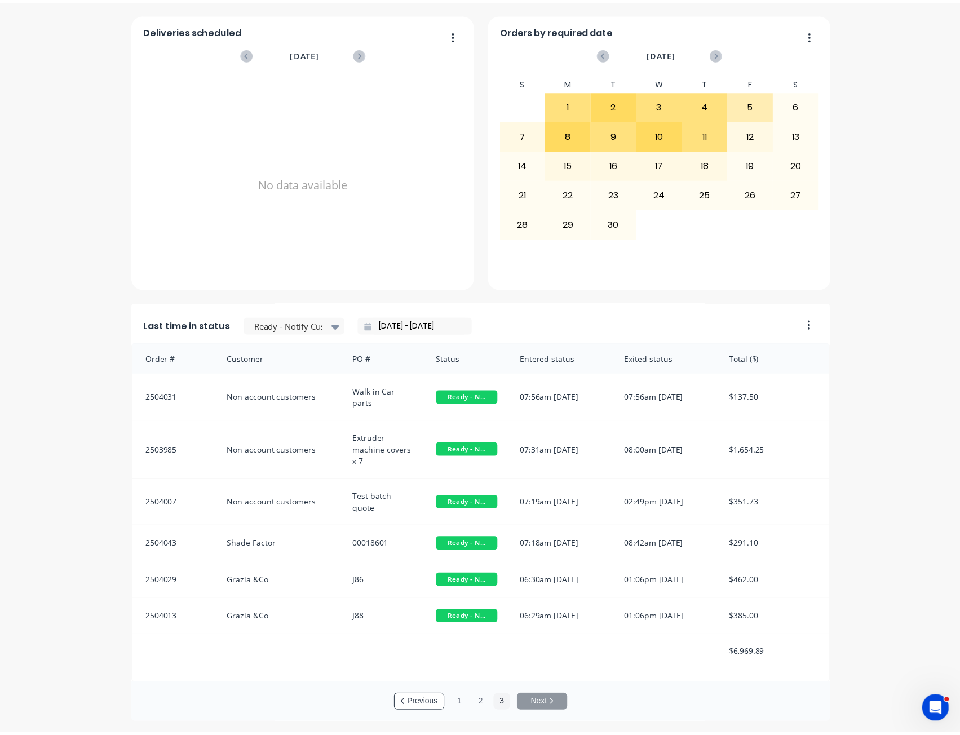
scroll to position [2, 0]
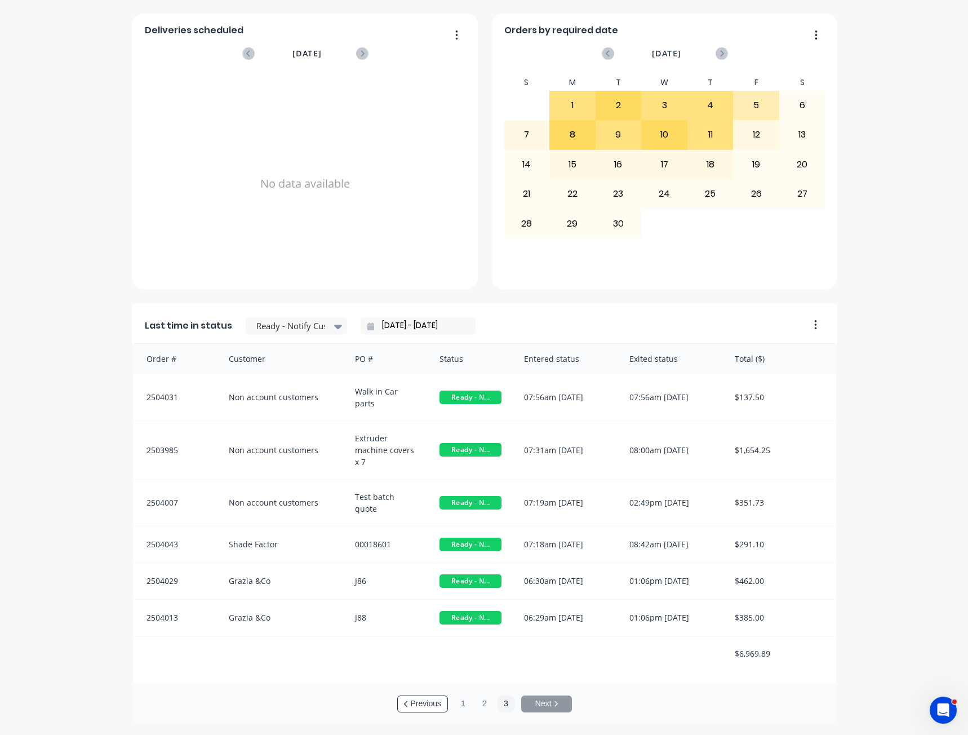
click at [399, 318] on input "[DATE] - [DATE]" at bounding box center [422, 325] width 97 height 17
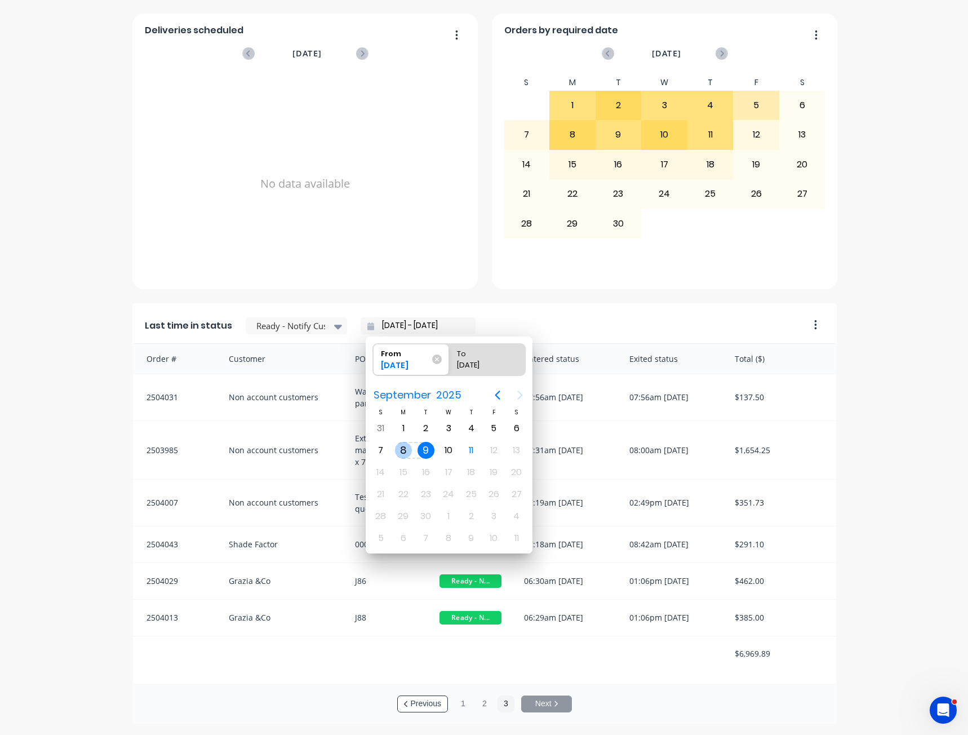
click at [404, 450] on div "8" at bounding box center [403, 450] width 17 height 17
type input "[DATE] - [DATE]"
radio input "false"
radio input "true"
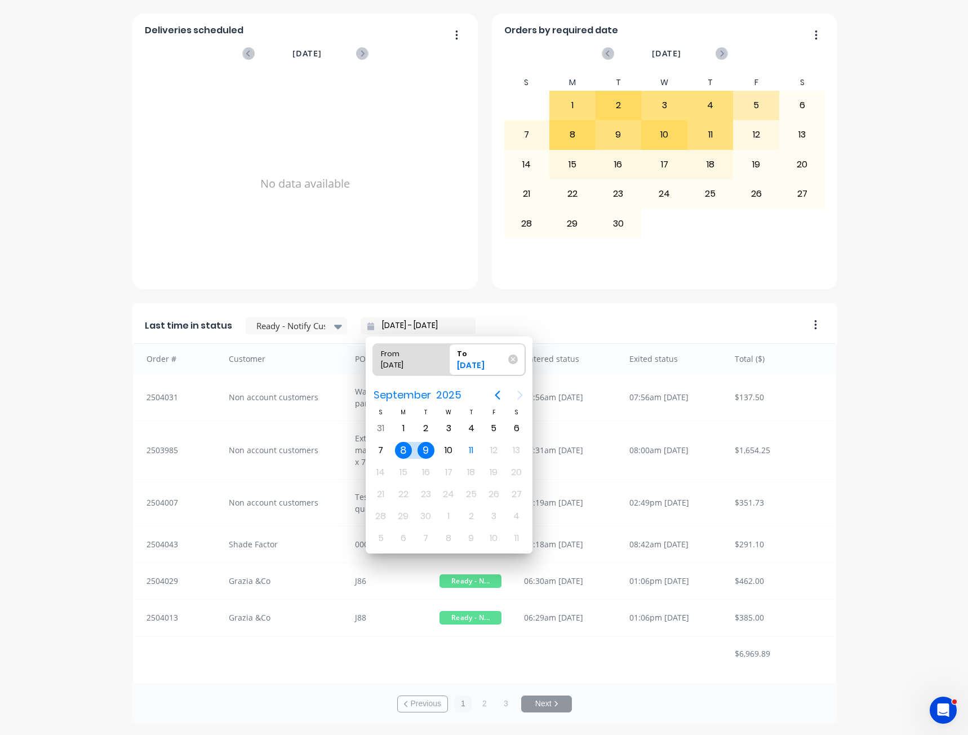
click at [404, 450] on div "8" at bounding box center [403, 450] width 17 height 17
type input "[DATE] - [DATE]"
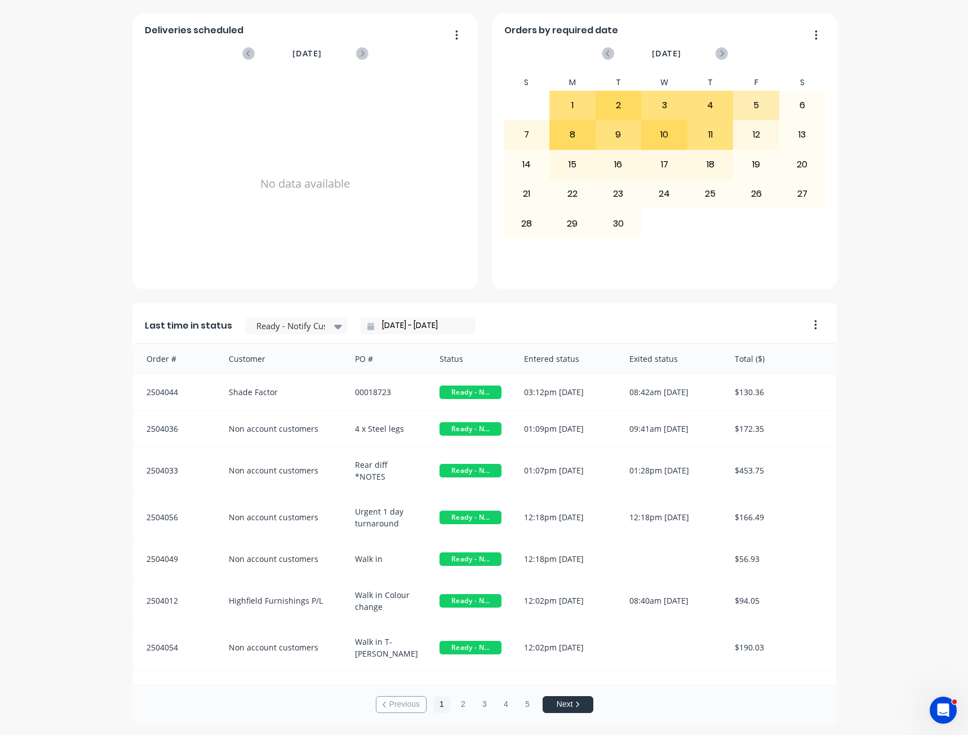
drag, startPoint x: 569, startPoint y: 707, endPoint x: 688, endPoint y: 710, distance: 118.4
click at [688, 710] on div "Previous 1 2 3 4 5 Next" at bounding box center [484, 704] width 705 height 39
click at [558, 704] on button "Next" at bounding box center [568, 704] width 51 height 17
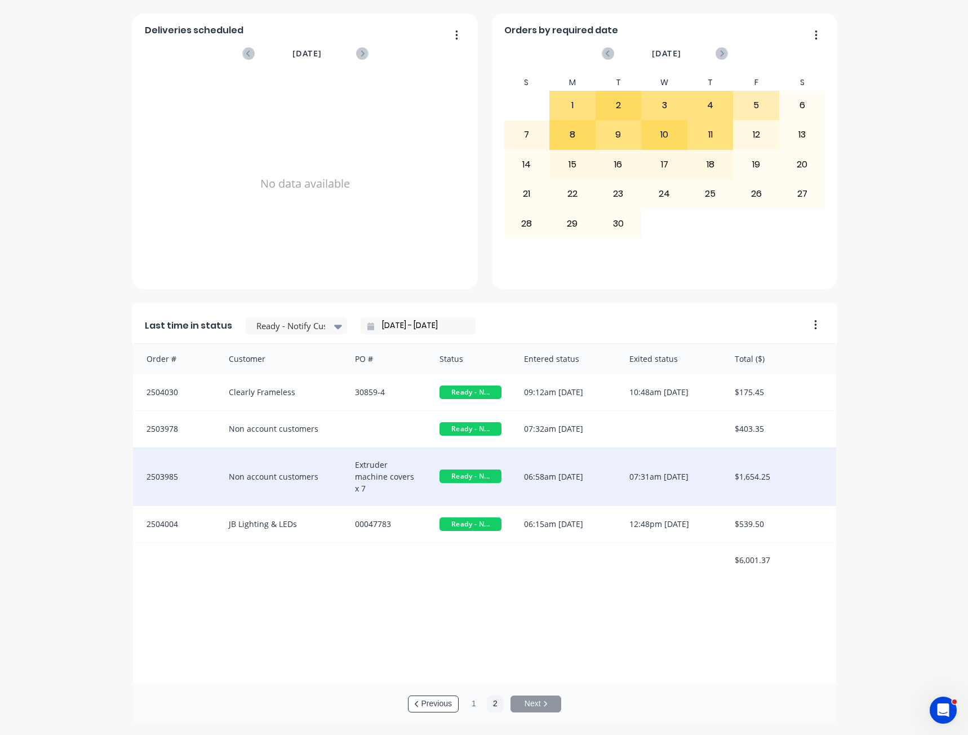
click at [289, 489] on div "Non account customers" at bounding box center [281, 477] width 127 height 58
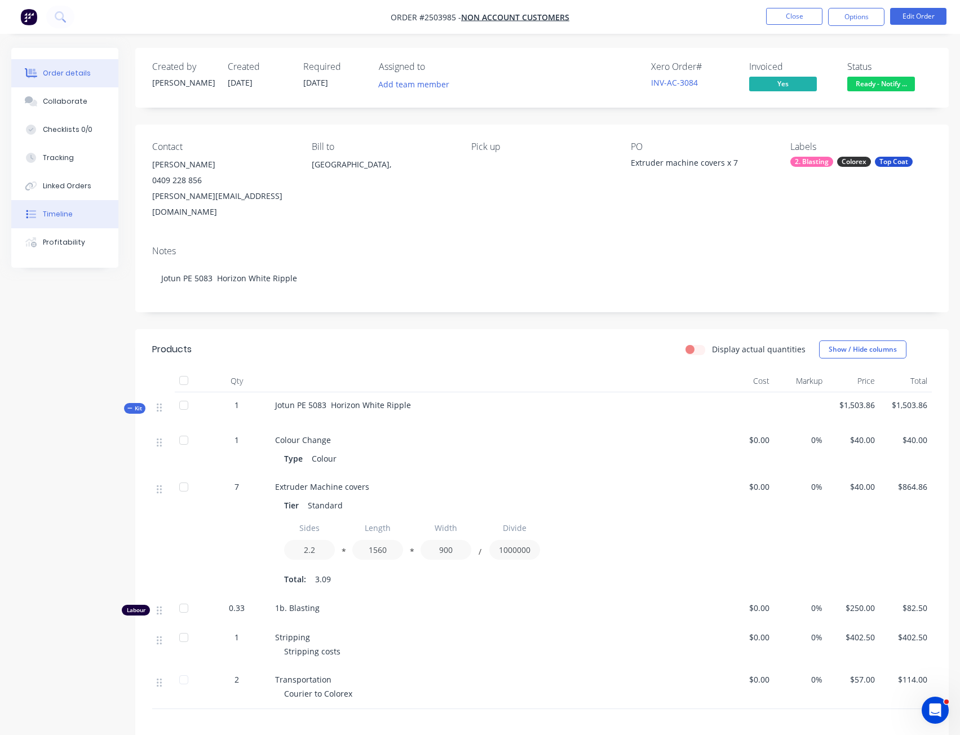
click at [57, 214] on div "Timeline" at bounding box center [58, 214] width 30 height 10
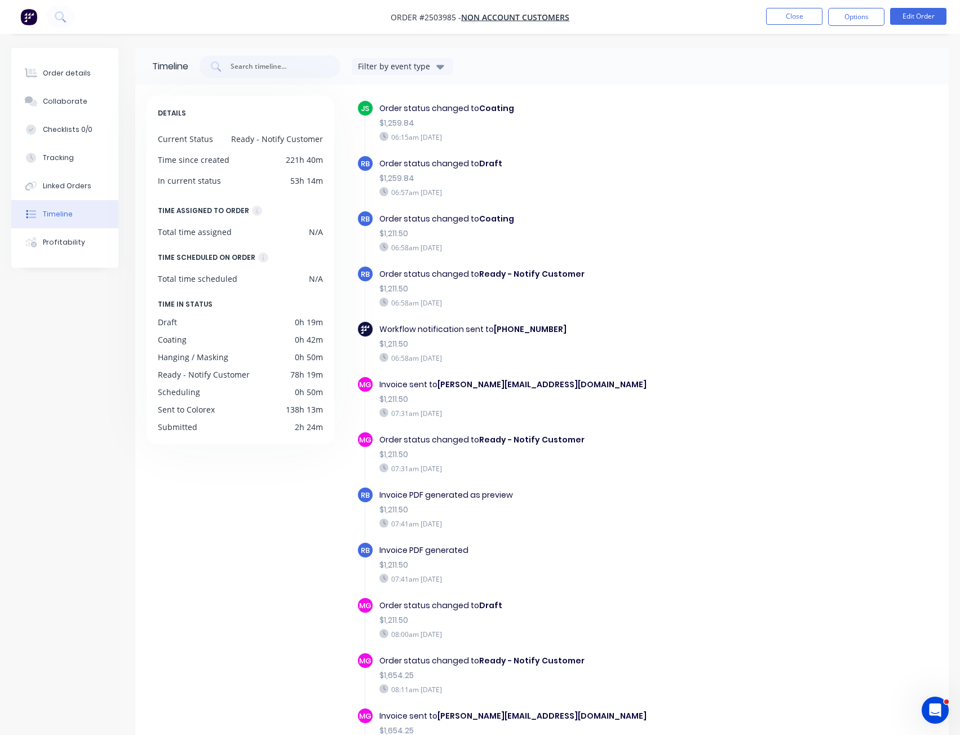
scroll to position [451, 0]
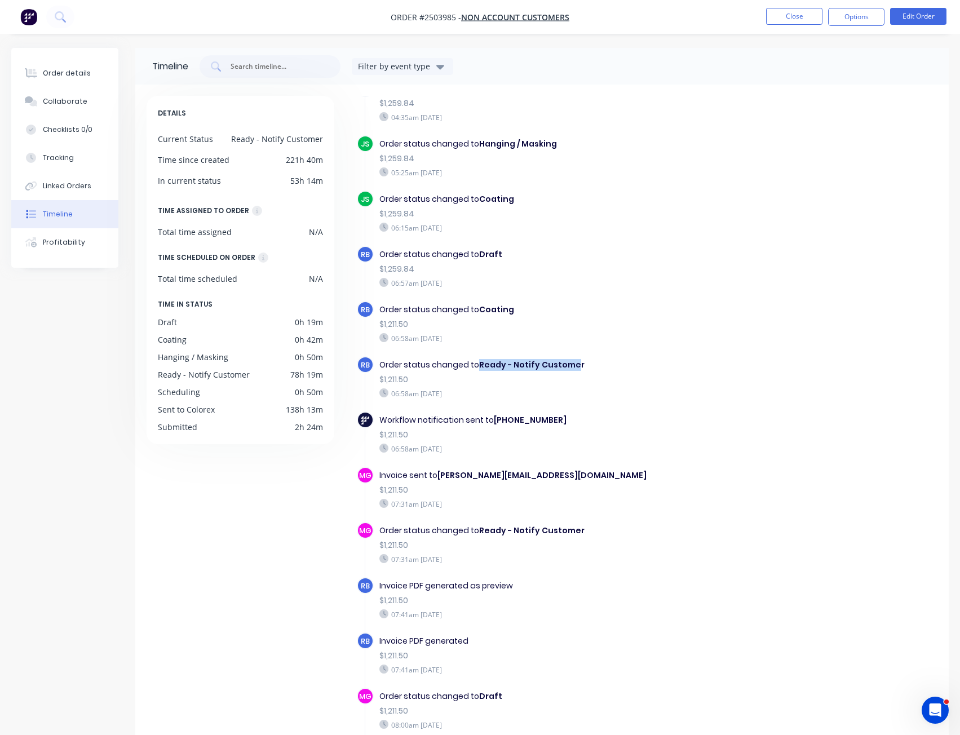
drag, startPoint x: 492, startPoint y: 362, endPoint x: 573, endPoint y: 364, distance: 81.2
click at [573, 364] on div "Order status changed to Ready - Notify Customer" at bounding box center [558, 365] width 358 height 12
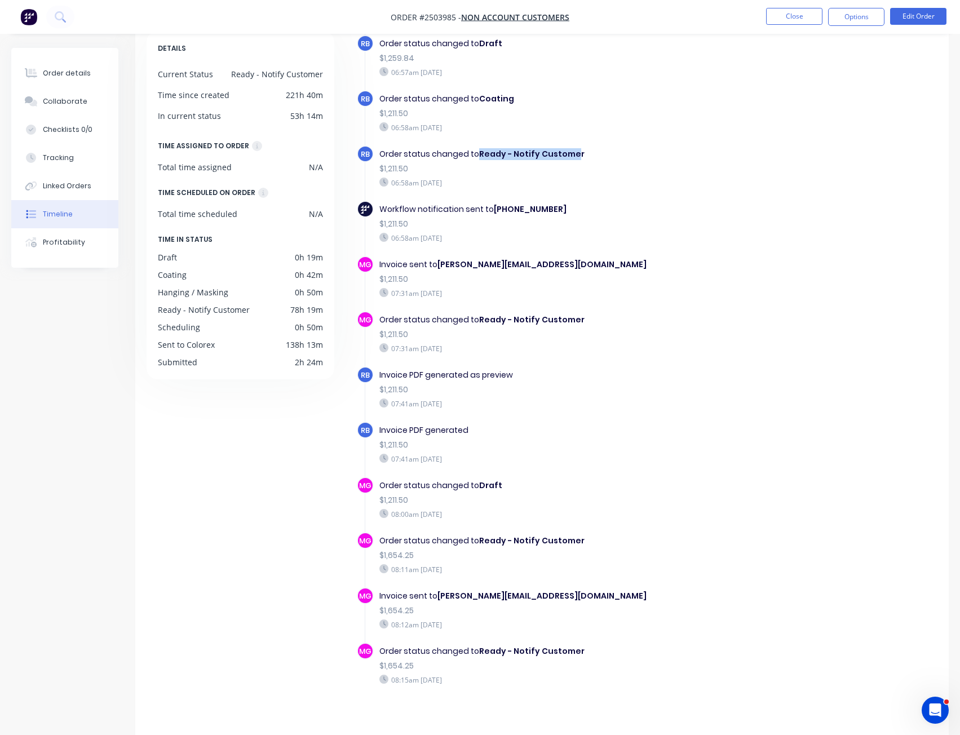
scroll to position [76, 0]
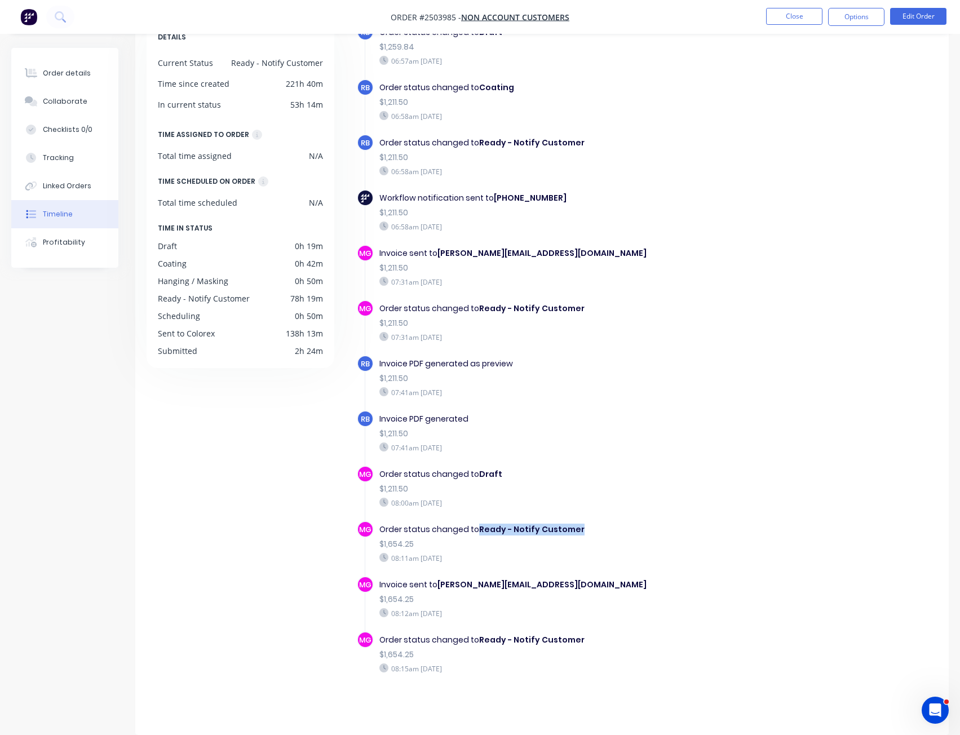
drag, startPoint x: 478, startPoint y: 527, endPoint x: 594, endPoint y: 531, distance: 116.2
click at [594, 531] on div "Order status changed to Ready - Notify Customer" at bounding box center [558, 530] width 358 height 12
click at [491, 563] on div "08:11am [DATE]" at bounding box center [558, 558] width 358 height 10
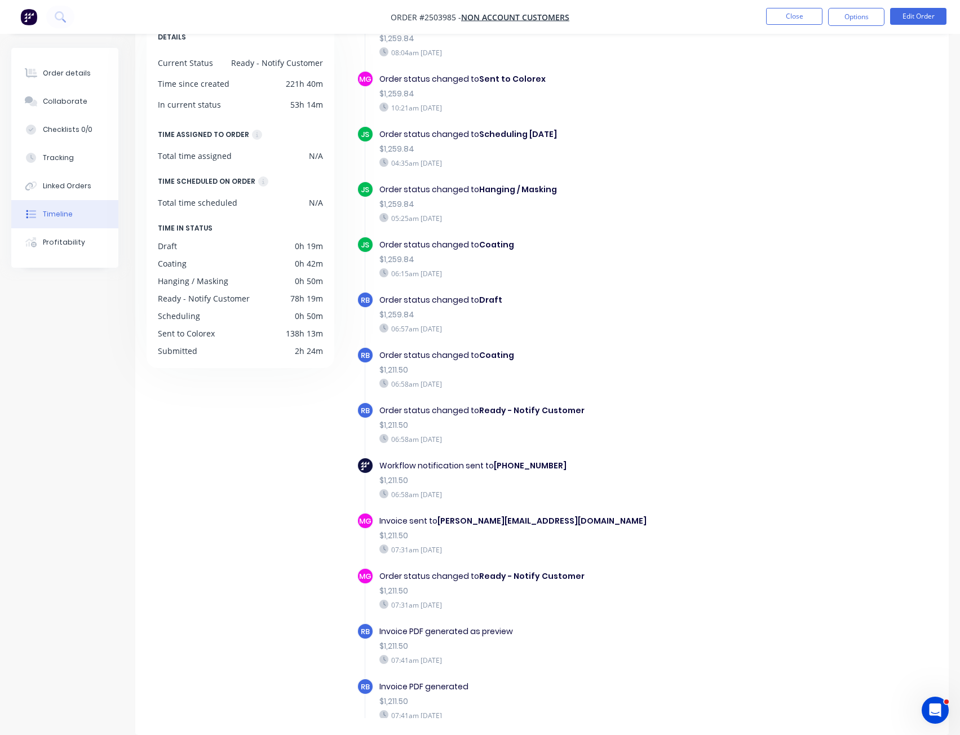
scroll to position [315, 0]
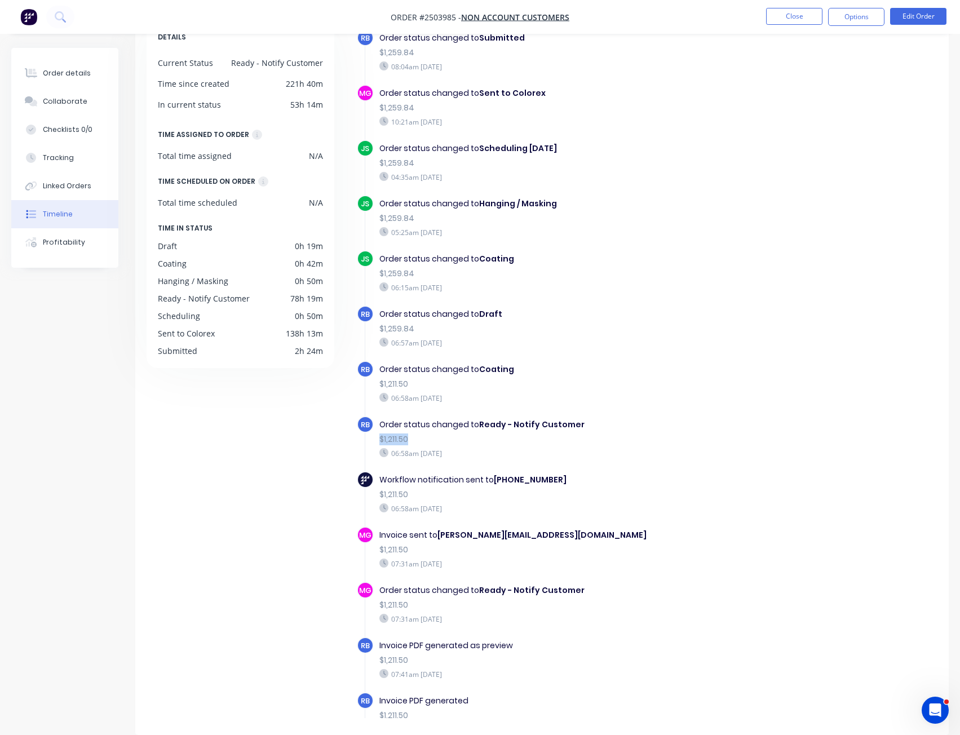
drag, startPoint x: 376, startPoint y: 442, endPoint x: 420, endPoint y: 445, distance: 44.6
click at [420, 445] on div "Order status changed to Ready - Notify Customer $1,211.50 06:58am [DATE]" at bounding box center [559, 438] width 370 height 45
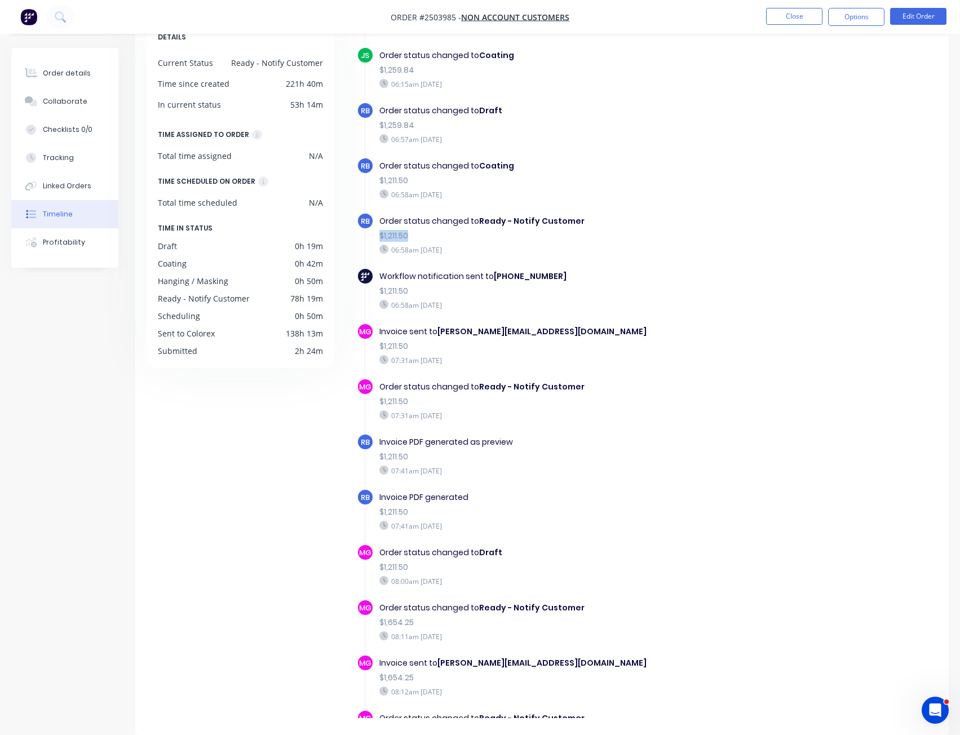
scroll to position [597, 0]
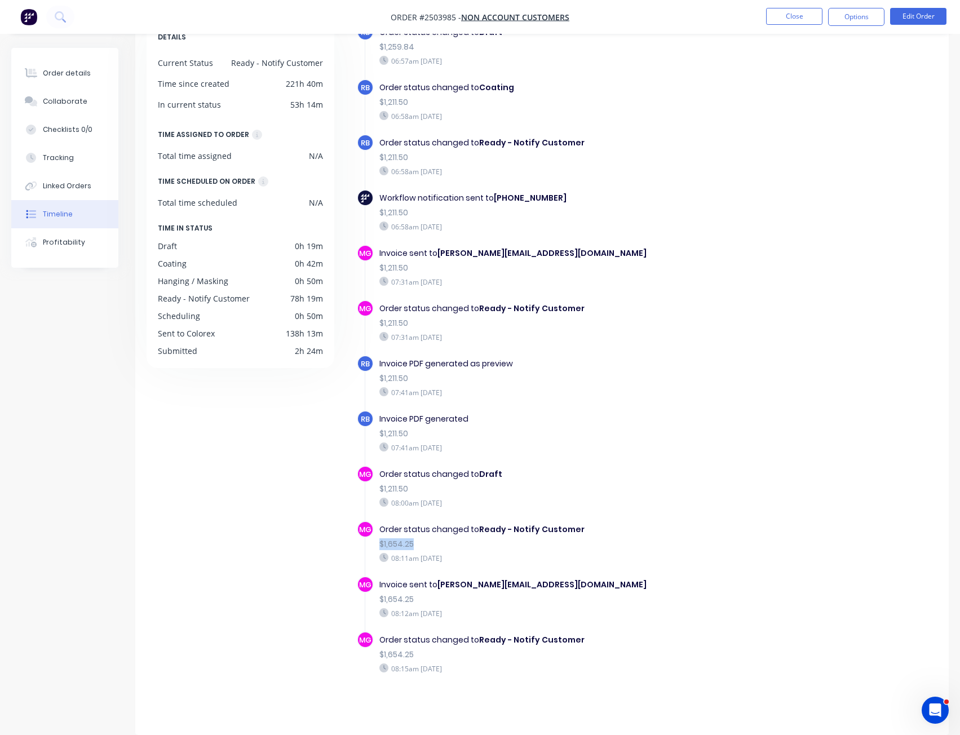
drag, startPoint x: 377, startPoint y: 545, endPoint x: 426, endPoint y: 542, distance: 49.7
click at [426, 542] on div "Order status changed to Ready - Notify Customer $1,654.25 08:11am [DATE]" at bounding box center [559, 543] width 370 height 45
click at [430, 543] on div "$1,654.25" at bounding box center [558, 544] width 358 height 12
drag, startPoint x: 387, startPoint y: 544, endPoint x: 379, endPoint y: 544, distance: 8.5
click at [379, 544] on div "$1,654.25" at bounding box center [558, 544] width 358 height 12
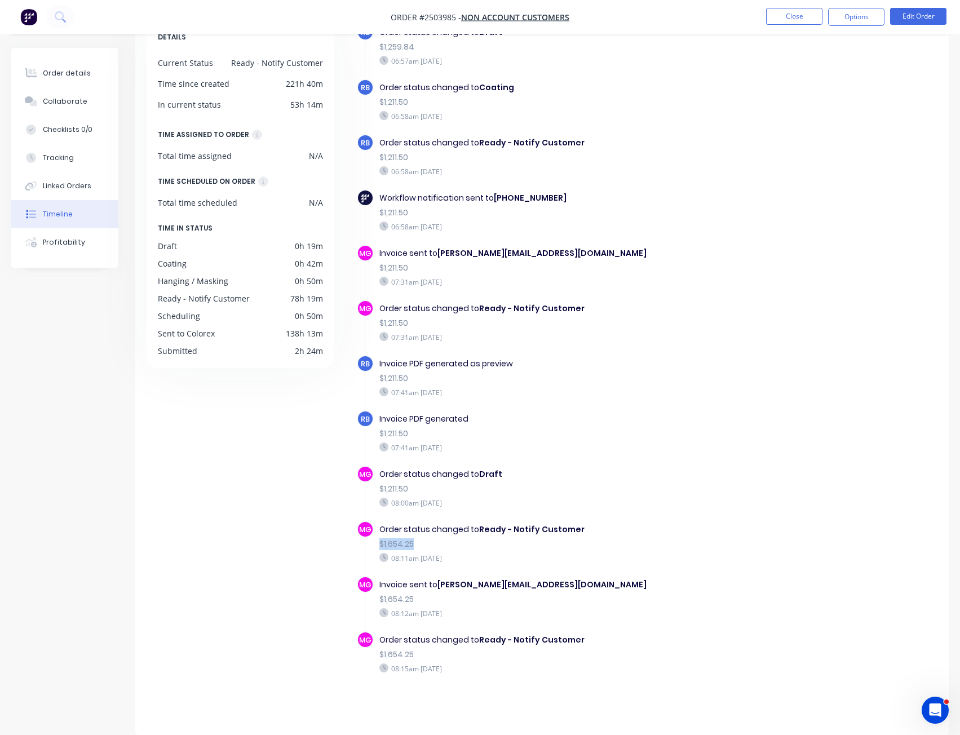
click at [378, 545] on div "Order status changed to Ready - Notify Customer $1,654.25 08:11am [DATE]" at bounding box center [559, 543] width 370 height 45
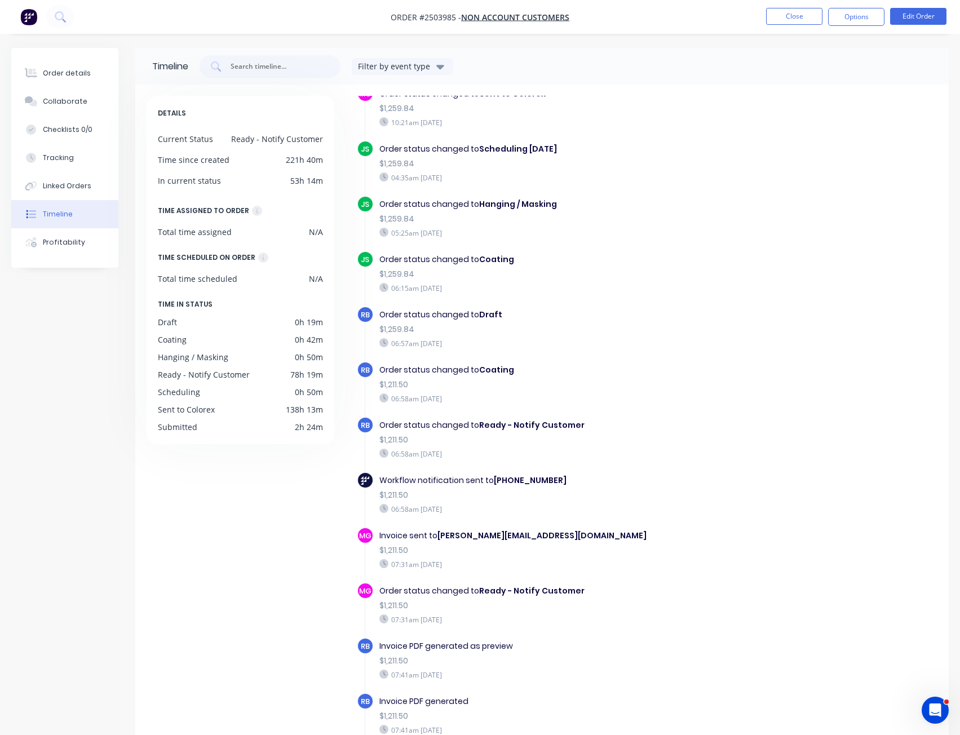
scroll to position [395, 0]
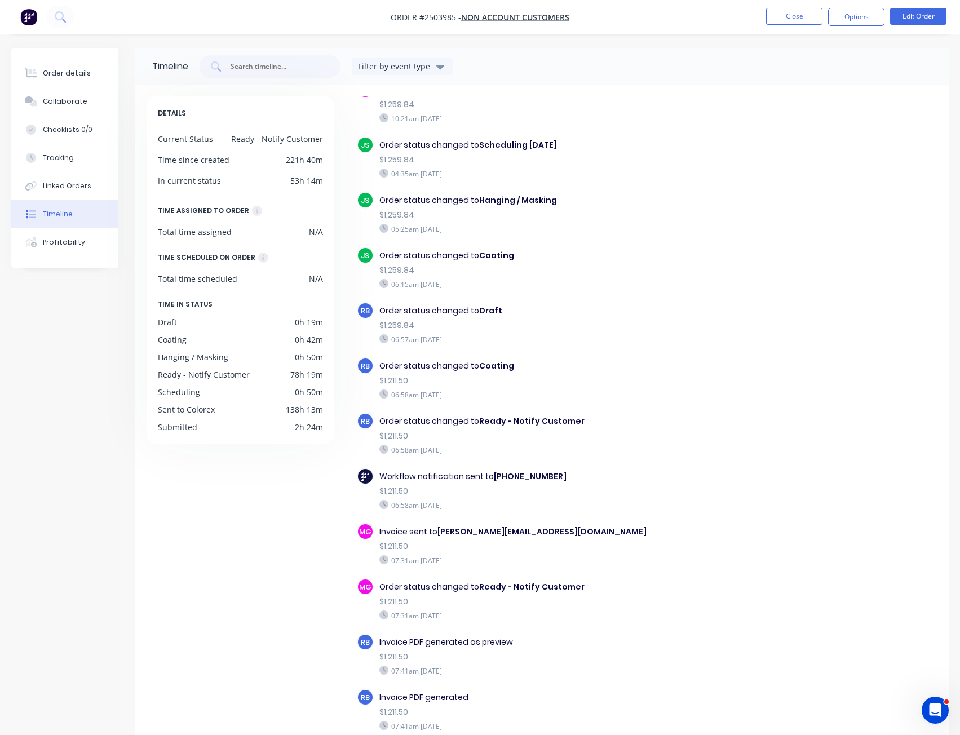
drag, startPoint x: 539, startPoint y: 467, endPoint x: 500, endPoint y: 426, distance: 57.0
click at [486, 450] on div "Order status changed to Ready - Notify Customer $1,211.50 06:58am [DATE]" at bounding box center [559, 435] width 370 height 45
click at [500, 426] on b "Ready - Notify Customer" at bounding box center [531, 420] width 105 height 11
drag, startPoint x: 566, startPoint y: 417, endPoint x: 479, endPoint y: 422, distance: 87.0
click at [479, 422] on div "Order status changed to Ready - Notify Customer" at bounding box center [558, 421] width 358 height 12
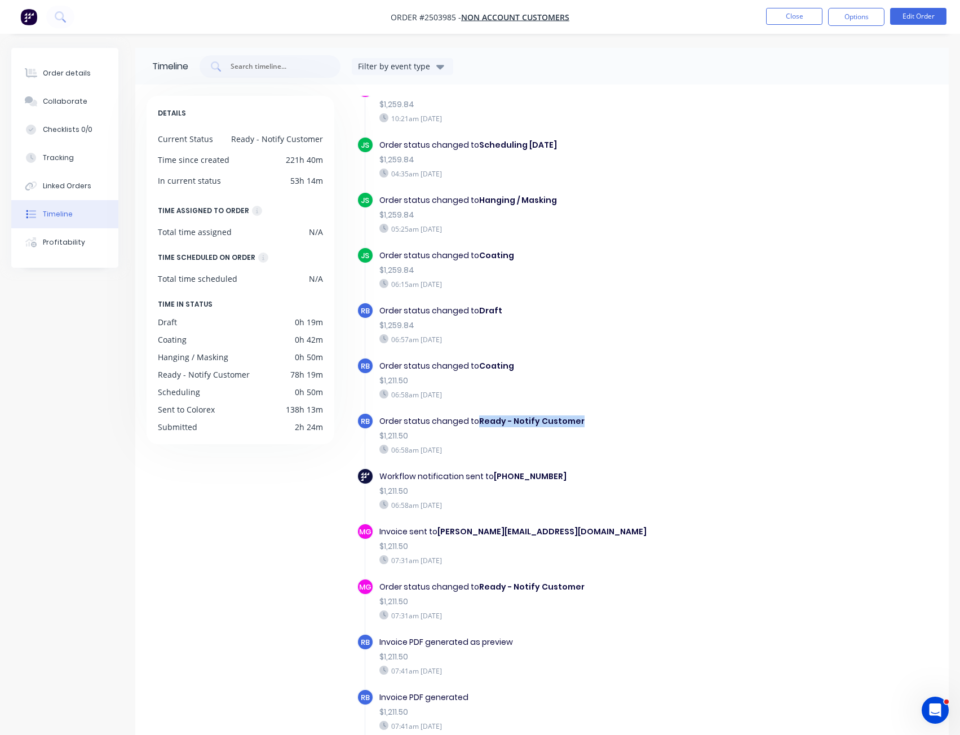
copy b "Ready - Notify Customer"
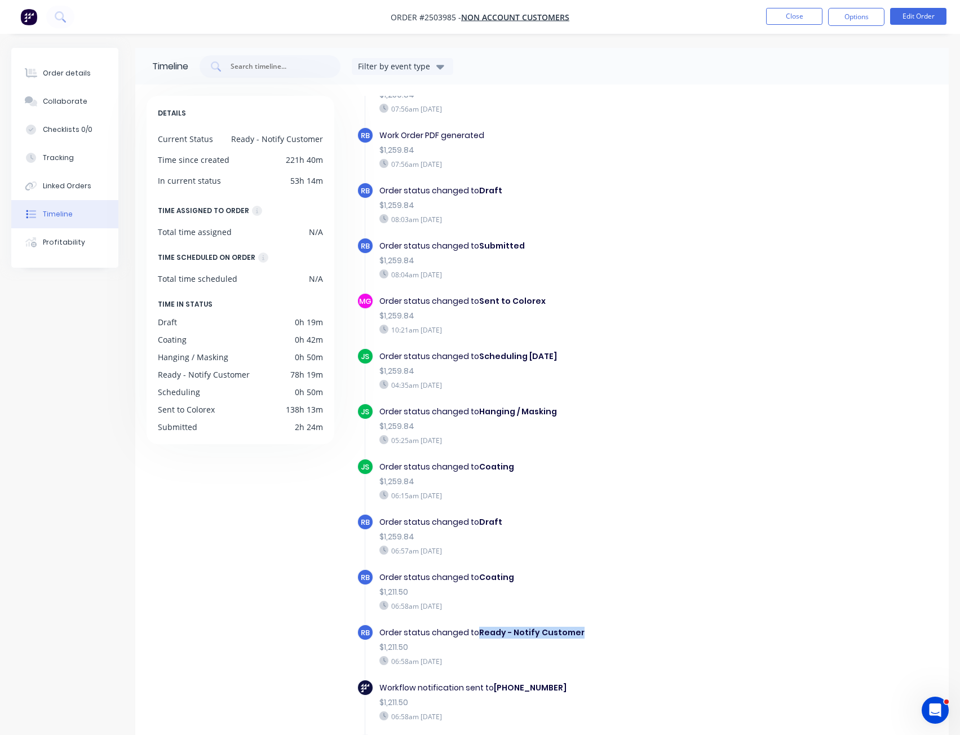
scroll to position [0, 0]
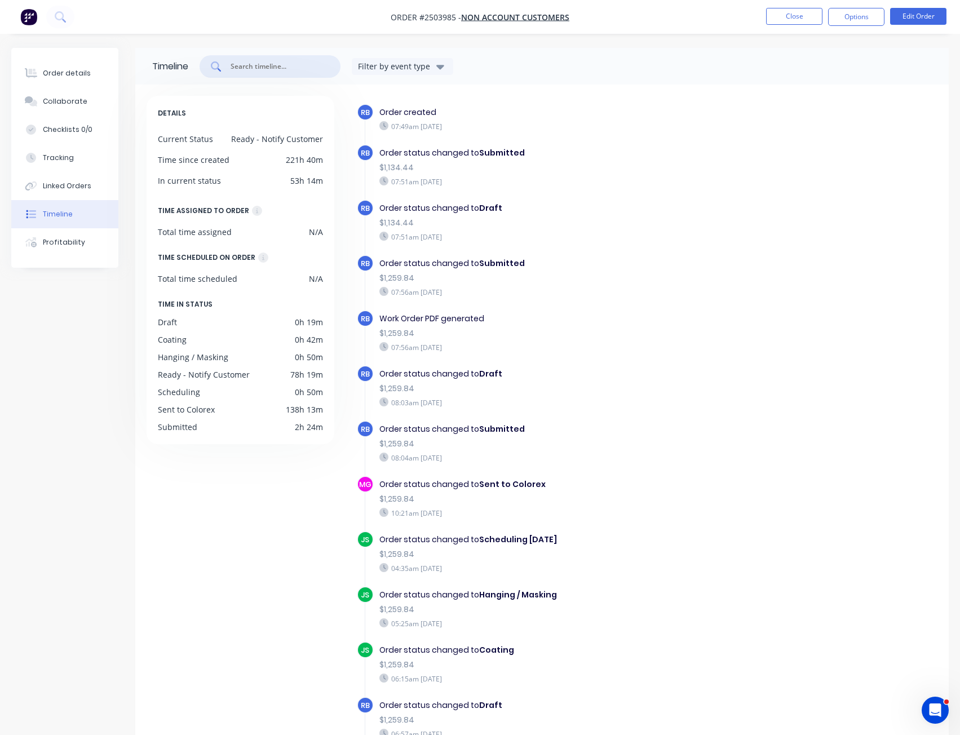
click at [276, 61] on input "text" at bounding box center [276, 66] width 94 height 11
paste input "Ready - Notify Customer"
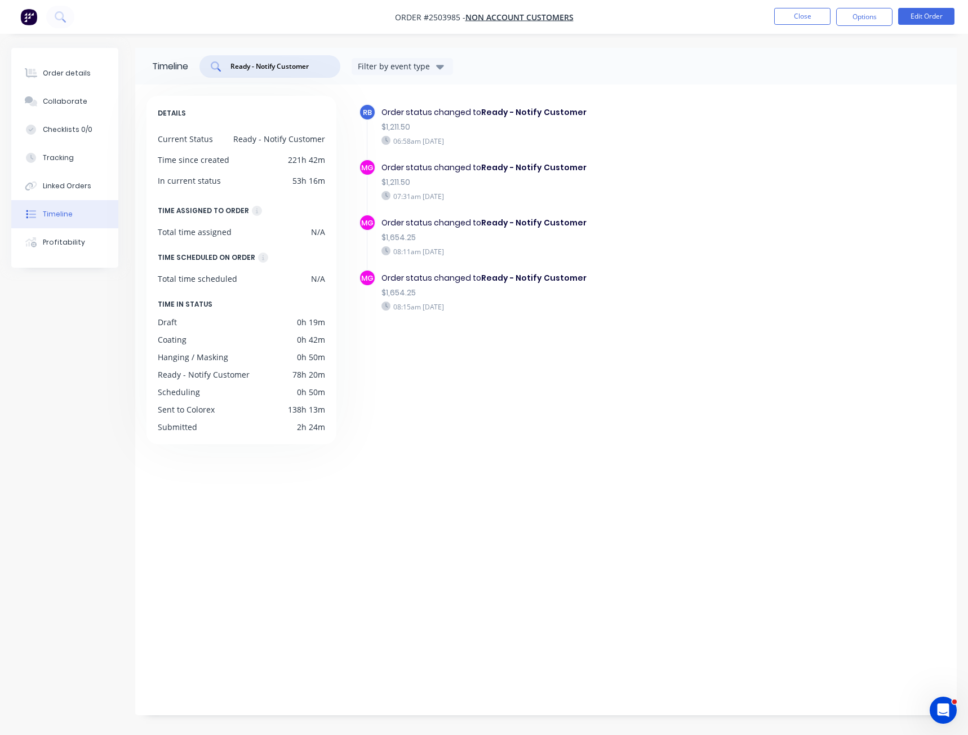
type input "Ready - Notify Customer"
drag, startPoint x: 377, startPoint y: 165, endPoint x: 590, endPoint y: 308, distance: 256.5
click at [590, 308] on div "RB Order status changed to Ready - Notify Customer $1,211.50 06:58am [DATE] MG …" at bounding box center [652, 228] width 587 height 249
click at [566, 322] on div "MG Order status changed to Ready - Notify Customer $1,654.25 08:15am [DATE]" at bounding box center [566, 296] width 415 height 55
drag, startPoint x: 495, startPoint y: 145, endPoint x: 380, endPoint y: 113, distance: 119.4
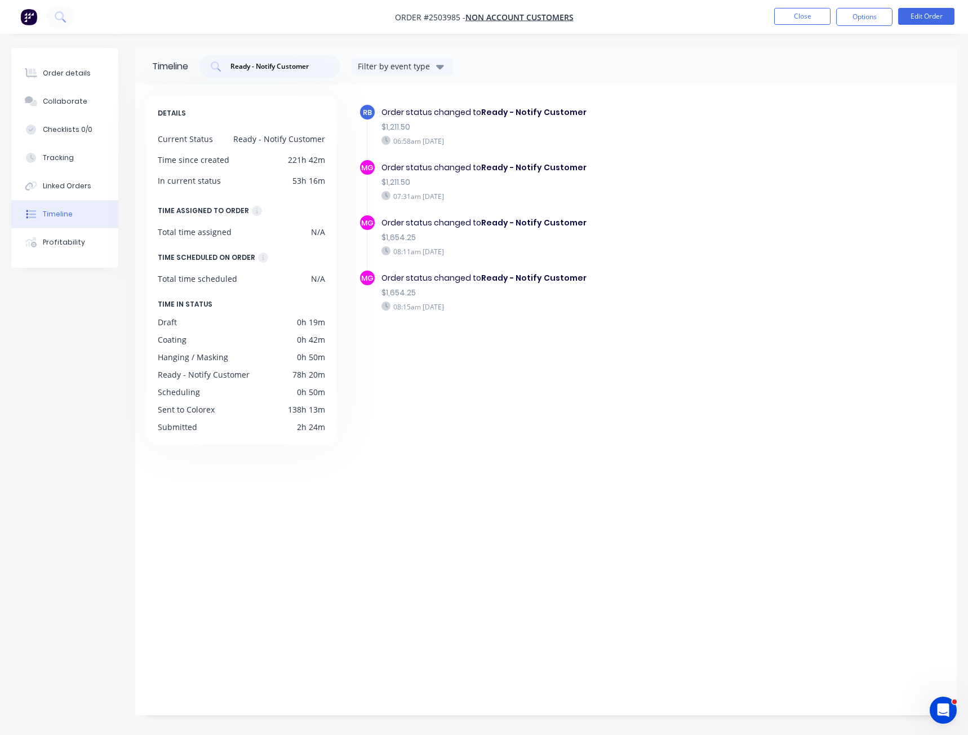
click at [380, 113] on div "Order status changed to Ready - Notify Customer $1,211.50 06:58am [DATE]" at bounding box center [563, 126] width 374 height 45
drag, startPoint x: 382, startPoint y: 295, endPoint x: 423, endPoint y: 294, distance: 41.2
click at [423, 294] on div "$1,654.25" at bounding box center [563, 293] width 362 height 12
click at [420, 296] on div "$1,654.25" at bounding box center [563, 293] width 362 height 12
click at [376, 295] on div "Order status changed to Ready - Notify Customer $1,654.25 08:15am [DATE]" at bounding box center [563, 291] width 374 height 45
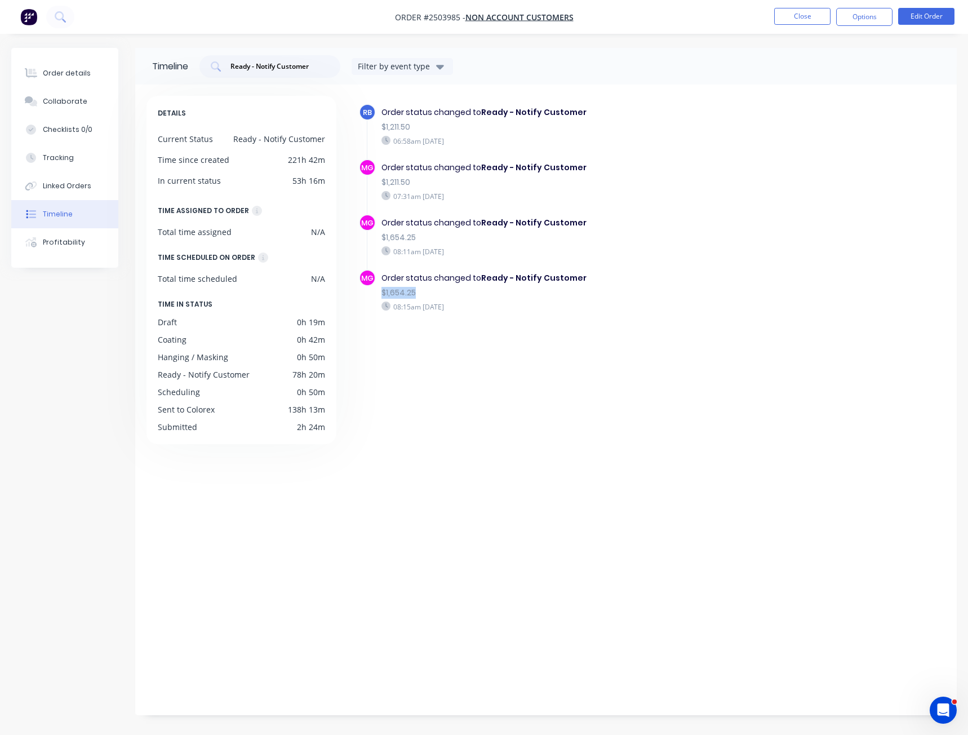
click at [383, 291] on div "$1,654.25" at bounding box center [563, 293] width 362 height 12
drag, startPoint x: 488, startPoint y: 137, endPoint x: 382, endPoint y: 112, distance: 109.0
click at [382, 112] on div "Order status changed to Ready - Notify Customer $1,211.50 06:58am [DATE]" at bounding box center [563, 126] width 374 height 45
click at [516, 161] on div "Order status changed to Ready - Notify Customer $1,211.50 07:31am [DATE]" at bounding box center [563, 181] width 374 height 45
click at [377, 631] on div "RB Order status changed to Ready - Notify Customer $1,211.50 06:58am [DATE] MG …" at bounding box center [647, 397] width 600 height 603
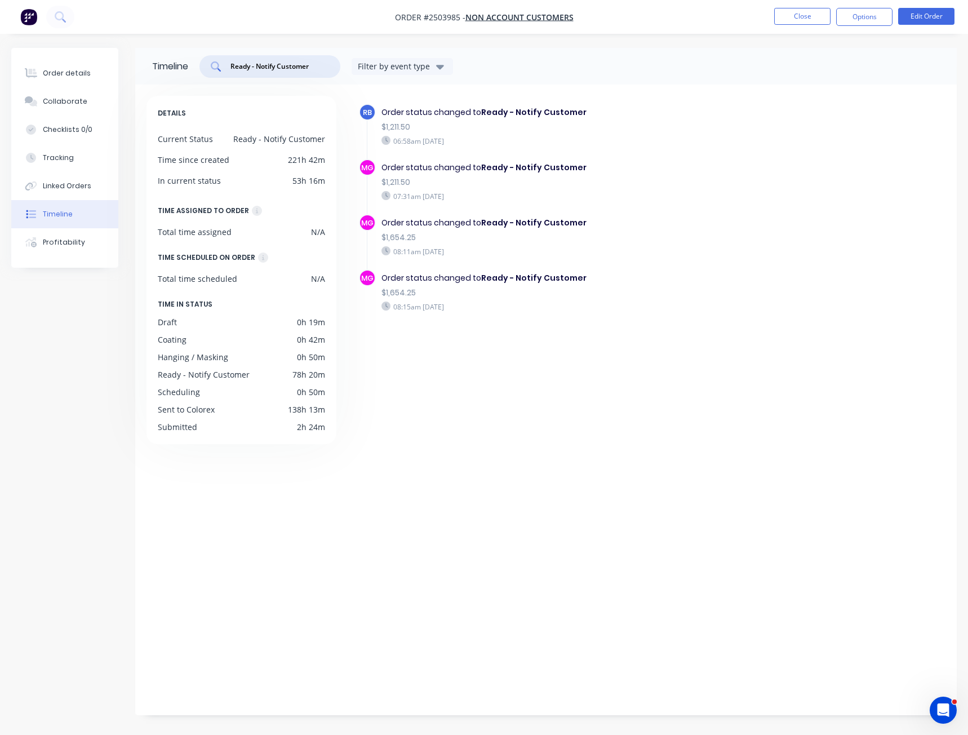
drag, startPoint x: 317, startPoint y: 65, endPoint x: 181, endPoint y: 54, distance: 136.3
click at [185, 54] on div "Timeline Ready - Notify Customer Filter by event type" at bounding box center [546, 66] width 822 height 37
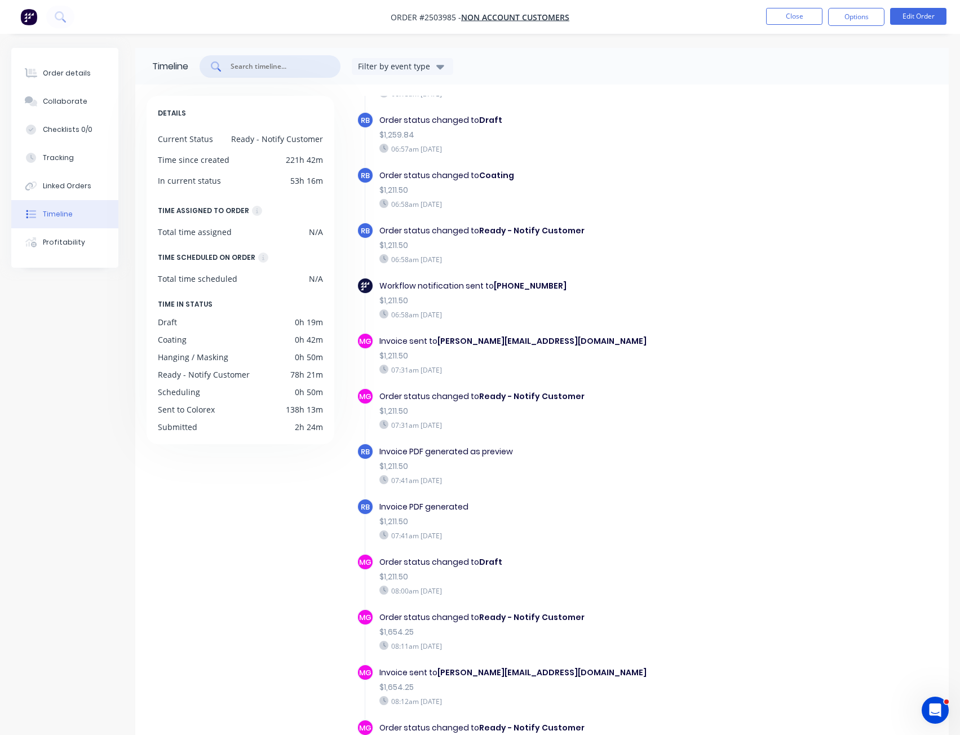
scroll to position [597, 0]
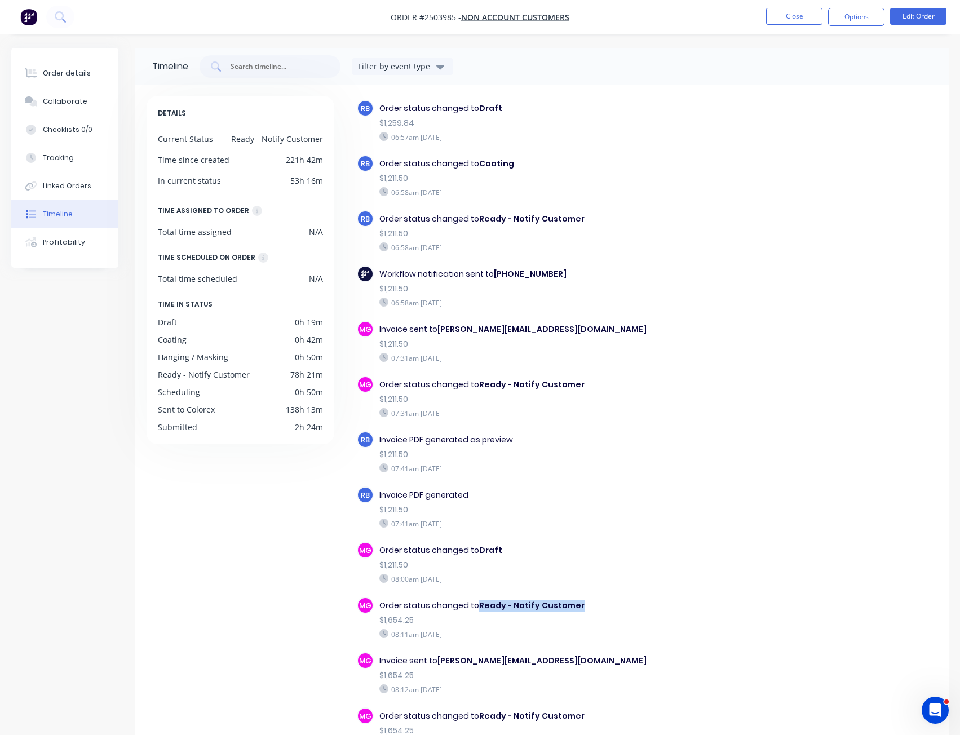
drag, startPoint x: 542, startPoint y: 602, endPoint x: 477, endPoint y: 608, distance: 64.6
click at [477, 608] on div "Order status changed to Ready - Notify Customer" at bounding box center [558, 606] width 358 height 12
click at [476, 609] on div "Order status changed to Ready - Notify Customer" at bounding box center [558, 606] width 358 height 12
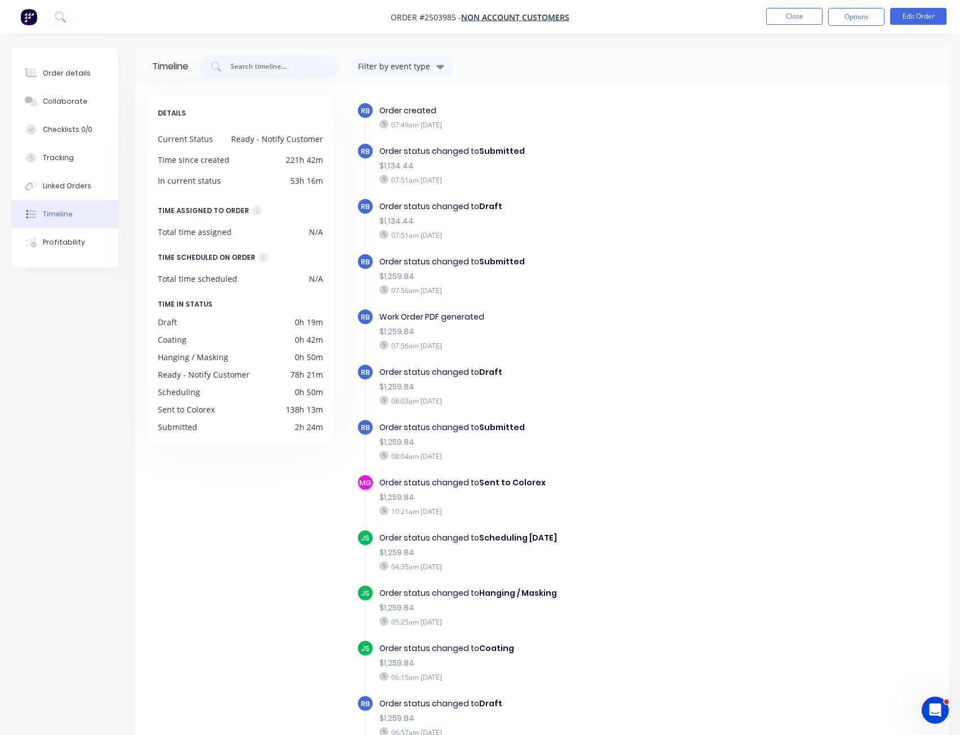
scroll to position [0, 0]
click at [198, 568] on div "DETAILS Current Status Ready - Notify Customer Time since created 221h 42m In c…" at bounding box center [246, 445] width 198 height 698
click at [195, 623] on div "DETAILS Current Status Ready - Notify Customer Time since created 221h 42m In c…" at bounding box center [246, 445] width 198 height 698
